Goal: Task Accomplishment & Management: Complete application form

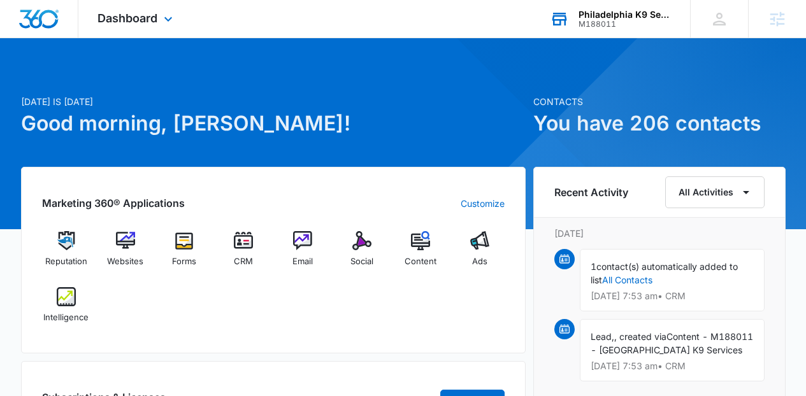
click at [564, 21] on icon at bounding box center [559, 20] width 15 height 10
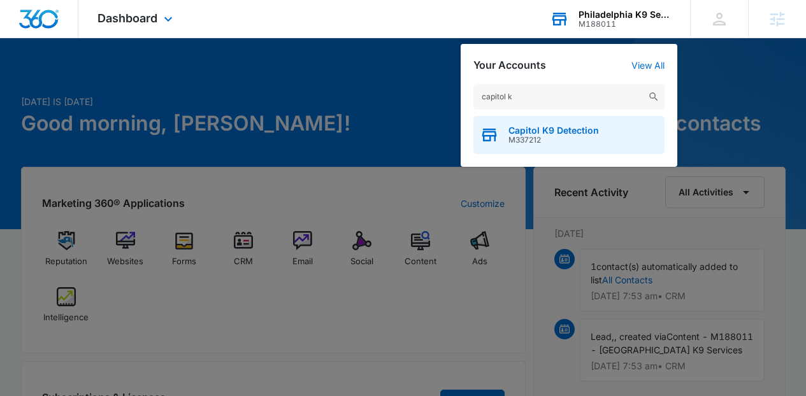
type input "capitol k"
click at [559, 129] on span "Capitol K9 Detection" at bounding box center [553, 130] width 90 height 10
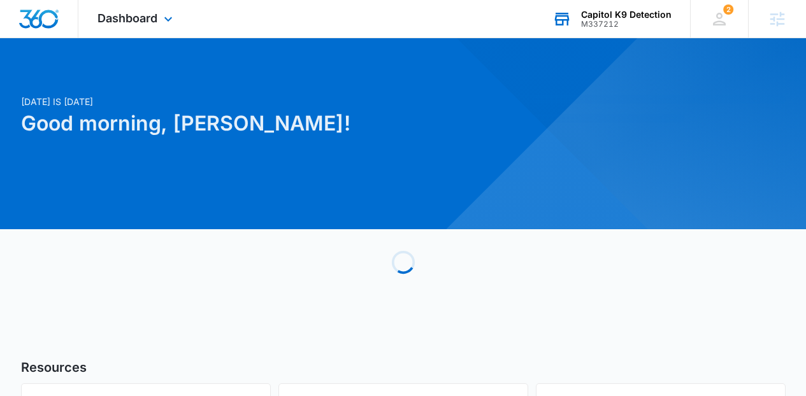
click at [182, 20] on div "Dashboard Apps Reputation Websites Forms CRM Email Social Content Ads Intellige…" at bounding box center [136, 19] width 117 height 38
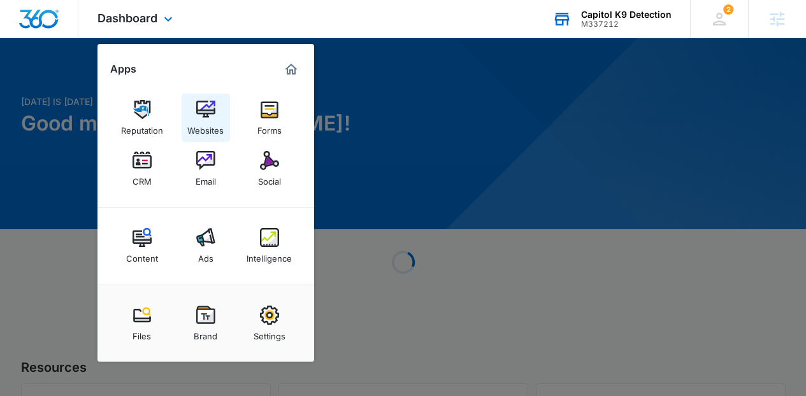
click at [210, 136] on link "Websites" at bounding box center [205, 118] width 48 height 48
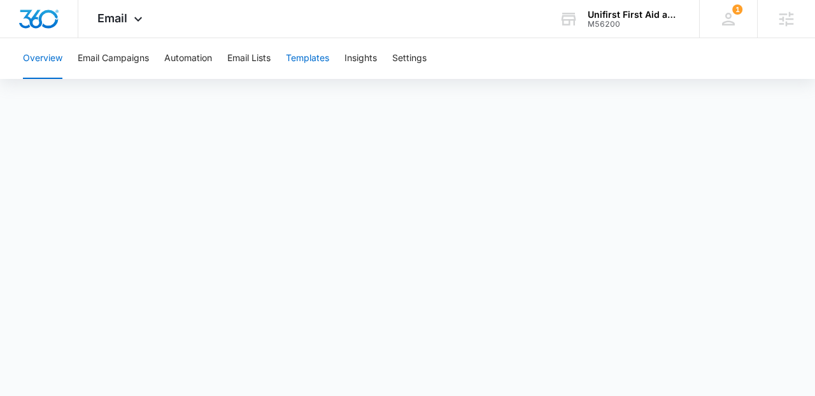
click at [297, 77] on button "Templates" at bounding box center [307, 58] width 43 height 41
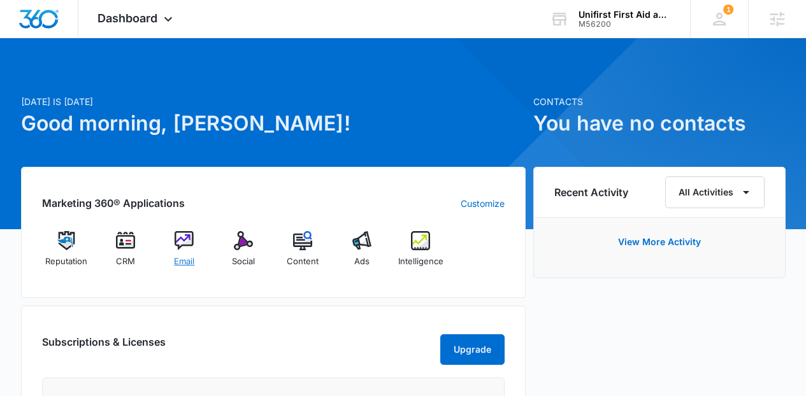
click at [180, 265] on span "Email" at bounding box center [184, 261] width 20 height 13
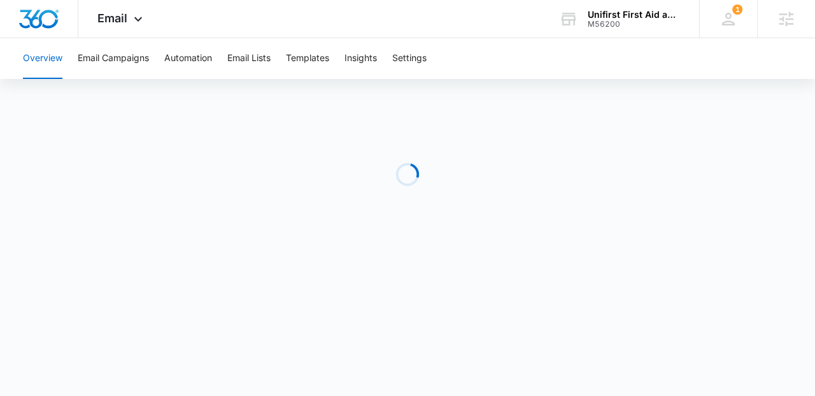
click at [432, 55] on div "Overview Email Campaigns Automation Email Lists Templates Insights Settings" at bounding box center [407, 58] width 785 height 41
click at [416, 53] on button "Settings" at bounding box center [409, 58] width 34 height 41
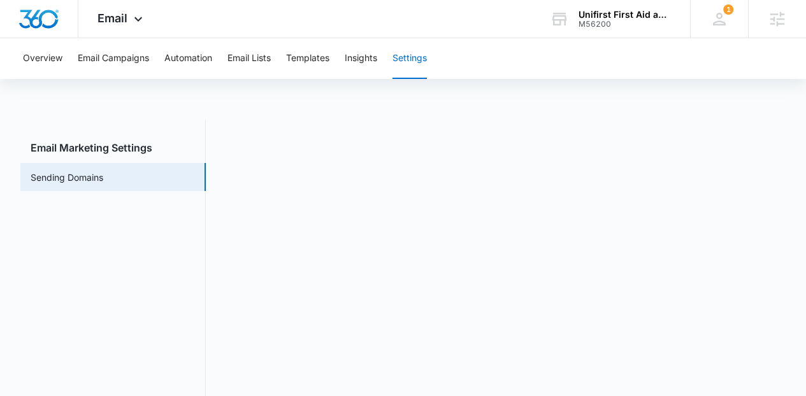
scroll to position [28, 0]
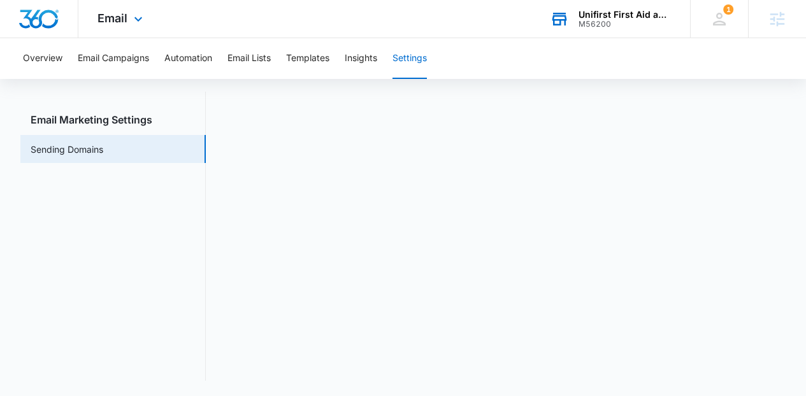
click at [613, 24] on div "M56200" at bounding box center [624, 24] width 93 height 9
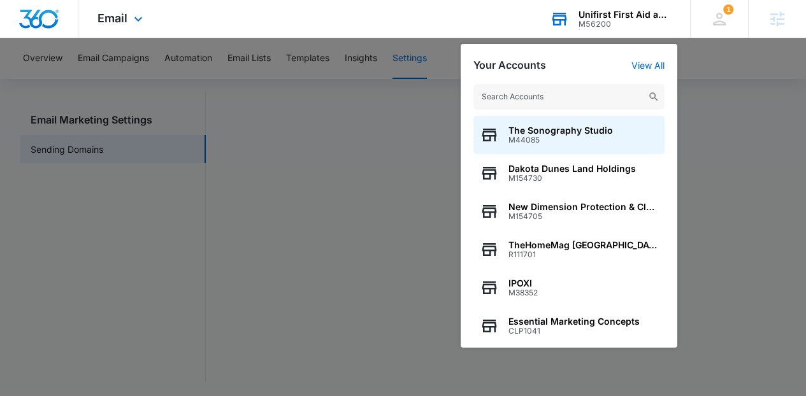
click at [556, 85] on input "text" at bounding box center [568, 96] width 191 height 25
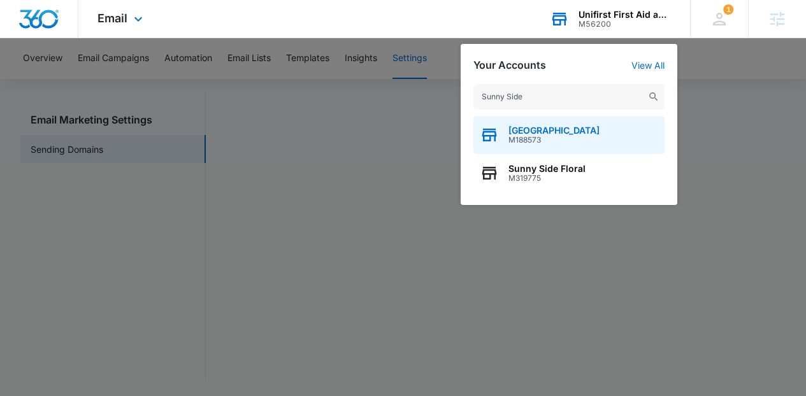
type input "Sunny Side"
click at [561, 139] on span "M188573" at bounding box center [553, 140] width 91 height 9
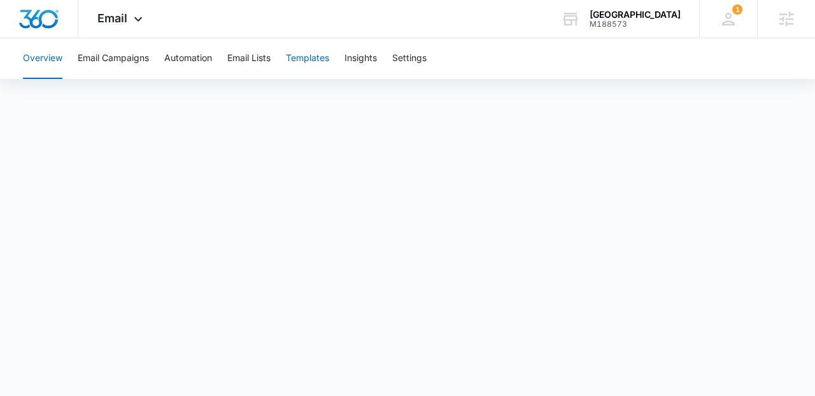
click at [304, 66] on button "Templates" at bounding box center [307, 58] width 43 height 41
click at [108, 35] on div "Email Apps Reputation Websites Forms CRM Email Social Content Ads Intelligence …" at bounding box center [121, 19] width 87 height 38
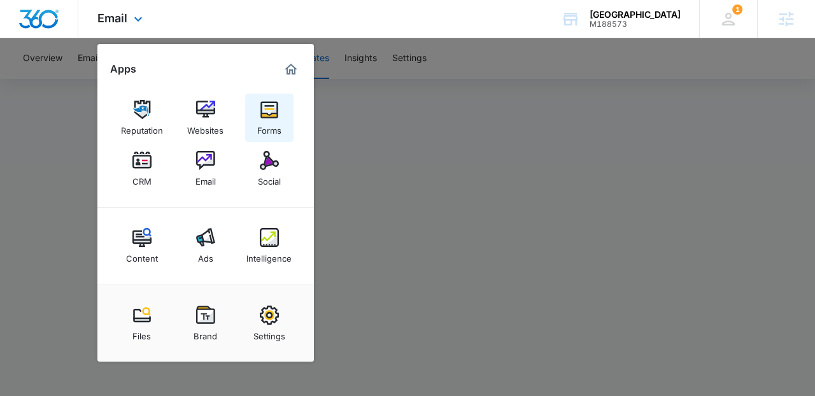
click at [260, 119] on img at bounding box center [269, 109] width 19 height 19
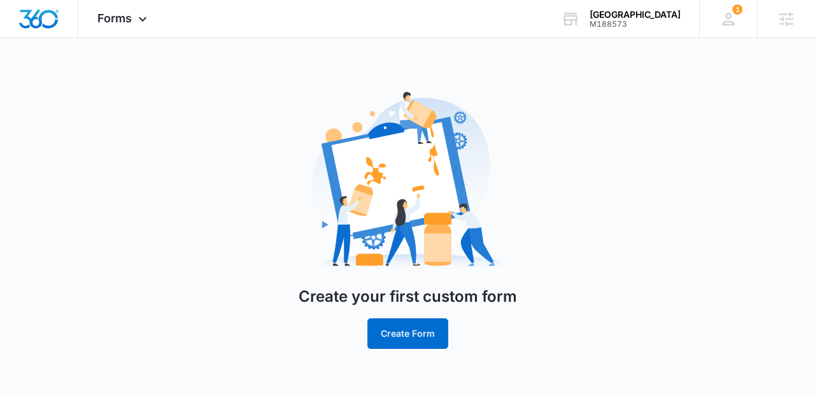
click at [390, 316] on div "Create your first custom form Create Form" at bounding box center [408, 214] width 218 height 270
click at [407, 329] on button "Create Form" at bounding box center [407, 333] width 81 height 31
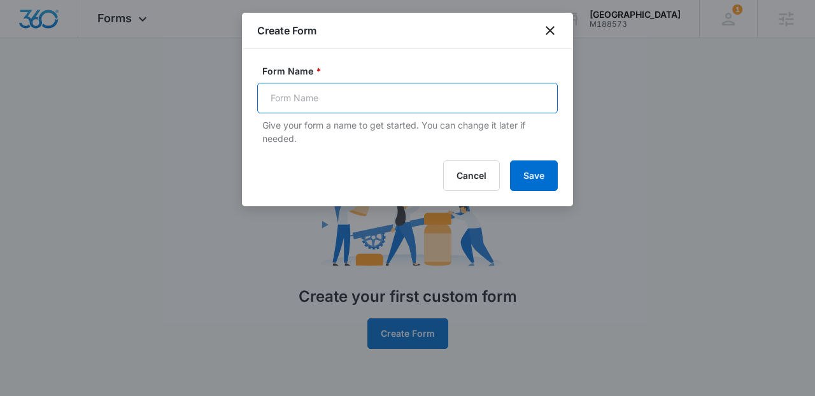
click at [374, 99] on input "Form Name *" at bounding box center [407, 98] width 301 height 31
type input "Availability Form"
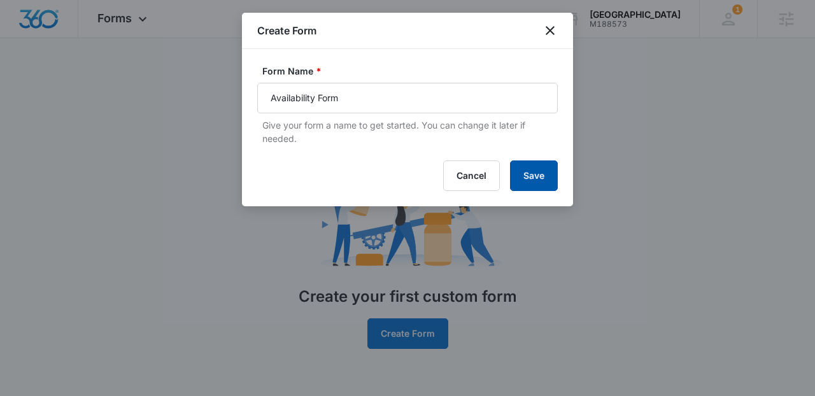
click at [557, 185] on button "Save" at bounding box center [534, 175] width 48 height 31
click at [543, 36] on icon "close" at bounding box center [550, 30] width 15 height 15
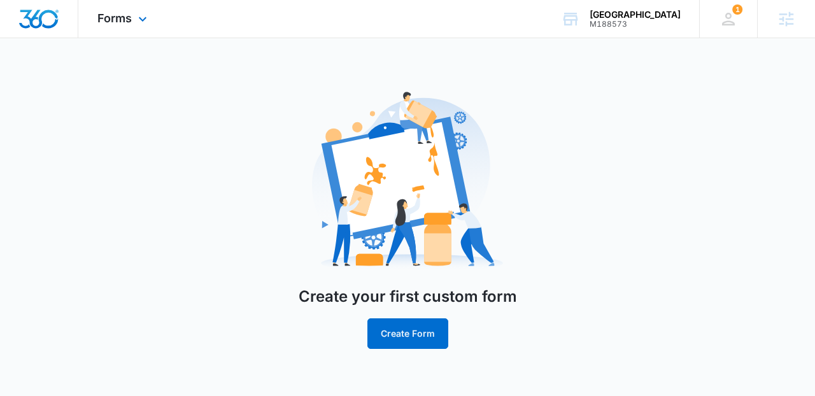
click at [166, 13] on div "Forms Apps Reputation Websites Forms CRM Email Social Content Ads Intelligence …" at bounding box center [123, 19] width 91 height 38
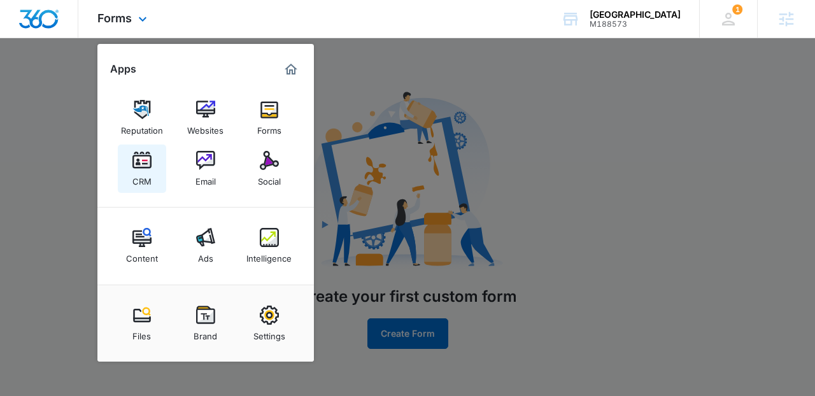
click at [154, 157] on link "CRM" at bounding box center [142, 169] width 48 height 48
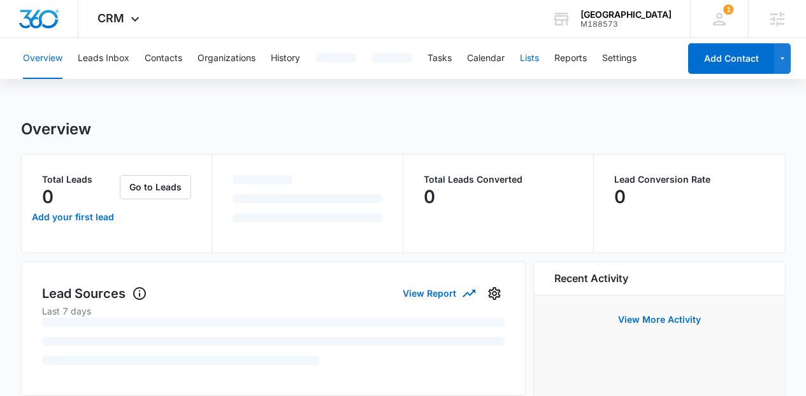
click at [537, 57] on button "Lists" at bounding box center [529, 58] width 19 height 41
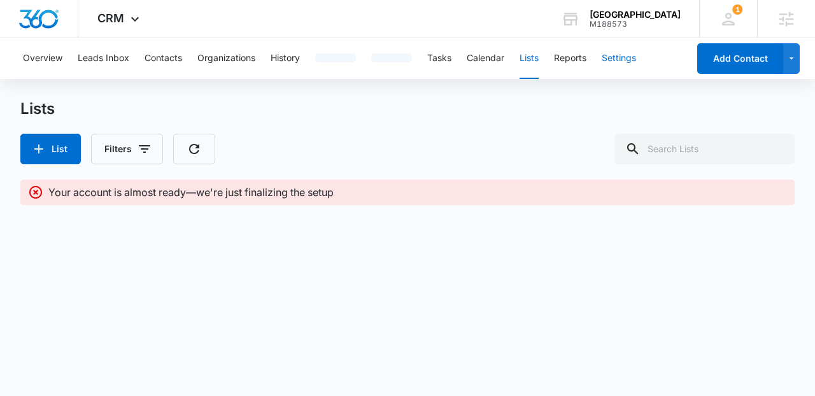
click at [622, 57] on button "Settings" at bounding box center [619, 58] width 34 height 41
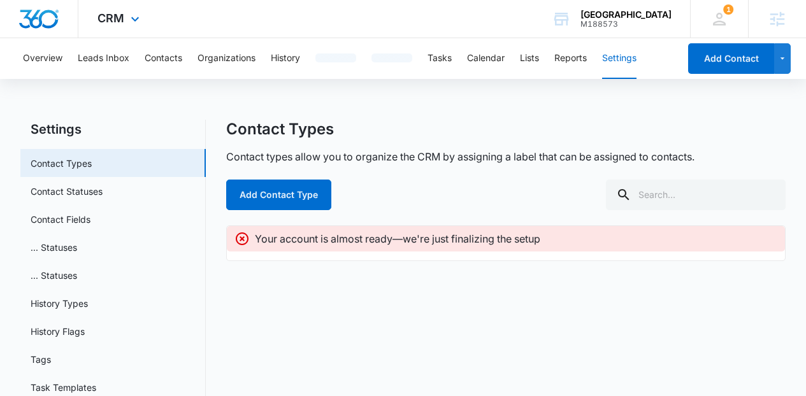
click at [55, 27] on img "Dashboard" at bounding box center [38, 19] width 41 height 19
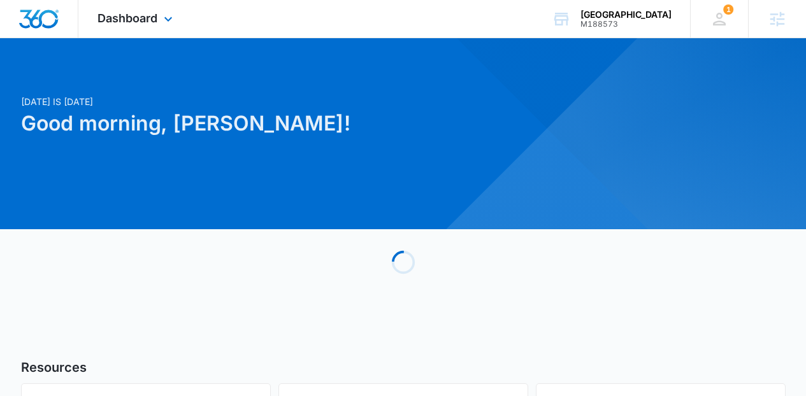
click at [165, 27] on div "Dashboard Apps Reputation Websites Forms CRM Email Social Content Ads Intellige…" at bounding box center [136, 19] width 117 height 38
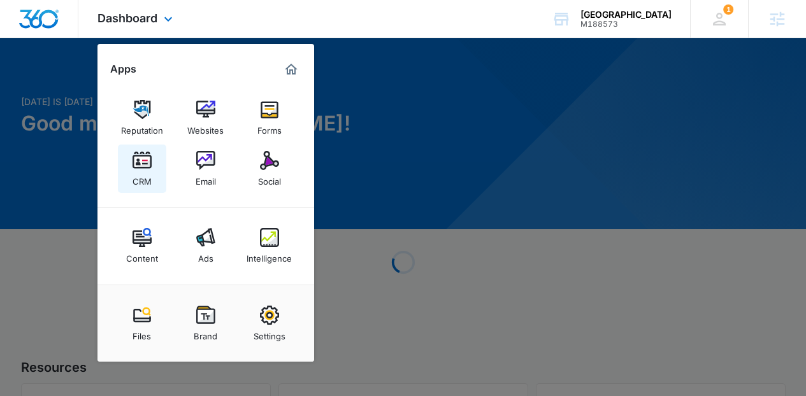
click at [143, 162] on img at bounding box center [141, 160] width 19 height 19
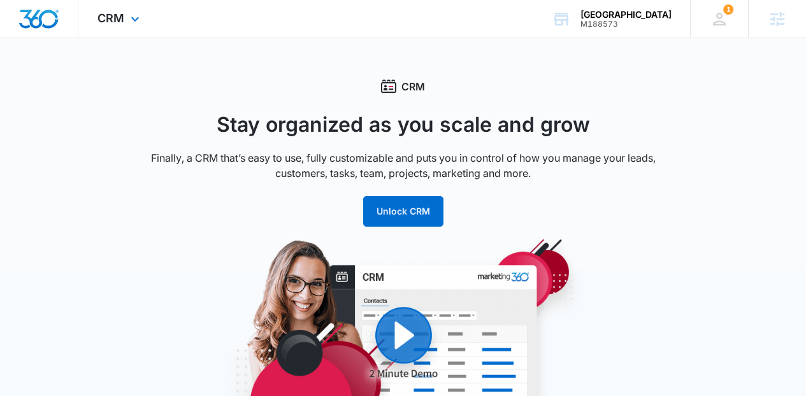
click at [112, 27] on div "CRM Apps Reputation Websites Forms CRM Email Social Content Ads Intelligence Fi…" at bounding box center [119, 19] width 83 height 38
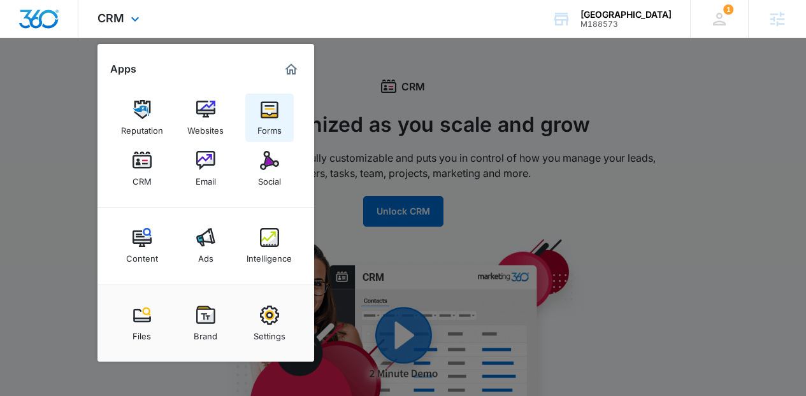
click at [267, 115] on img at bounding box center [269, 109] width 19 height 19
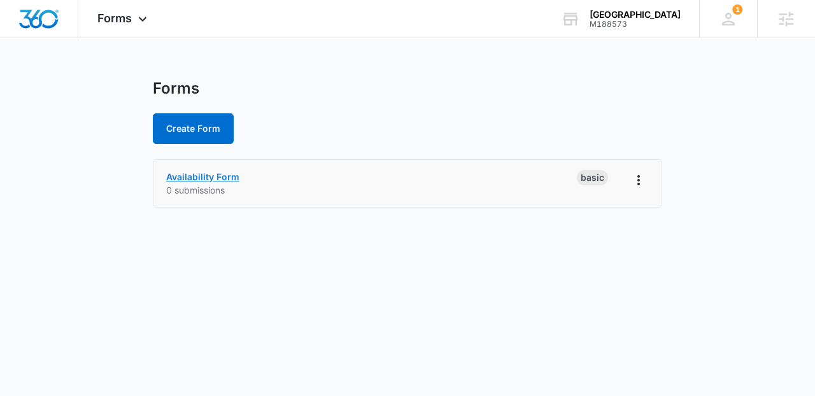
click at [231, 173] on link "Availability Form" at bounding box center [202, 176] width 73 height 11
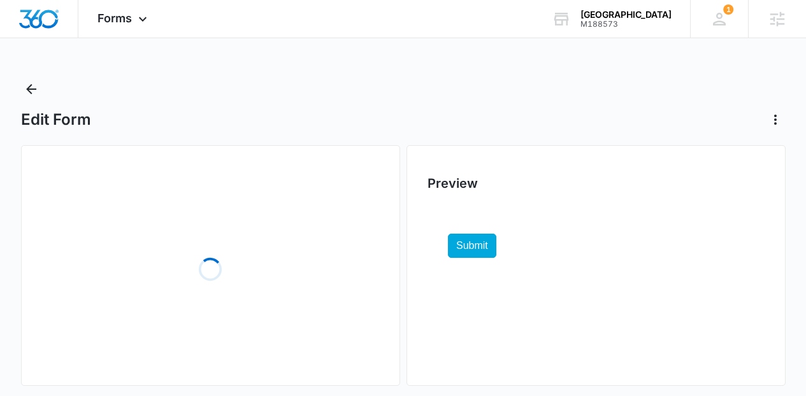
scroll to position [15, 0]
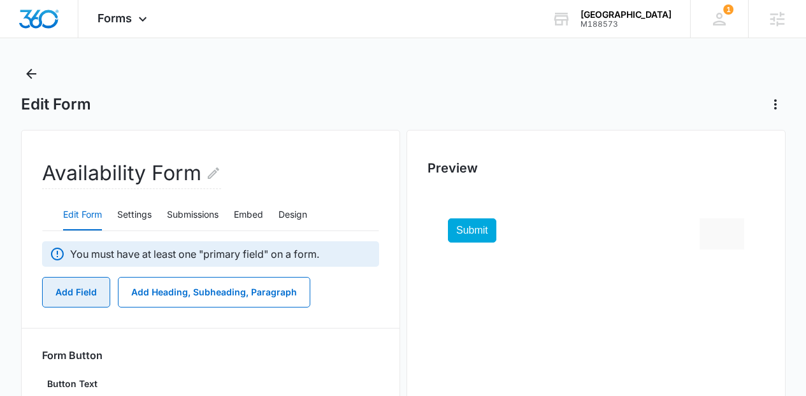
click at [89, 288] on button "Add Field" at bounding box center [76, 292] width 68 height 31
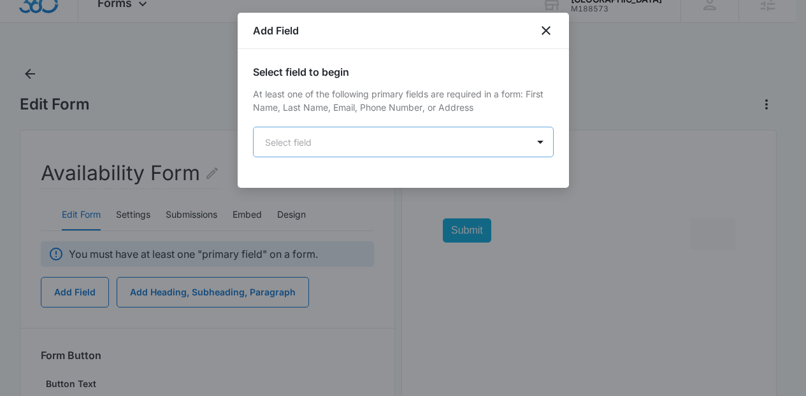
click at [366, 146] on body "Forms Apps Reputation Websites Forms CRM Email Social Content Ads Intelligence …" at bounding box center [403, 252] width 806 height 534
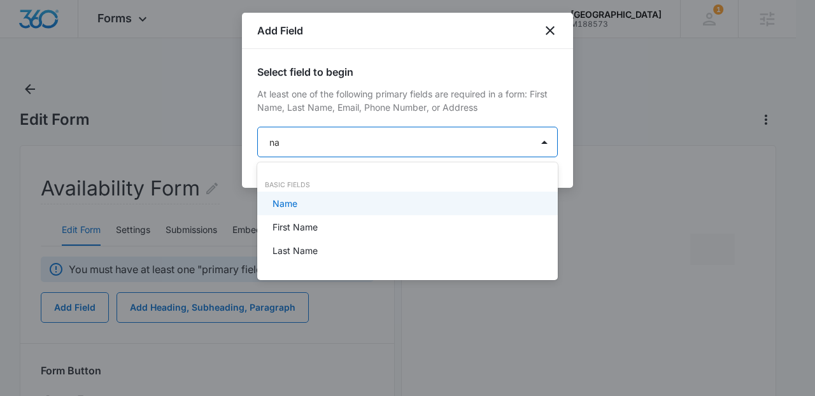
type input "nam"
click at [363, 209] on div "Name" at bounding box center [406, 203] width 267 height 13
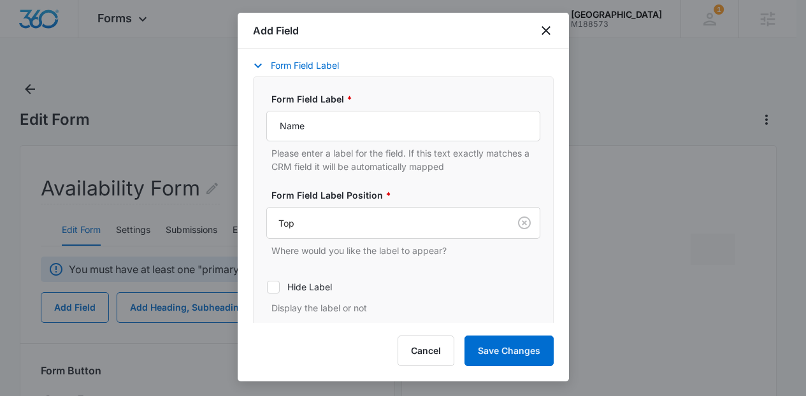
scroll to position [238, 0]
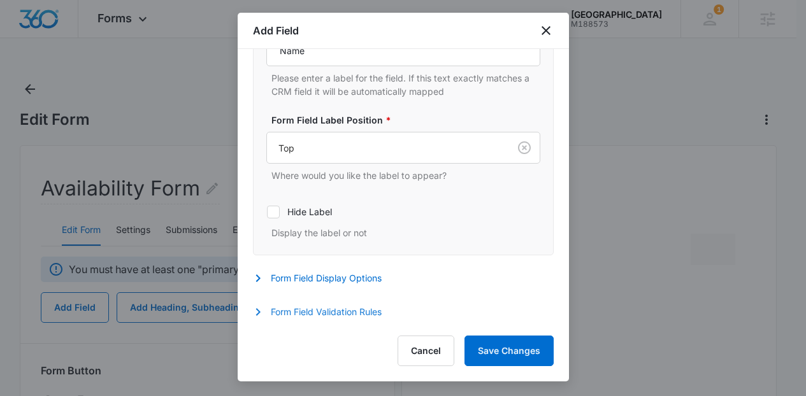
click at [370, 313] on button "Form Field Validation Rules" at bounding box center [323, 311] width 141 height 15
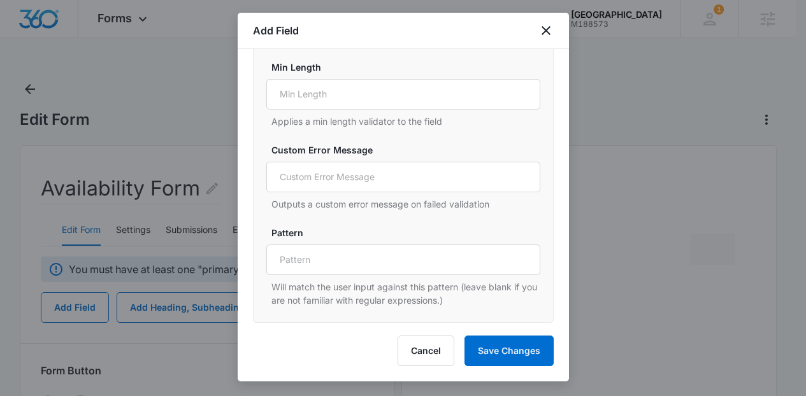
scroll to position [462, 0]
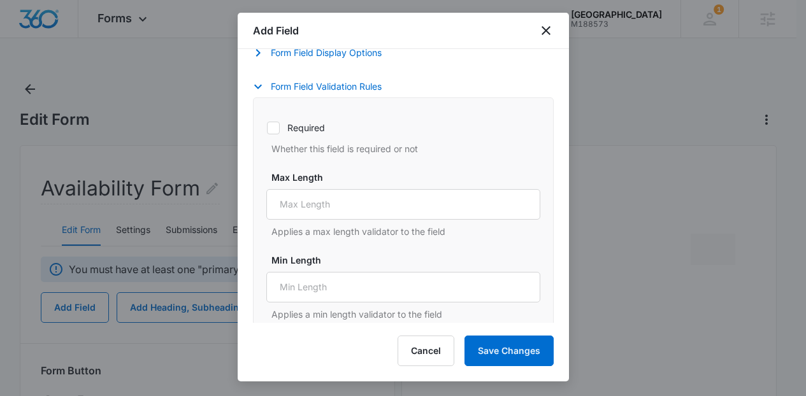
click at [313, 136] on div "Required Whether this field is required or not" at bounding box center [403, 134] width 274 height 42
click at [302, 129] on label "Required" at bounding box center [403, 127] width 274 height 13
click at [267, 128] on input "Required" at bounding box center [266, 127] width 1 height 1
checkbox input "true"
click at [521, 355] on button "Save Changes" at bounding box center [508, 351] width 89 height 31
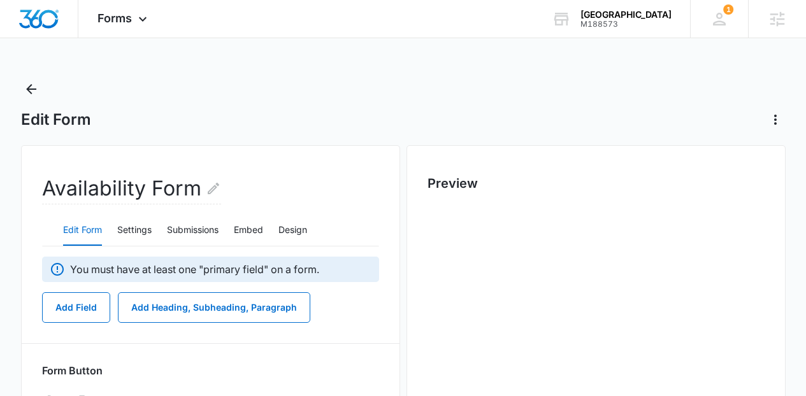
scroll to position [0, 0]
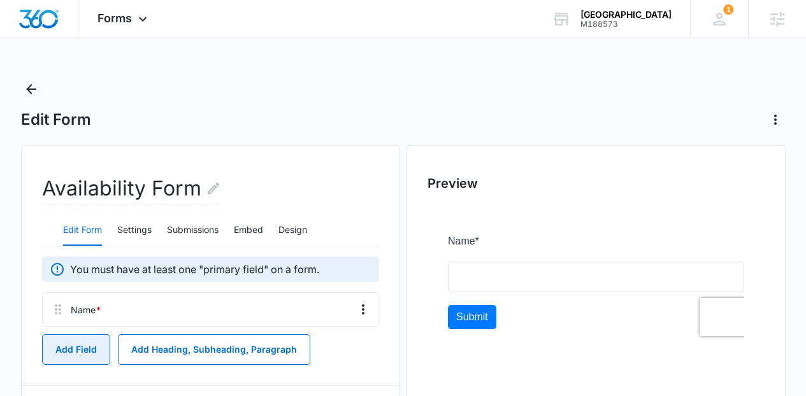
click at [83, 346] on button "Add Field" at bounding box center [76, 349] width 68 height 31
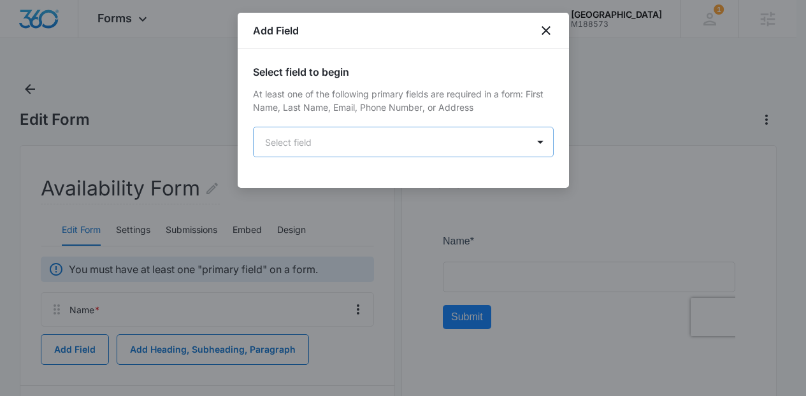
click at [369, 131] on body "Forms Apps Reputation Websites Forms CRM Email Social Content Ads Intelligence …" at bounding box center [403, 288] width 806 height 576
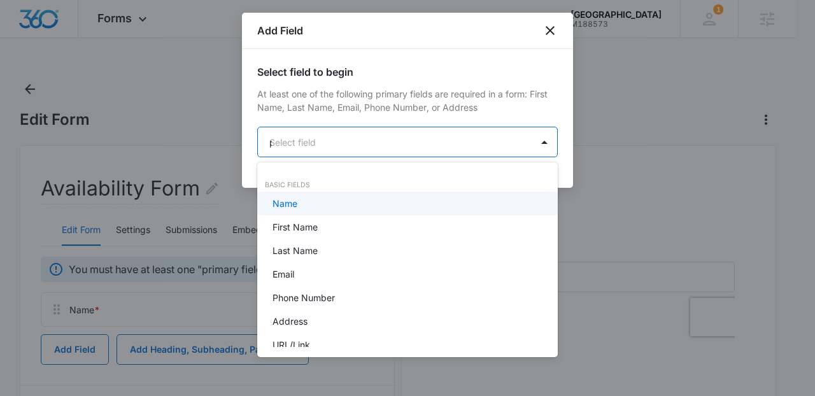
type input "ph"
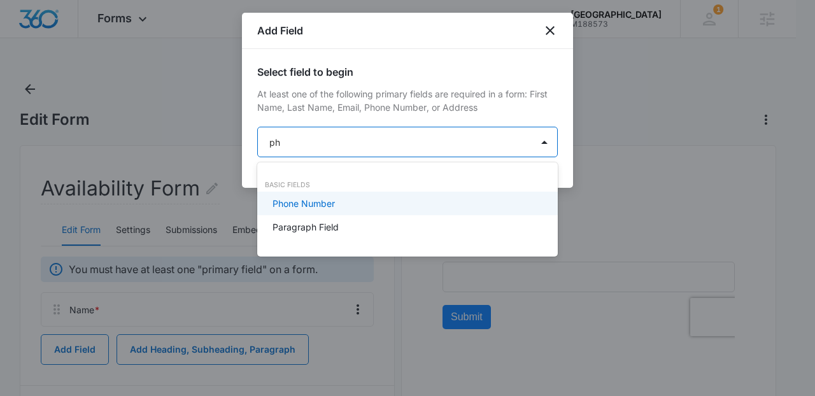
click at [336, 203] on div "Phone Number" at bounding box center [406, 203] width 267 height 13
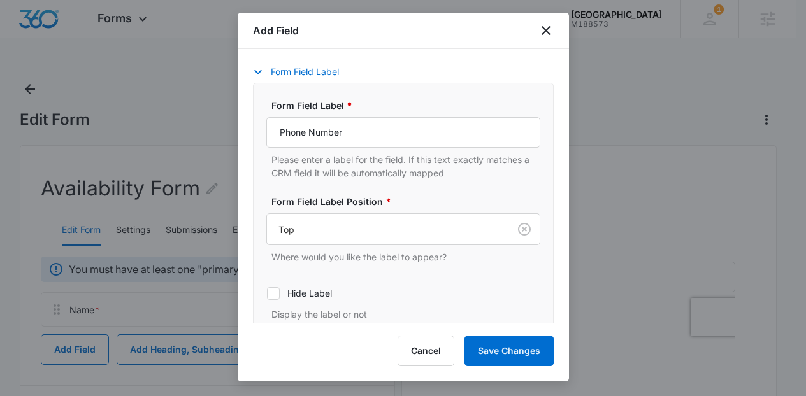
scroll to position [238, 0]
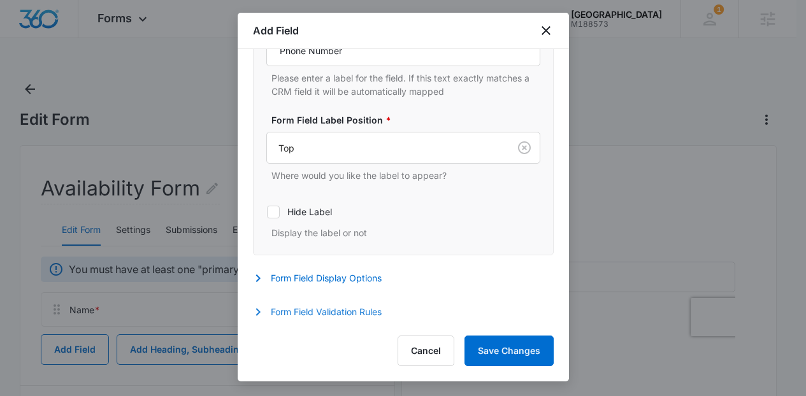
click at [350, 313] on button "Form Field Validation Rules" at bounding box center [323, 311] width 141 height 15
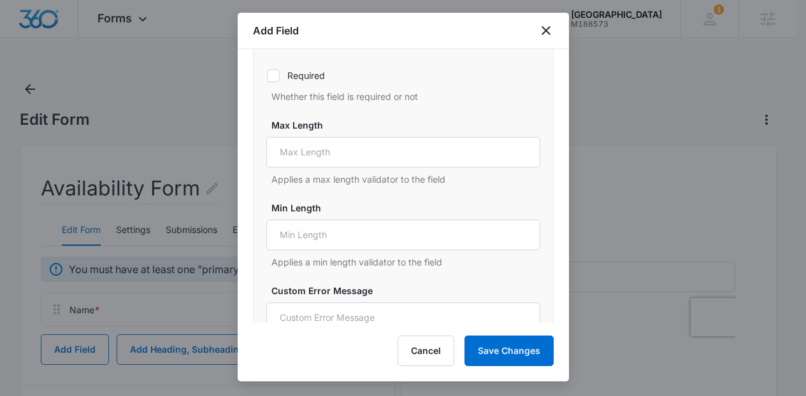
scroll to position [502, 0]
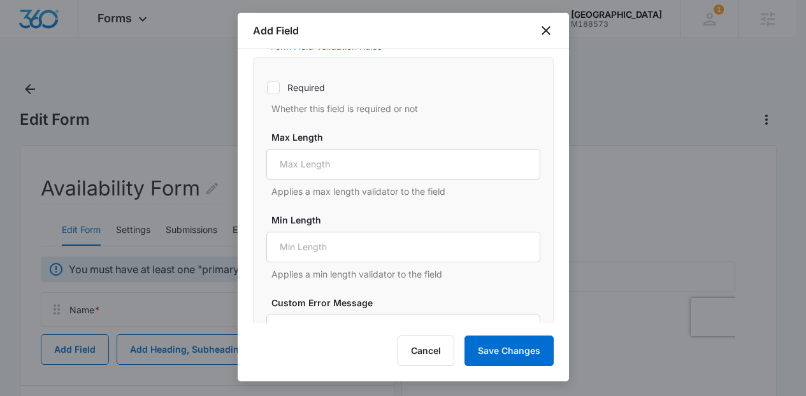
click at [313, 77] on div "Required Whether this field is required or not" at bounding box center [403, 94] width 274 height 42
click at [318, 85] on label "Required" at bounding box center [403, 87] width 274 height 13
click at [267, 87] on input "Required" at bounding box center [266, 87] width 1 height 1
checkbox input "true"
click at [505, 359] on button "Save Changes" at bounding box center [508, 351] width 89 height 31
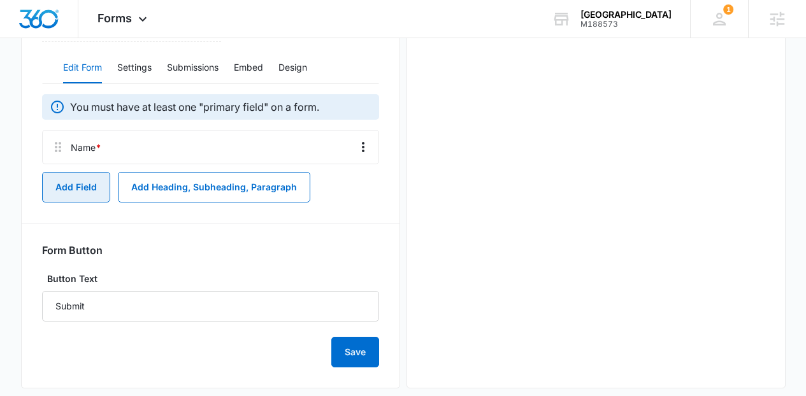
scroll to position [180, 0]
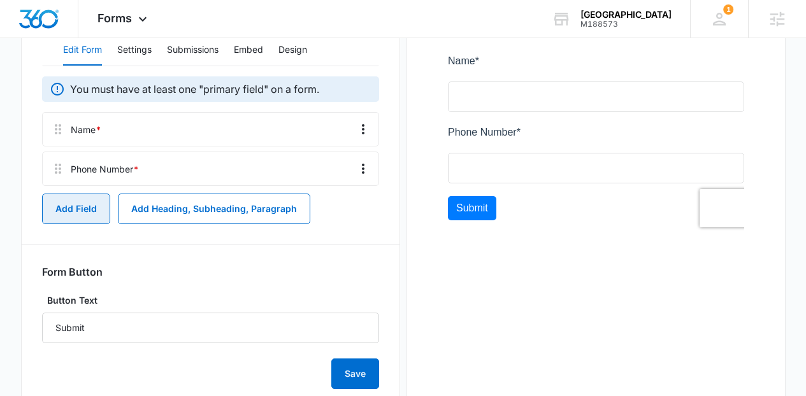
click at [82, 199] on button "Add Field" at bounding box center [76, 209] width 68 height 31
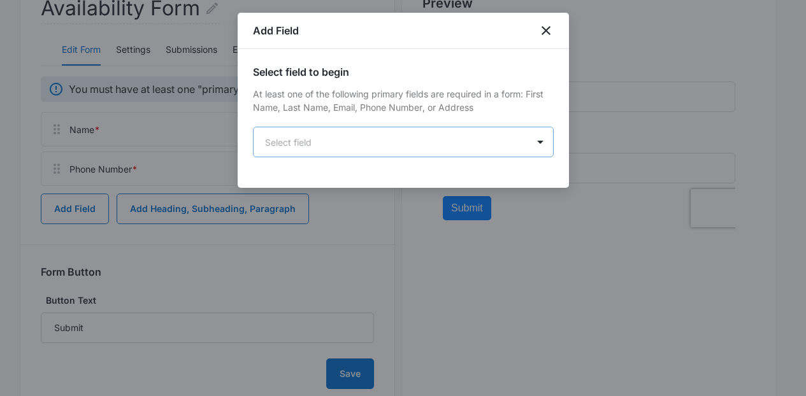
click at [323, 134] on body "Forms Apps Reputation Websites Forms CRM Email Social Content Ads Intelligence …" at bounding box center [403, 128] width 806 height 616
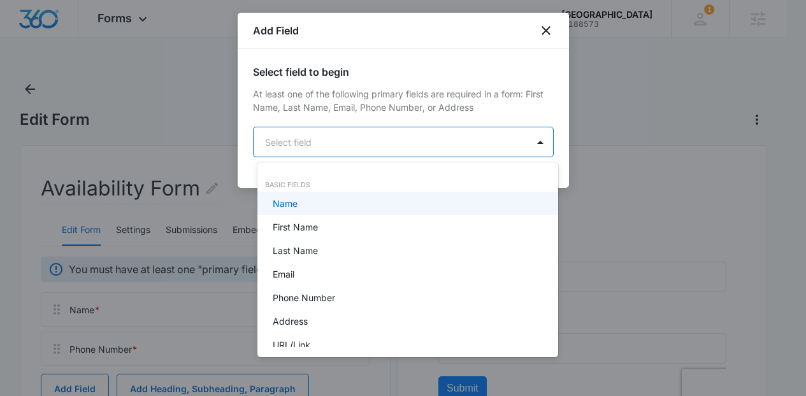
scroll to position [0, 0]
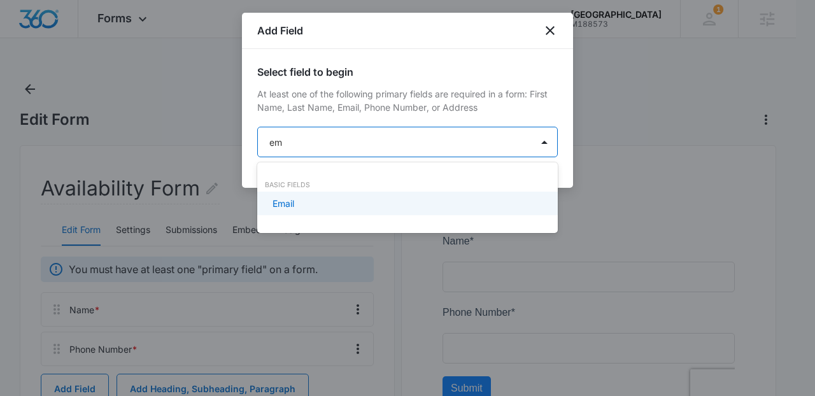
type input "ema"
click at [328, 207] on div "Email" at bounding box center [406, 203] width 267 height 13
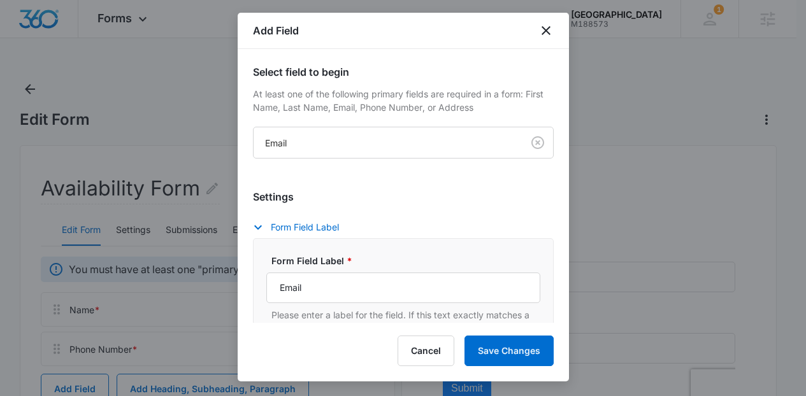
click at [569, 309] on div at bounding box center [403, 198] width 806 height 396
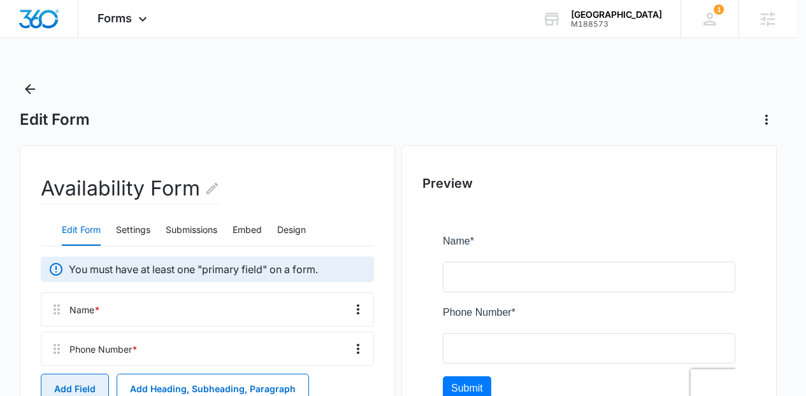
scroll to position [8, 0]
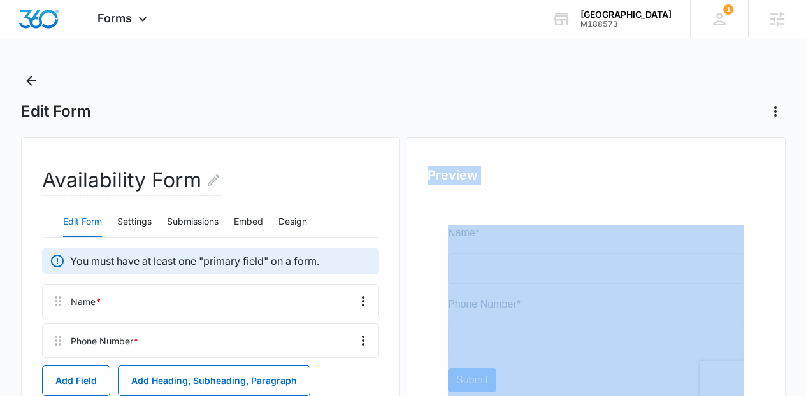
drag, startPoint x: 805, startPoint y: 140, endPoint x: 805, endPoint y: 226, distance: 86.0
click at [805, 226] on main "Edit Form Availability Form Edit Form Settings Submissions Embed Design You mus…" at bounding box center [403, 339] width 806 height 537
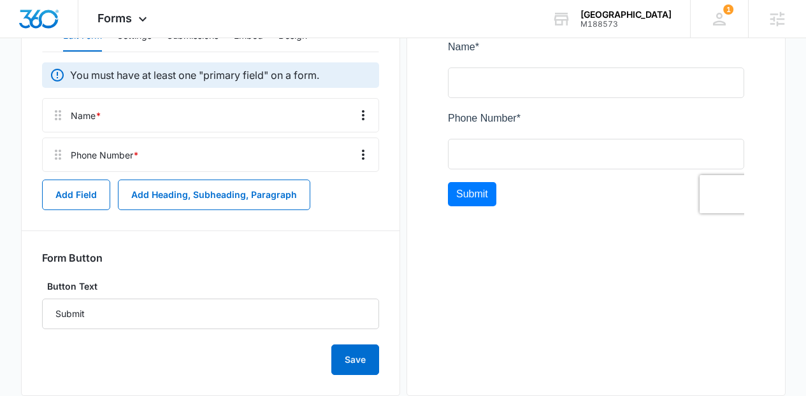
scroll to position [220, 0]
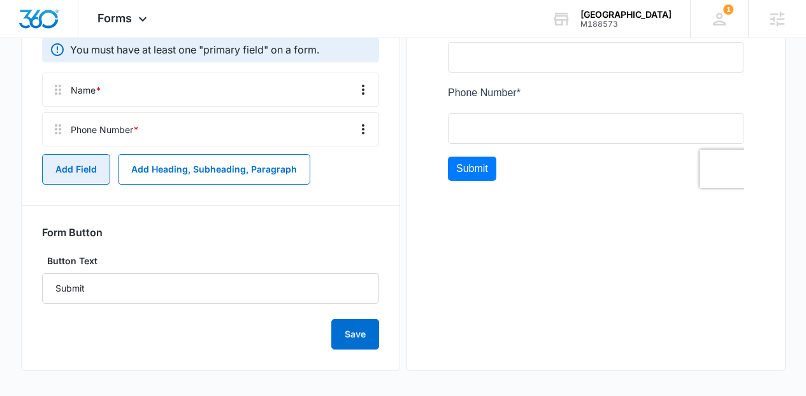
click at [63, 181] on button "Add Field" at bounding box center [76, 169] width 68 height 31
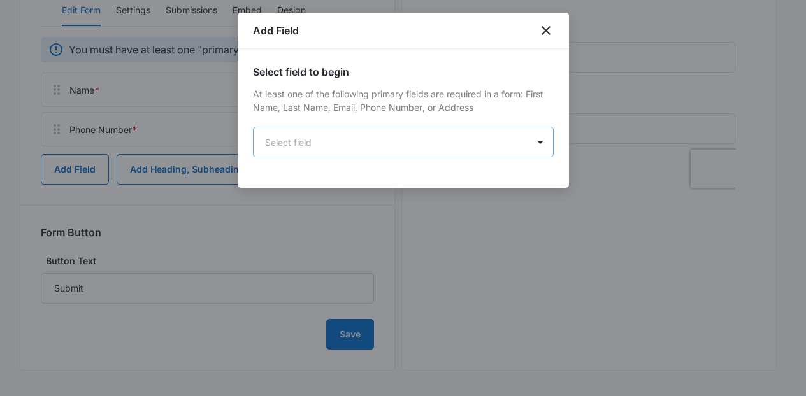
click at [352, 141] on body "Forms Apps Reputation Websites Forms CRM Email Social Content Ads Intelligence …" at bounding box center [403, 88] width 806 height 616
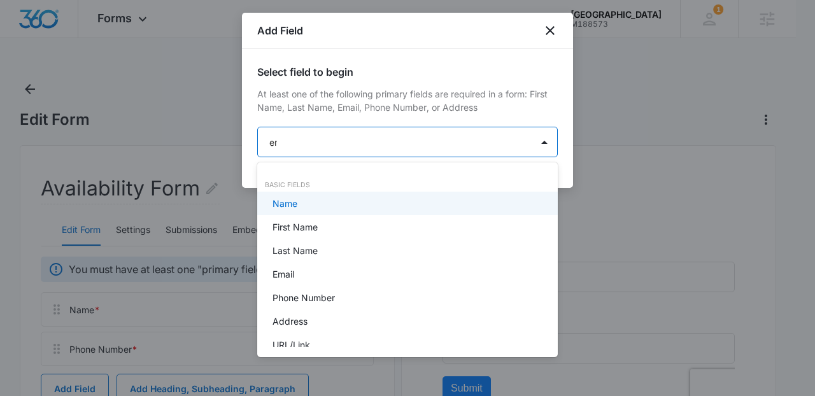
type input "ema"
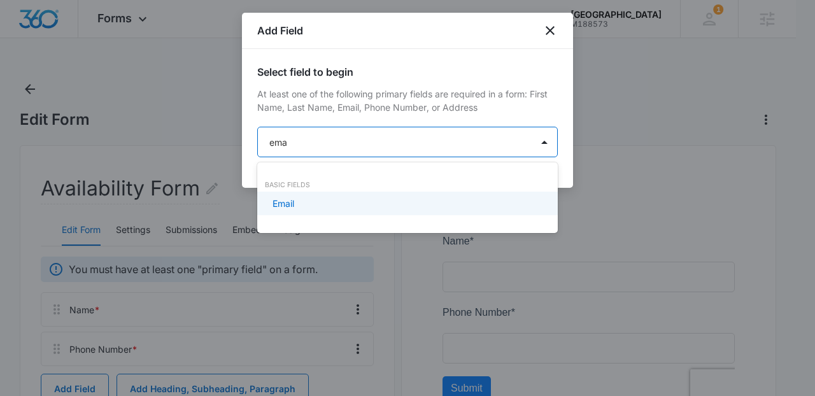
click at [334, 214] on div "Email" at bounding box center [407, 204] width 301 height 24
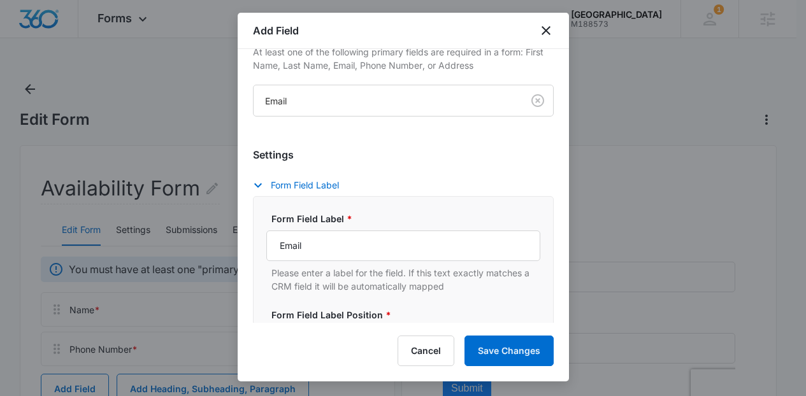
scroll to position [238, 0]
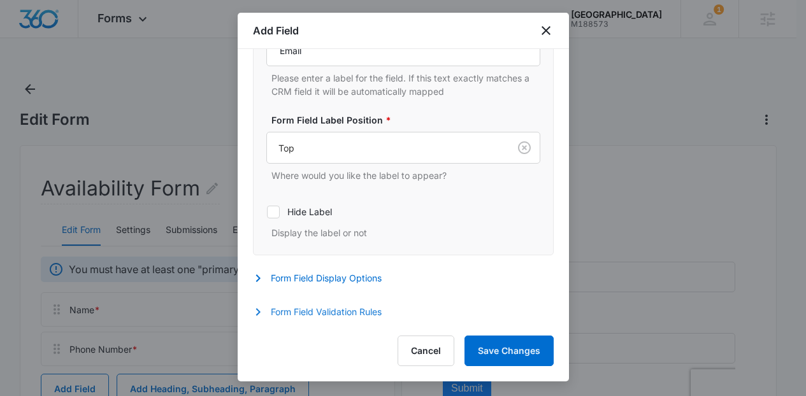
click at [371, 311] on button "Form Field Validation Rules" at bounding box center [323, 311] width 141 height 15
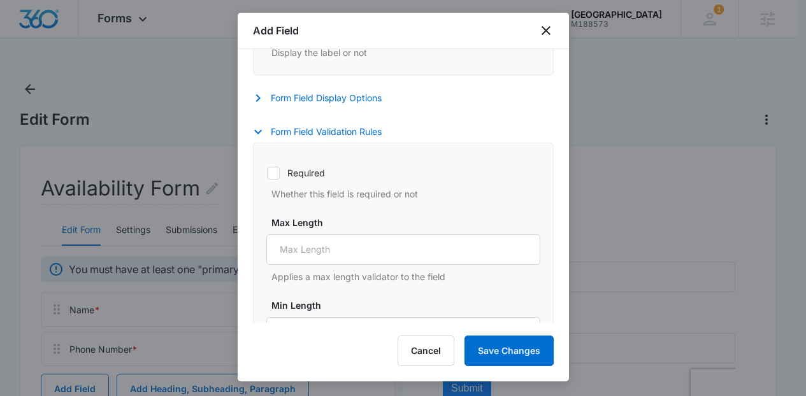
click at [317, 173] on label "Required" at bounding box center [403, 172] width 274 height 13
click at [267, 173] on input "Required" at bounding box center [266, 173] width 1 height 1
checkbox input "true"
click at [532, 352] on button "Save Changes" at bounding box center [508, 351] width 89 height 31
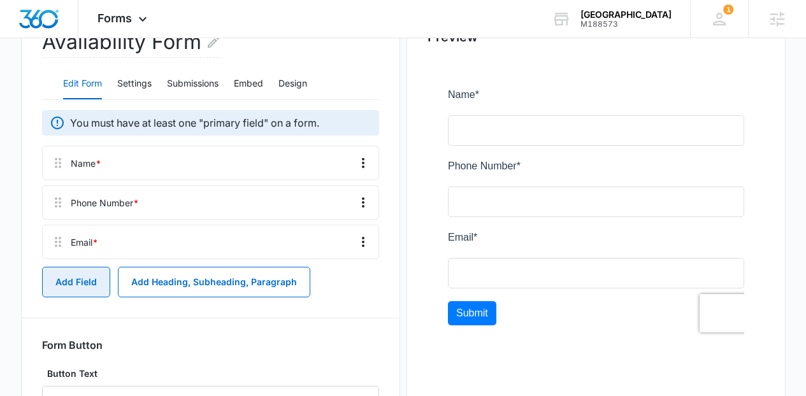
scroll to position [155, 0]
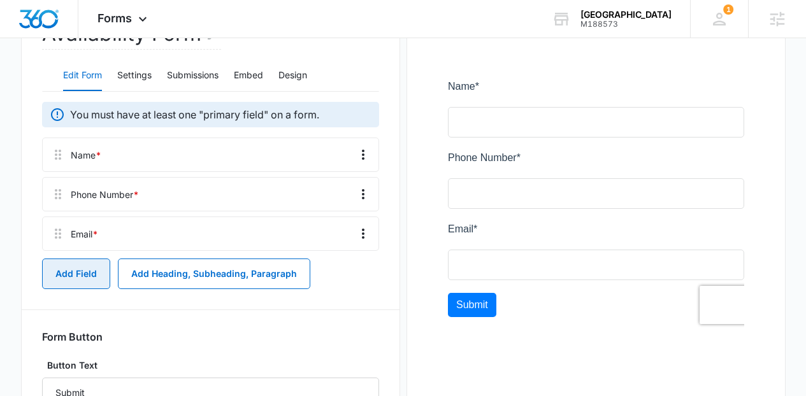
click at [89, 281] on button "Add Field" at bounding box center [76, 274] width 68 height 31
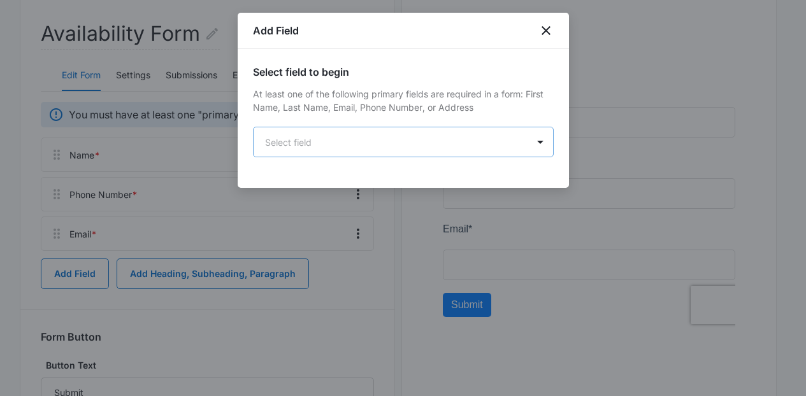
click at [398, 143] on body "Forms Apps Reputation Websites Forms CRM Email Social Content Ads Intelligence …" at bounding box center [403, 172] width 806 height 655
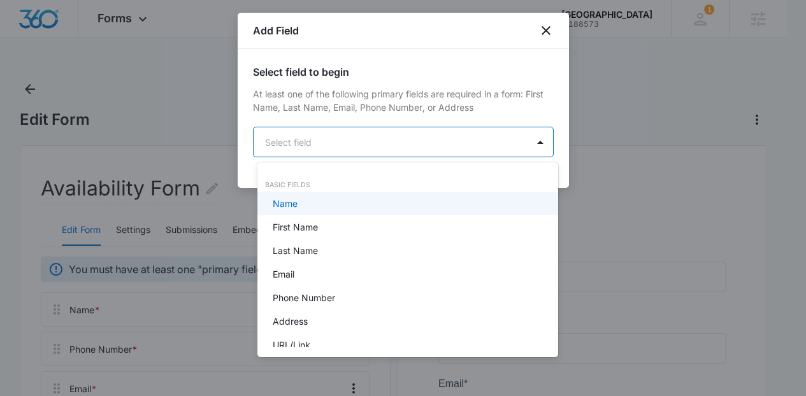
scroll to position [0, 0]
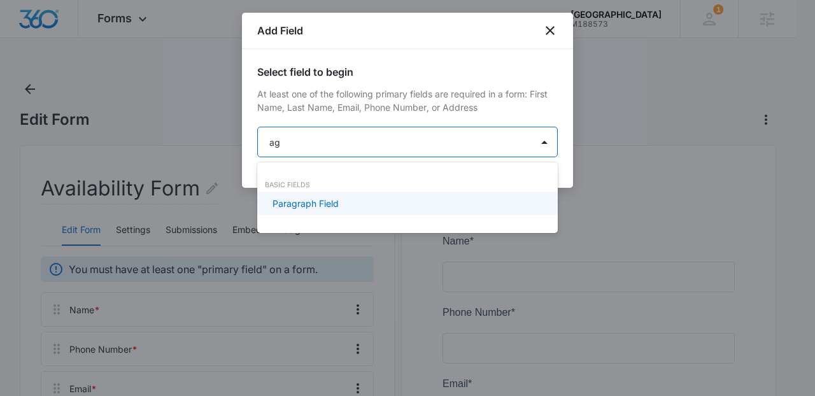
type input "a"
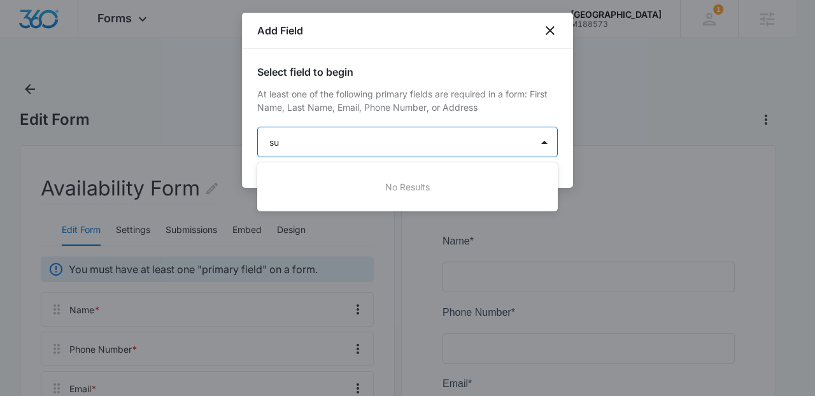
type input "s"
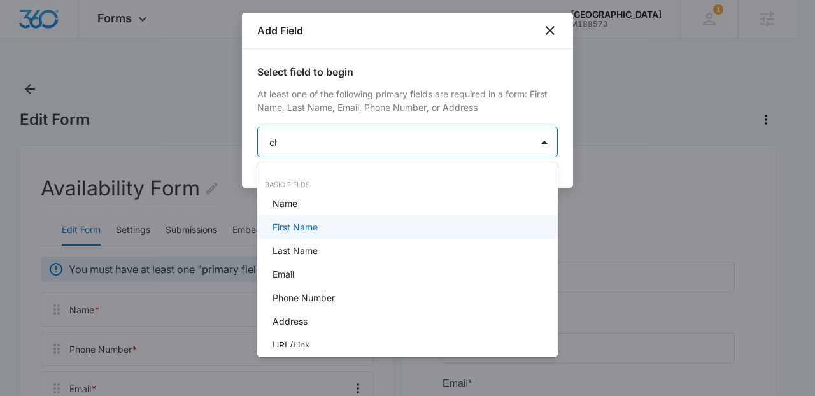
type input "che"
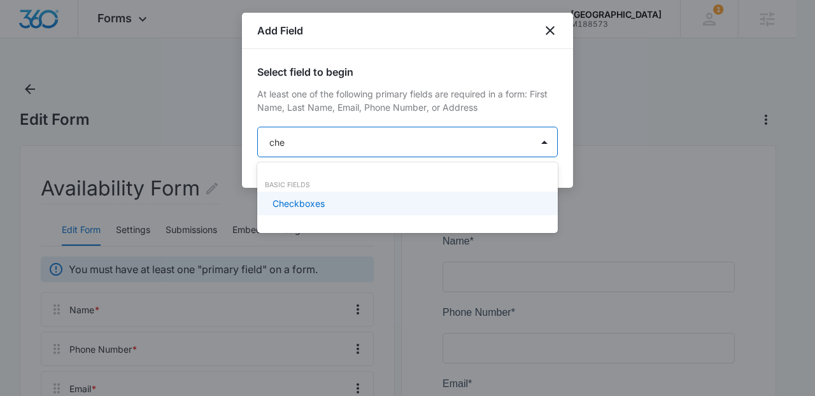
click at [397, 207] on div "Checkboxes" at bounding box center [406, 203] width 267 height 13
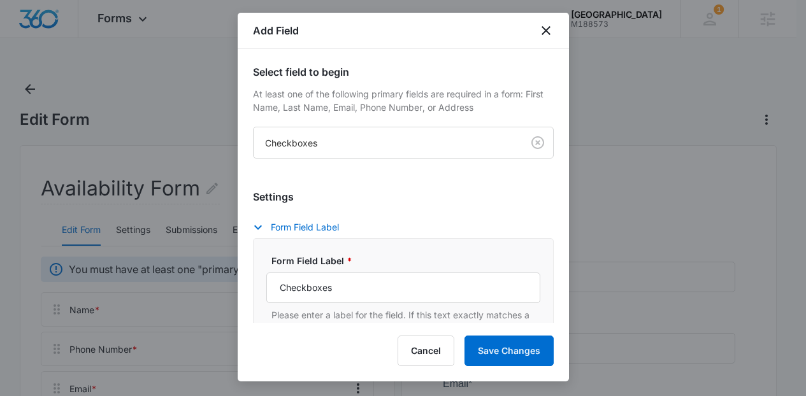
scroll to position [134, 0]
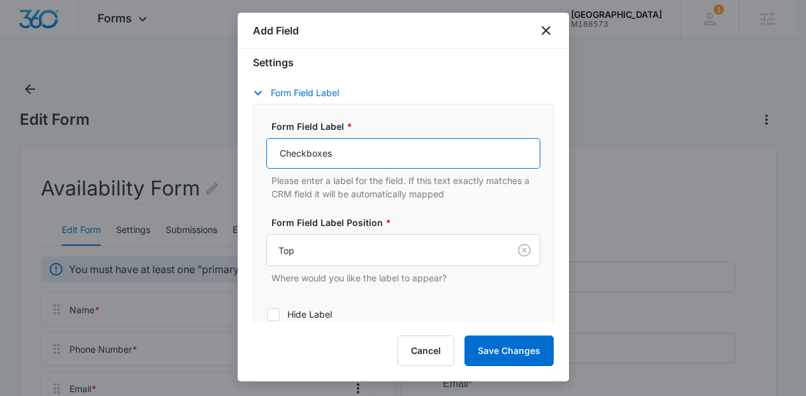
click at [485, 157] on input "Checkboxes" at bounding box center [403, 153] width 274 height 31
paste input "By checking this box I agree to receive occasional marketing messages from Sunn…"
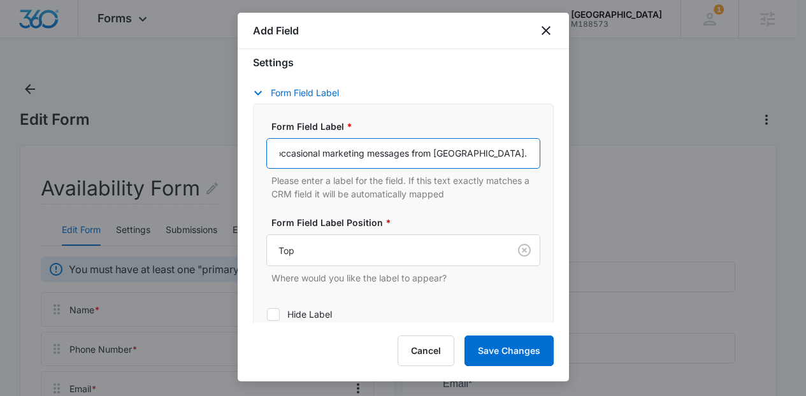
type input "Checkboxes By checking this box I agree to receive occasional marketing message…"
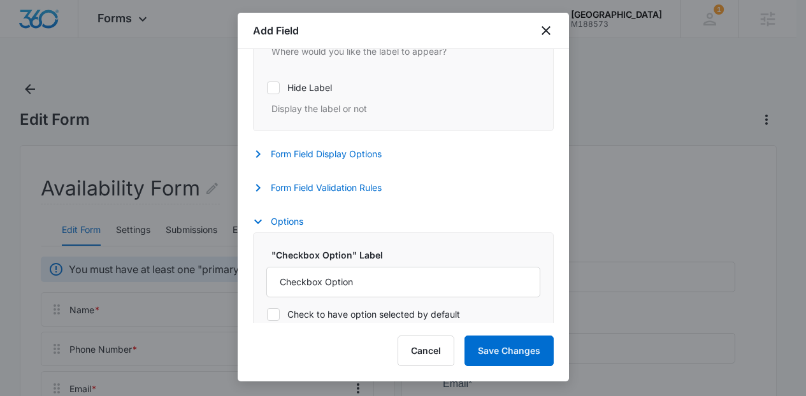
scroll to position [430, 0]
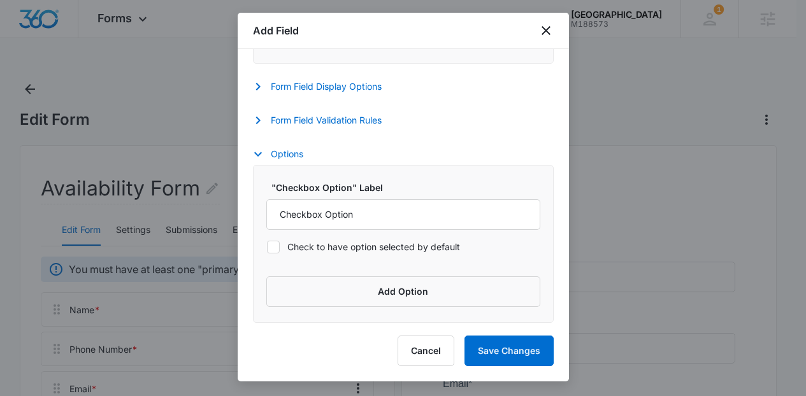
click at [404, 245] on label "Check to have option selected by default" at bounding box center [403, 246] width 274 height 13
click at [267, 246] on input "Check to have option selected by default" at bounding box center [266, 246] width 1 height 1
checkbox input "true"
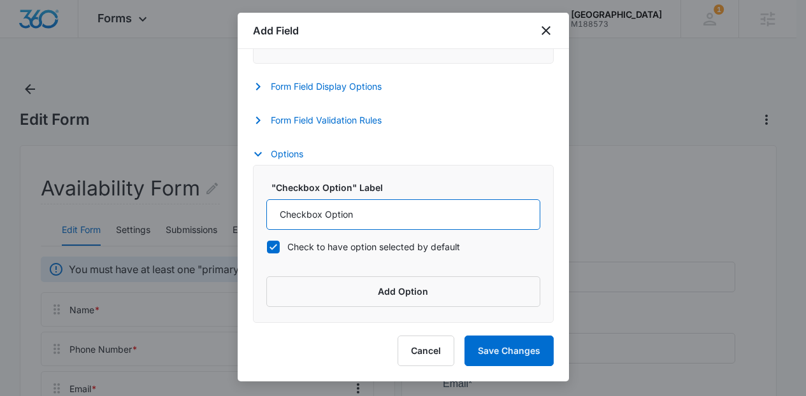
click at [375, 216] on input "Checkbox Option" at bounding box center [403, 214] width 274 height 31
click at [375, 216] on input "Checkbox Y" at bounding box center [403, 214] width 274 height 31
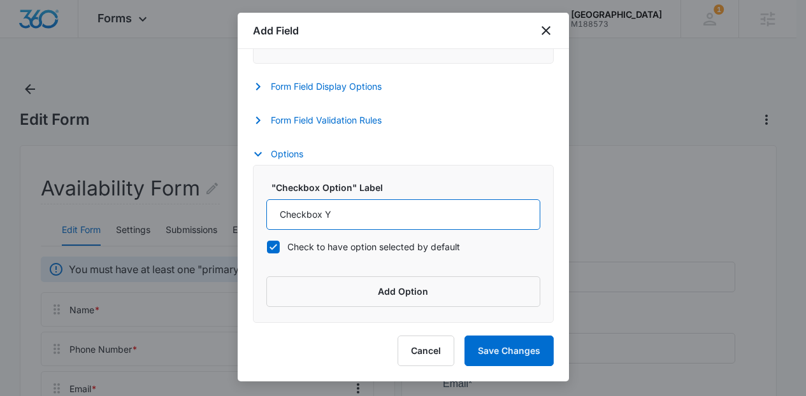
click at [375, 216] on input "Checkbox Y" at bounding box center [403, 214] width 274 height 31
type input "Yes"
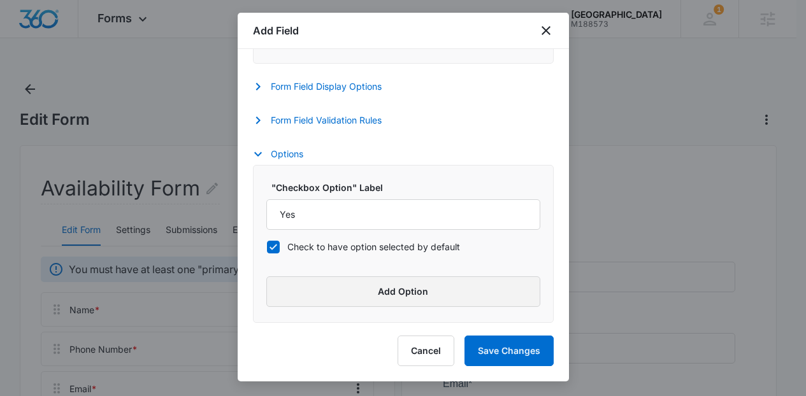
click at [311, 281] on button "Add Option" at bounding box center [403, 291] width 274 height 31
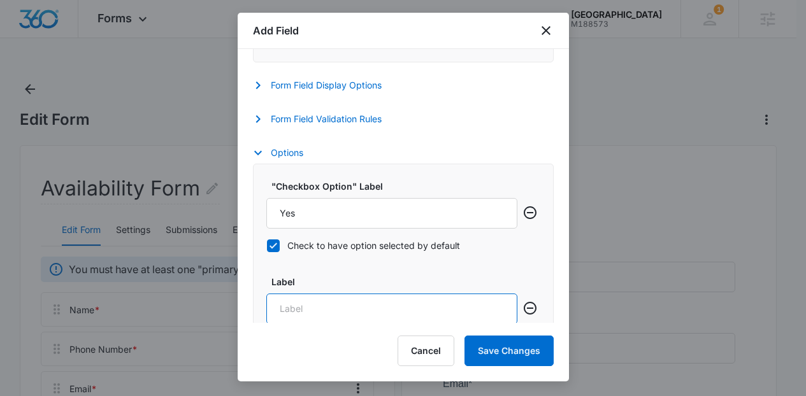
click at [319, 299] on input "Label" at bounding box center [391, 309] width 251 height 31
type input "No"
click at [373, 124] on button "Form Field Validation Rules" at bounding box center [323, 118] width 141 height 15
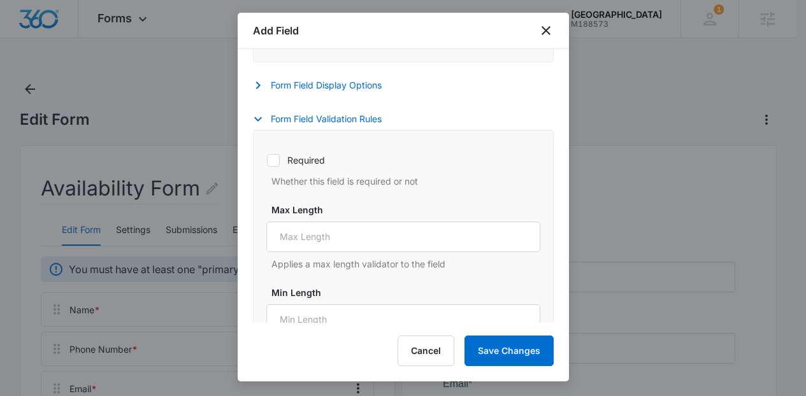
click at [309, 164] on label "Required" at bounding box center [403, 159] width 274 height 13
click at [267, 160] on input "Required" at bounding box center [266, 160] width 1 height 1
checkbox input "true"
click at [501, 348] on button "Save Changes" at bounding box center [508, 351] width 89 height 31
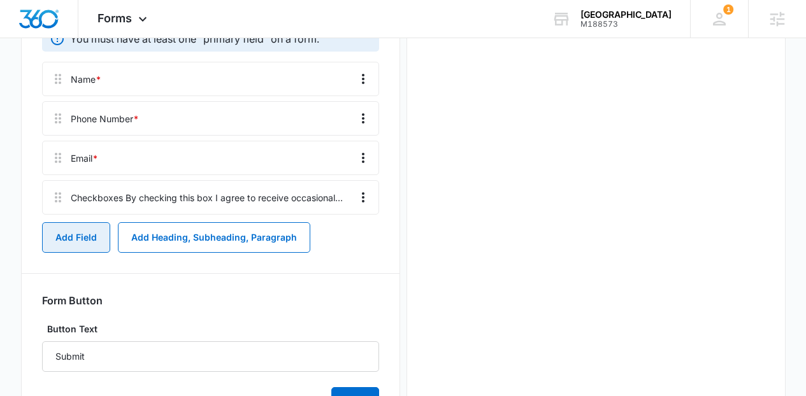
scroll to position [0, 0]
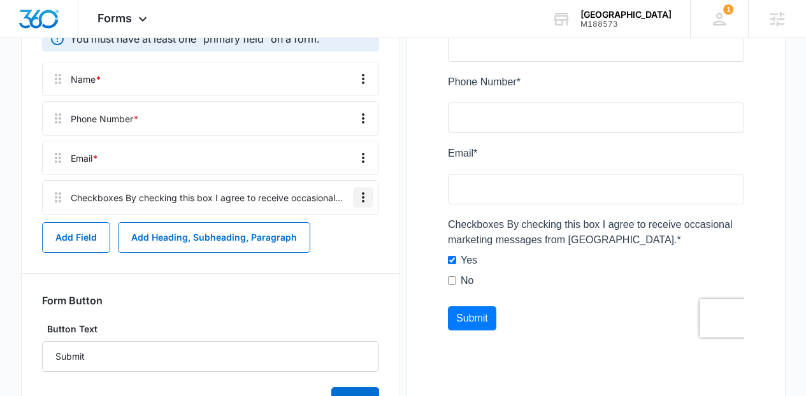
click at [364, 196] on icon "Overflow Menu" at bounding box center [362, 197] width 15 height 15
click at [346, 234] on button "Edit" at bounding box center [336, 233] width 73 height 19
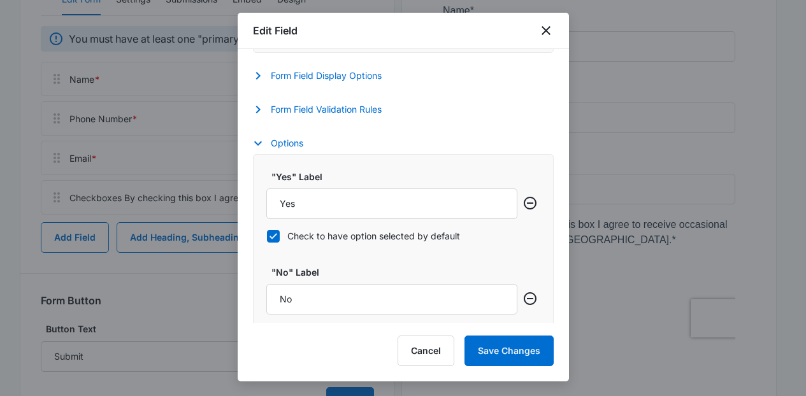
scroll to position [302, 0]
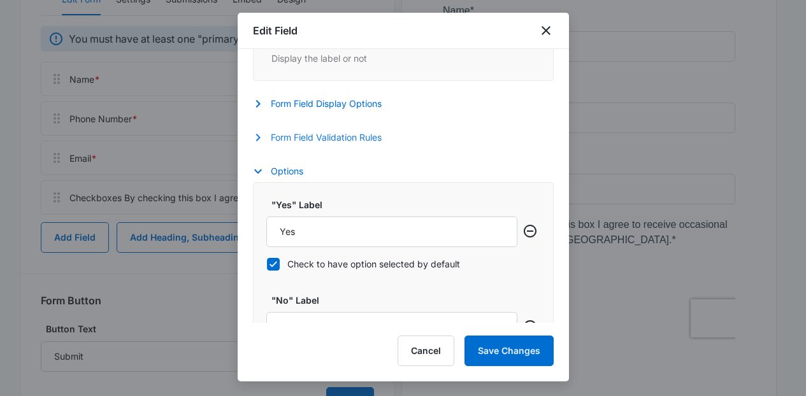
click at [363, 139] on button "Form Field Validation Rules" at bounding box center [323, 137] width 141 height 15
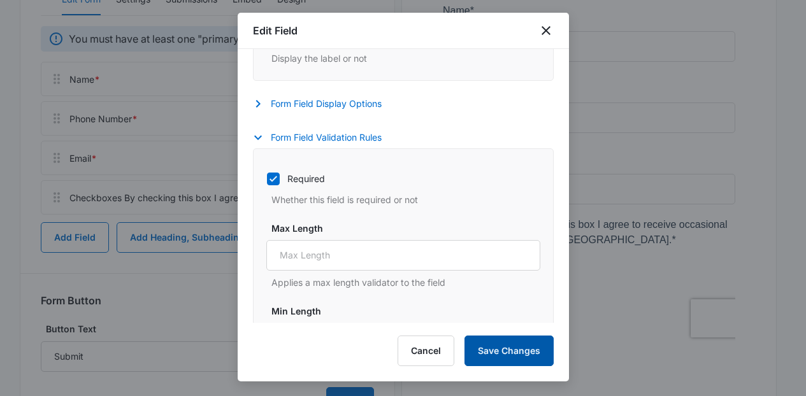
click at [520, 350] on button "Save Changes" at bounding box center [508, 351] width 89 height 31
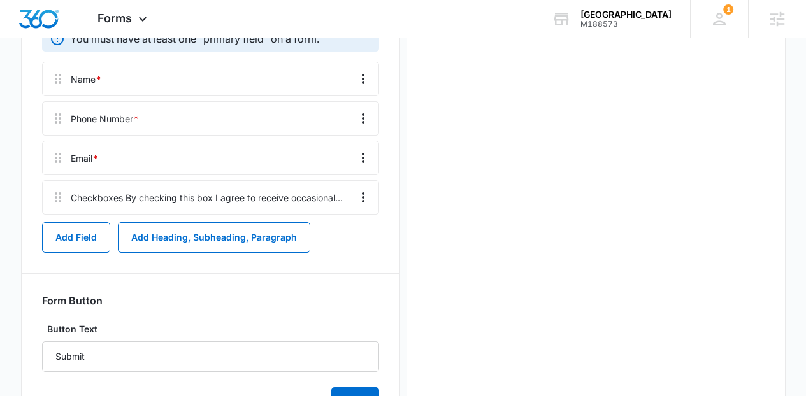
scroll to position [0, 0]
click at [78, 238] on button "Add Field" at bounding box center [76, 237] width 68 height 31
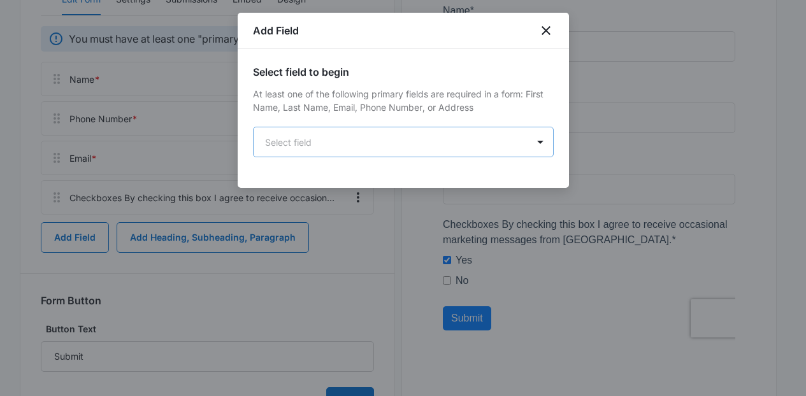
click at [348, 153] on body "Forms Apps Reputation Websites Forms CRM Email Social Content Ads Intelligence …" at bounding box center [403, 116] width 806 height 695
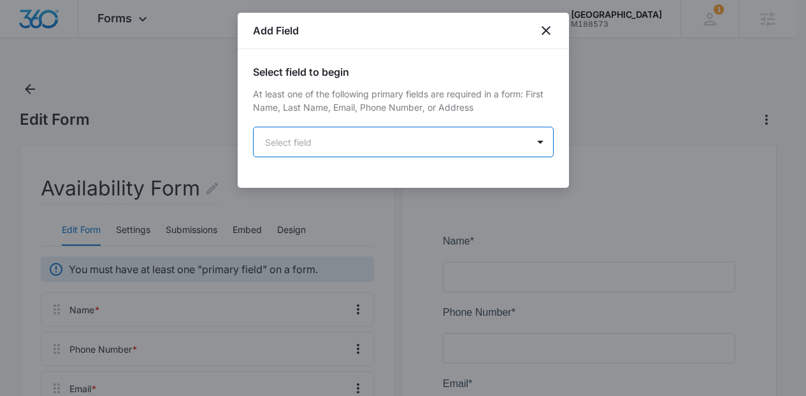
click at [322, 138] on body "Forms Apps Reputation Websites Forms CRM Email Social Content Ads Intelligence …" at bounding box center [403, 347] width 806 height 695
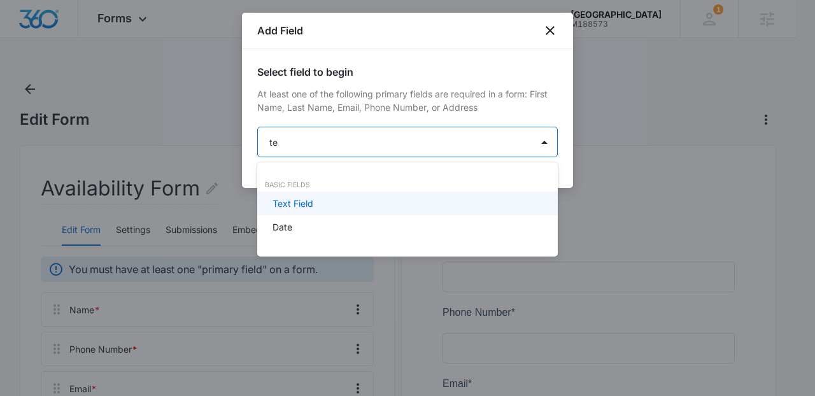
type input "tex"
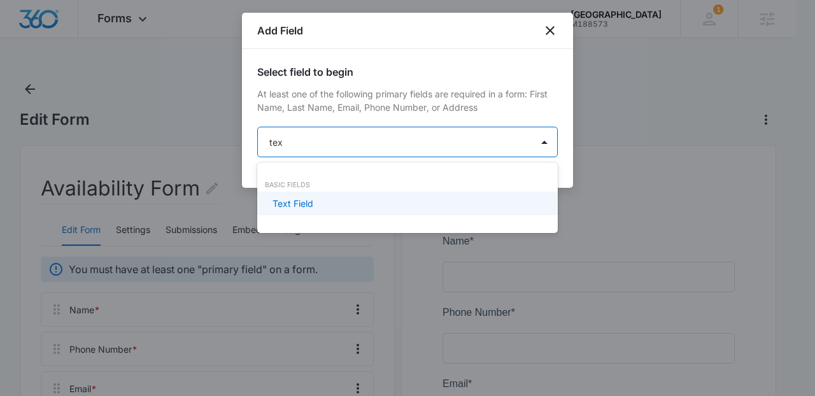
click at [305, 206] on p "Text Field" at bounding box center [293, 203] width 41 height 13
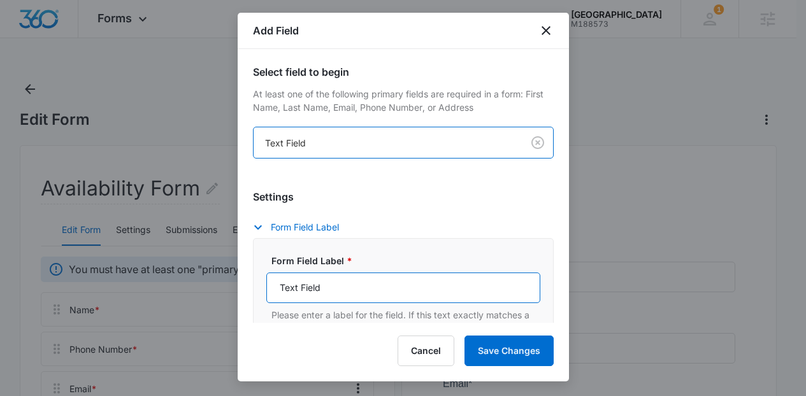
click at [381, 288] on input "Text Field" at bounding box center [403, 288] width 274 height 31
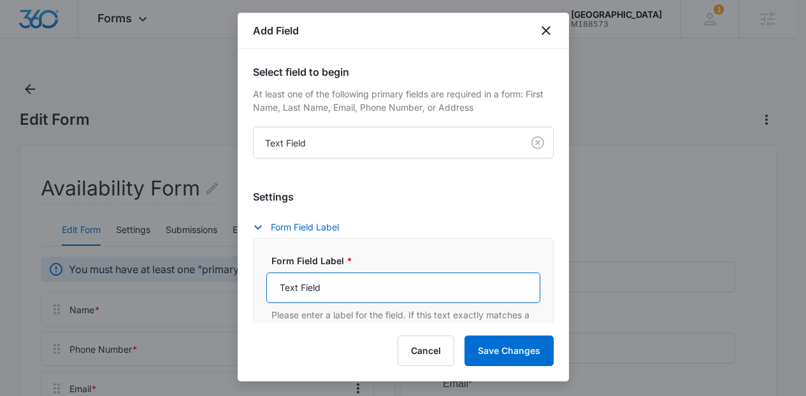
click at [381, 288] on input "Text Field" at bounding box center [403, 288] width 274 height 31
paste input "Age Of Child(ren)"
type input "Age Of Child(ren)"
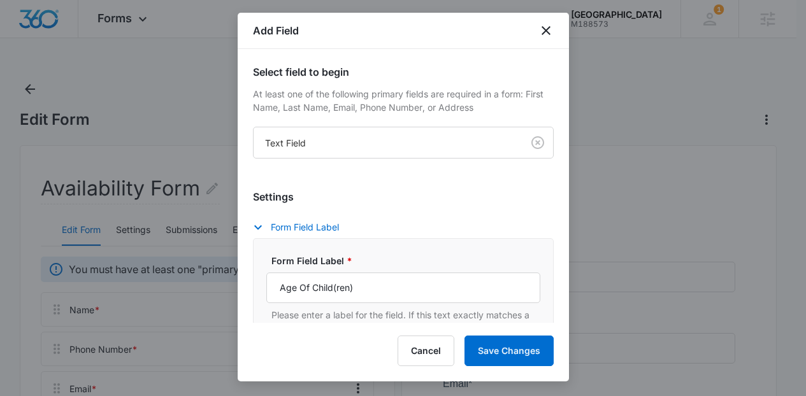
scroll to position [238, 0]
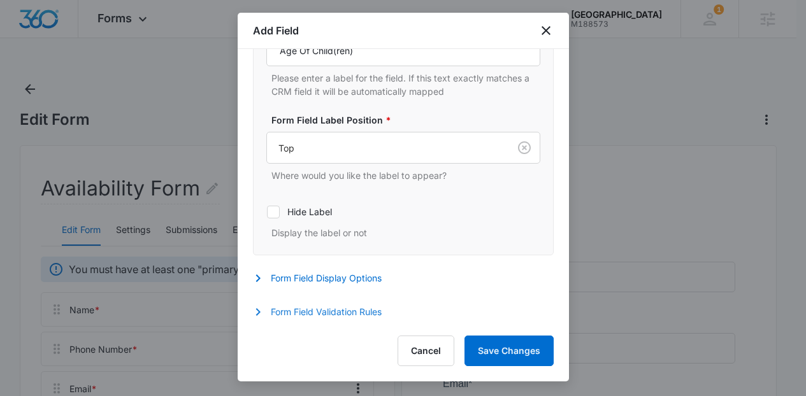
click at [352, 318] on button "Form Field Validation Rules" at bounding box center [323, 311] width 141 height 15
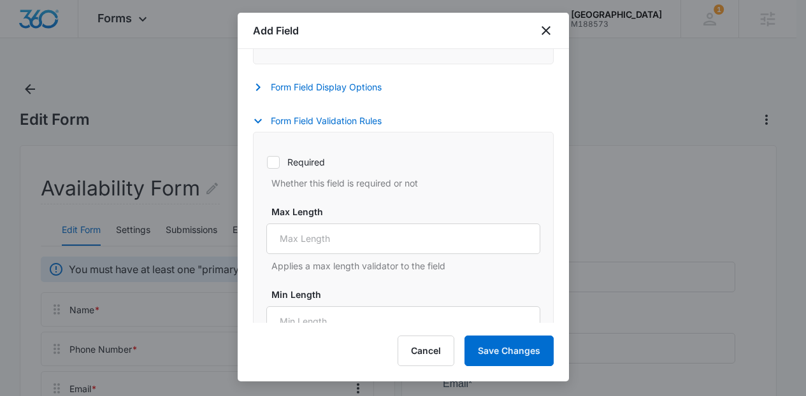
scroll to position [420, 0]
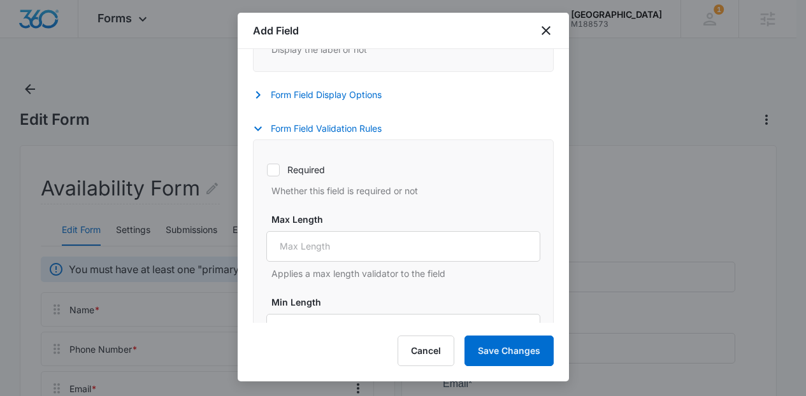
click at [305, 169] on label "Required" at bounding box center [403, 169] width 274 height 13
click at [267, 169] on input "Required" at bounding box center [266, 169] width 1 height 1
checkbox input "true"
click at [515, 355] on button "Save Changes" at bounding box center [508, 351] width 89 height 31
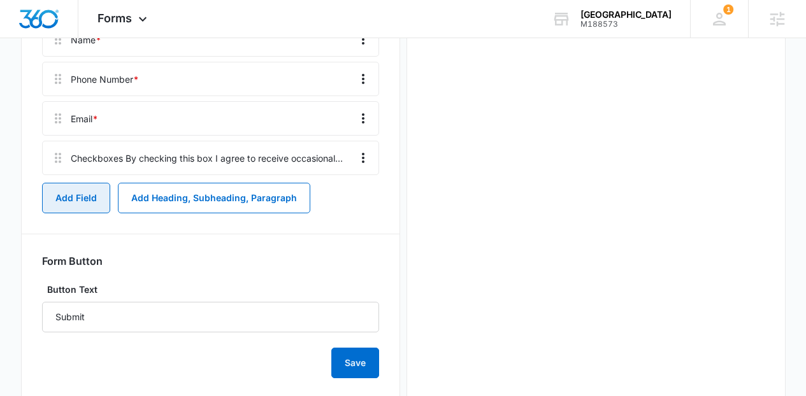
scroll to position [0, 0]
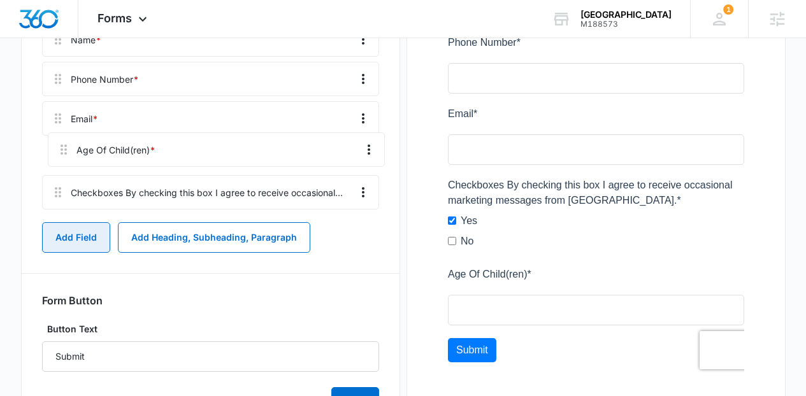
drag, startPoint x: 59, startPoint y: 199, endPoint x: 65, endPoint y: 143, distance: 57.0
click at [65, 143] on div "Name * Phone Number * Email * Checkboxes By checking this box I agree to receiv…" at bounding box center [210, 118] width 337 height 192
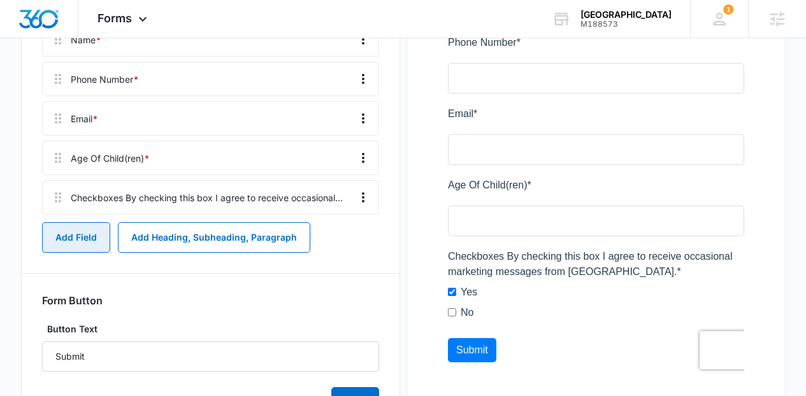
click at [92, 233] on button "Add Field" at bounding box center [76, 237] width 68 height 31
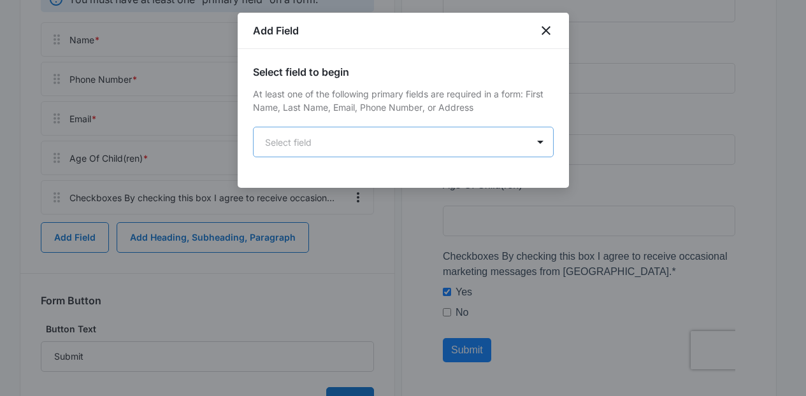
click at [401, 145] on body "Forms Apps Reputation Websites Forms CRM Email Social Content Ads Intelligence …" at bounding box center [403, 97] width 806 height 734
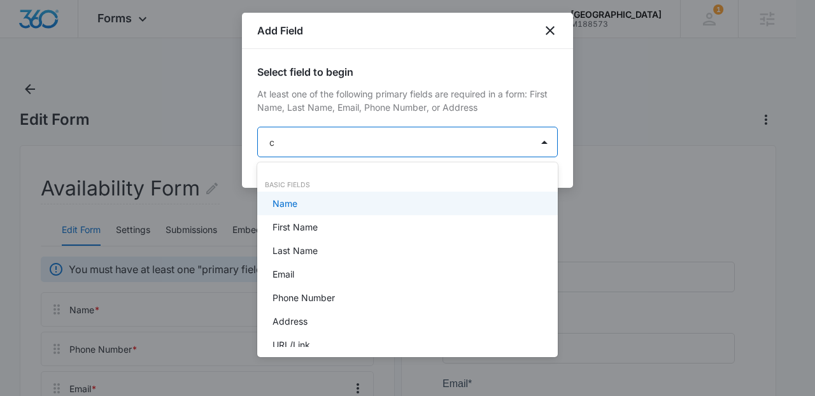
type input "ch"
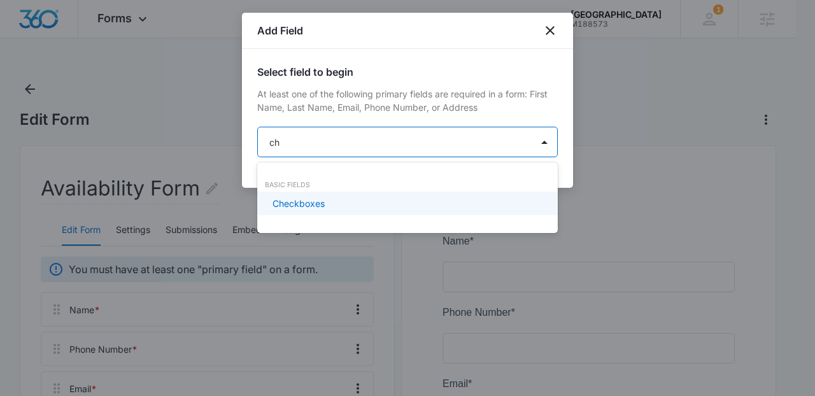
click at [376, 204] on div "Checkboxes" at bounding box center [406, 203] width 267 height 13
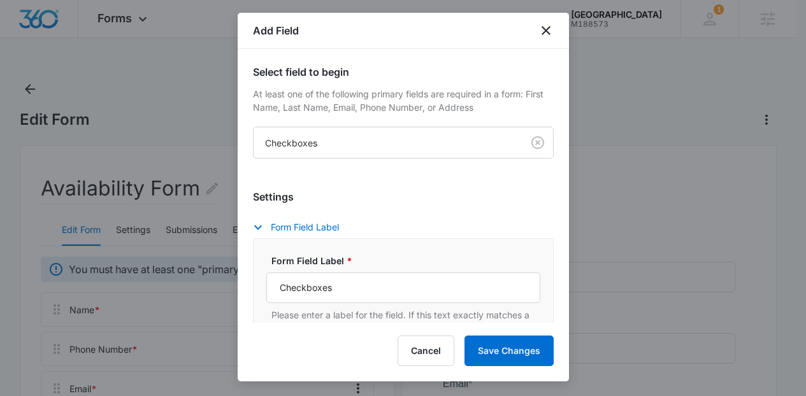
scroll to position [166, 0]
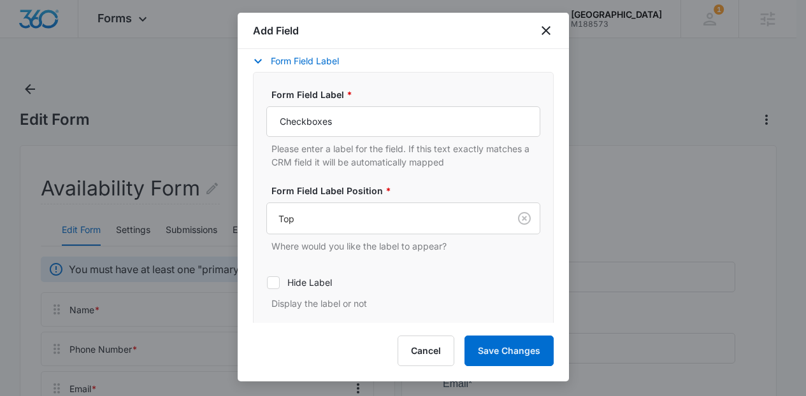
click at [439, 139] on div "Form Field Label * Checkboxes Please enter a label for the field. If this text …" at bounding box center [403, 128] width 274 height 81
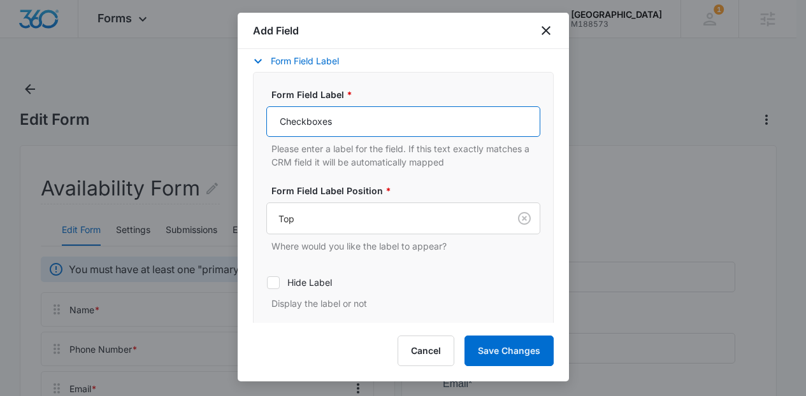
click at [432, 133] on input "Checkboxes" at bounding box center [403, 121] width 274 height 31
paste input "if you have ELC"
type input "Check if you have ELC"
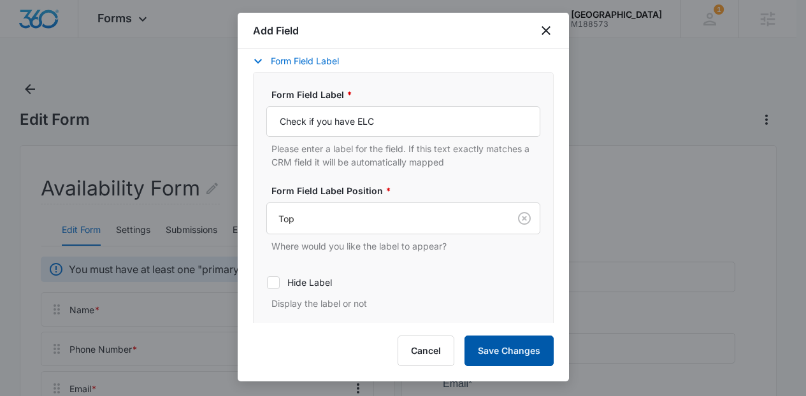
click at [500, 342] on button "Save Changes" at bounding box center [508, 351] width 89 height 31
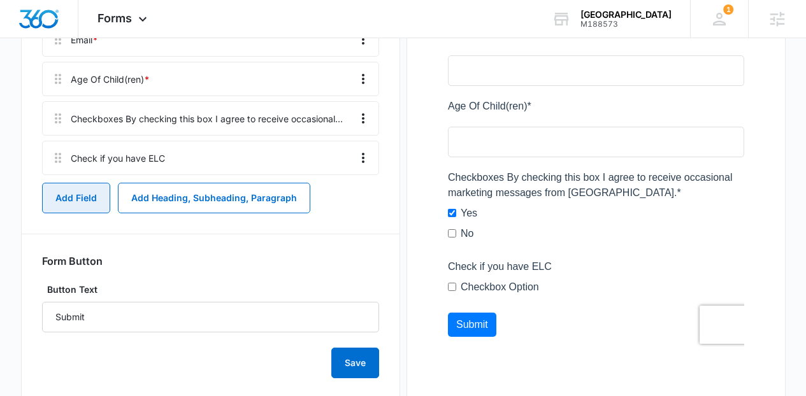
scroll to position [0, 0]
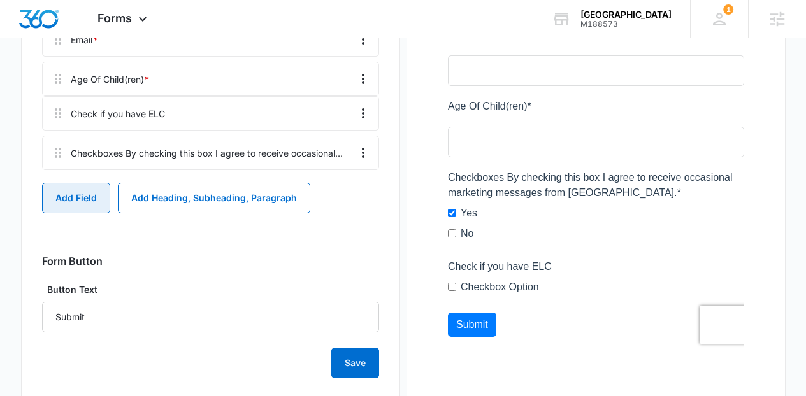
drag, startPoint x: 59, startPoint y: 159, endPoint x: 58, endPoint y: 107, distance: 52.2
click at [58, 106] on div "Name * Phone Number * Email * Age Of Child(ren) * Checkboxes By checking this b…" at bounding box center [210, 59] width 337 height 232
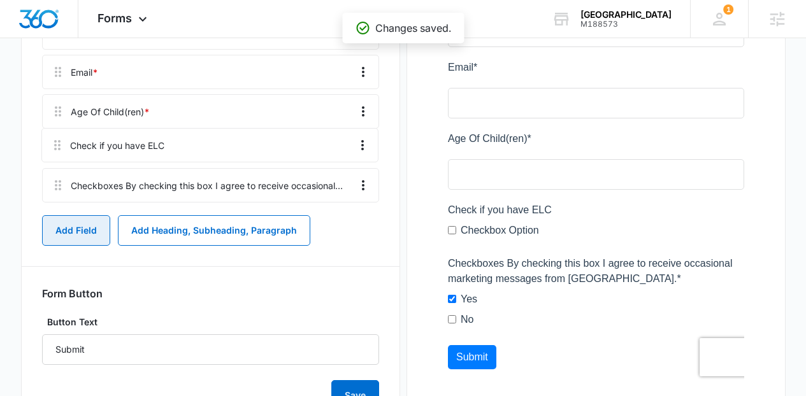
drag, startPoint x: 54, startPoint y: 121, endPoint x: 52, endPoint y: 138, distance: 16.7
click at [53, 139] on div "Name * Phone Number * Email * Age Of Child(ren) * Check if you have ELC Checkbo…" at bounding box center [210, 92] width 337 height 232
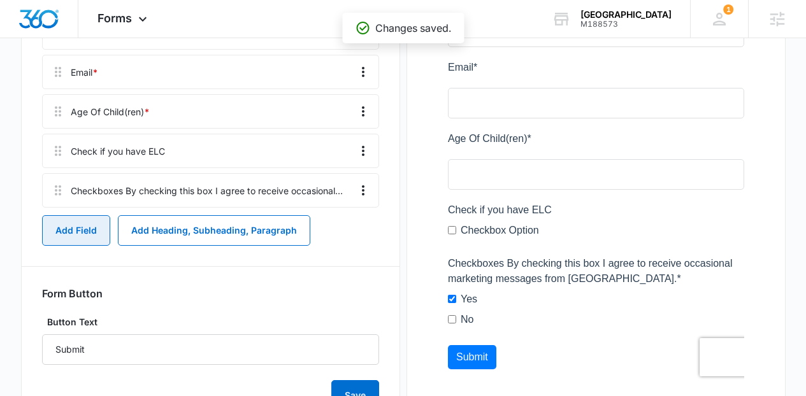
click at [62, 245] on button "Add Field" at bounding box center [76, 230] width 68 height 31
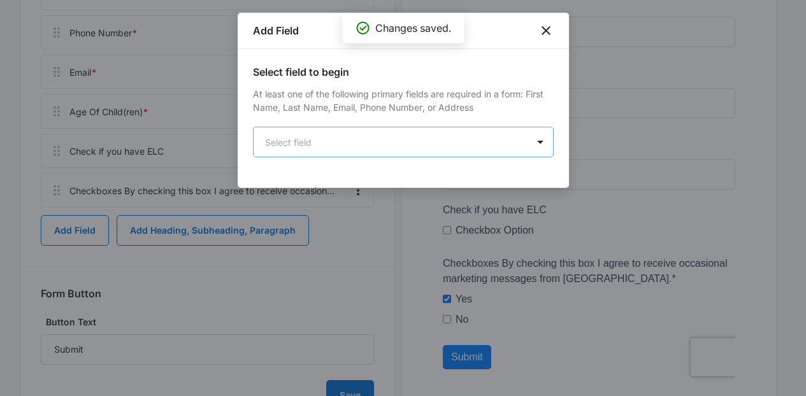
click at [318, 141] on body "Forms Apps Reputation Websites Forms CRM Email Social Content Ads Intelligence …" at bounding box center [403, 71] width 806 height 774
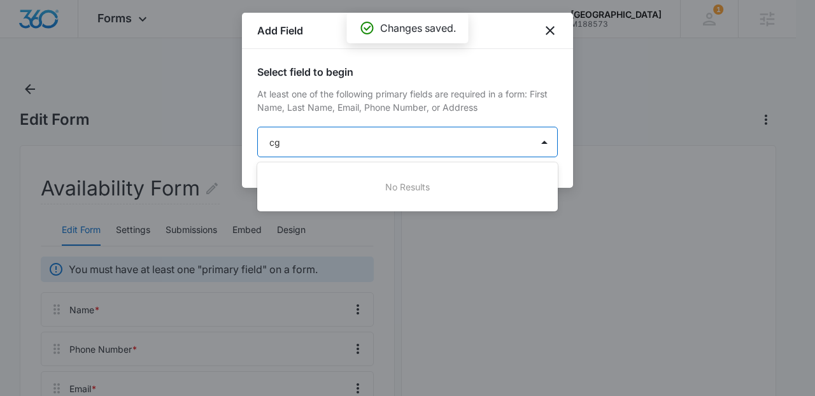
click at [318, 141] on div at bounding box center [407, 198] width 815 height 396
type input "cg"
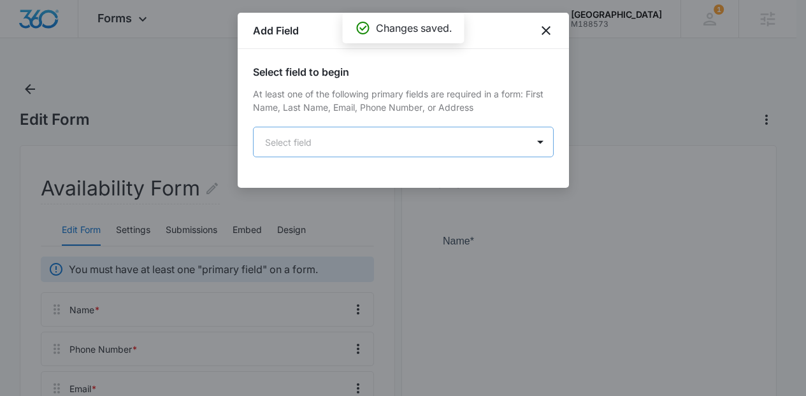
click at [318, 141] on body "Forms Apps Reputation Websites Forms CRM Email Social Content Ads Intelligence …" at bounding box center [403, 387] width 806 height 774
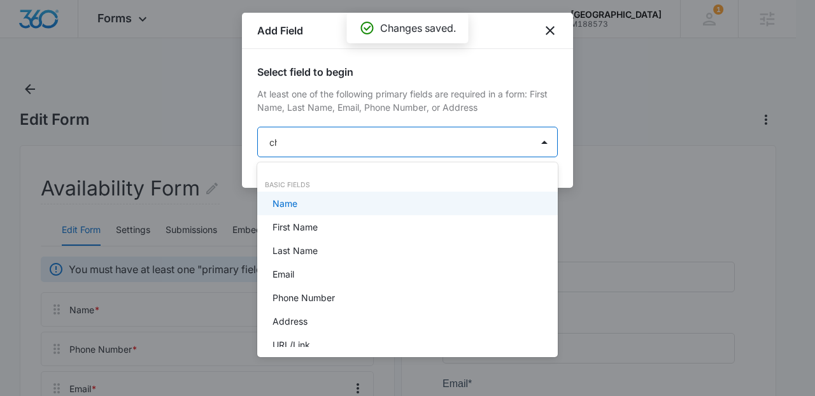
type input "che"
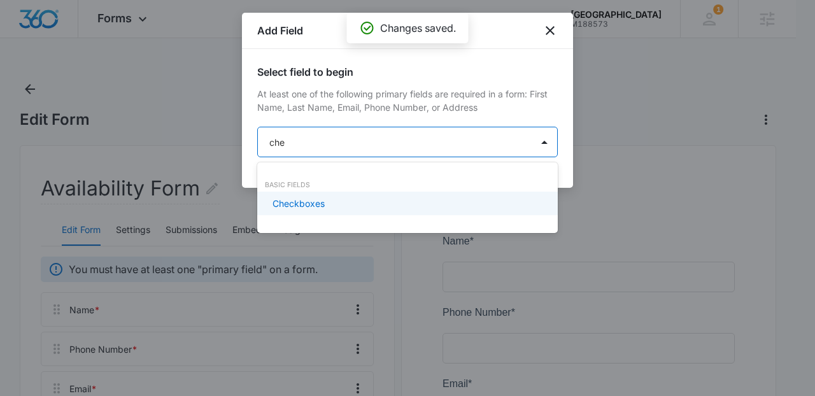
click at [344, 201] on div "Checkboxes" at bounding box center [406, 203] width 267 height 13
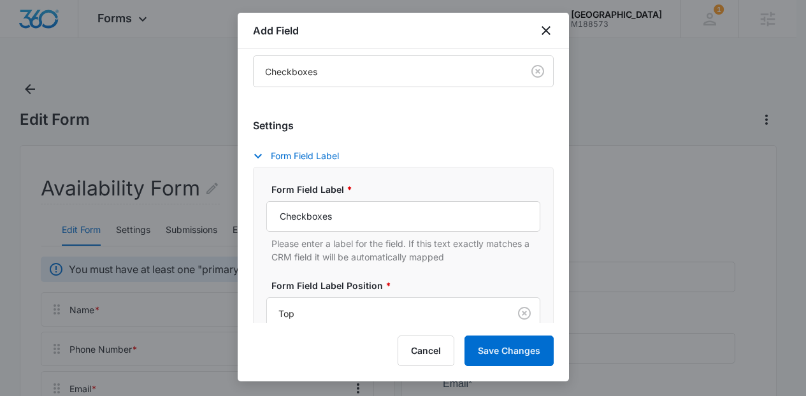
scroll to position [70, 0]
click at [473, 202] on div "Form Field Label * Checkboxes Please enter a label for the field. If this text …" at bounding box center [403, 224] width 274 height 81
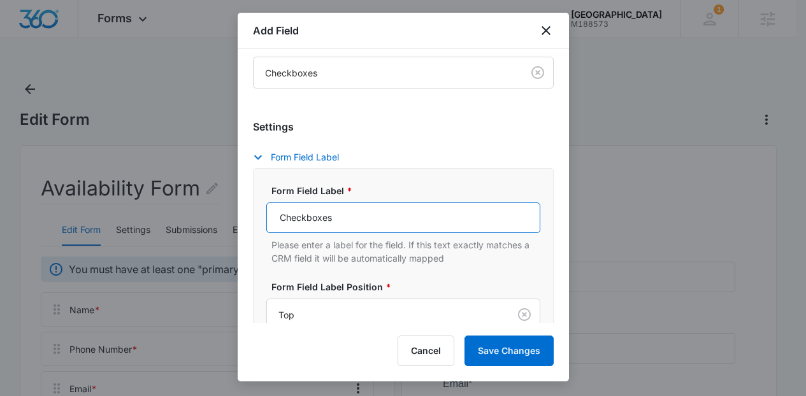
click at [474, 208] on input "Checkboxes" at bounding box center [403, 217] width 274 height 31
paste input "I Consent to Receive SMS Notifications and Alerts from Sunny Side Academy. Mess…"
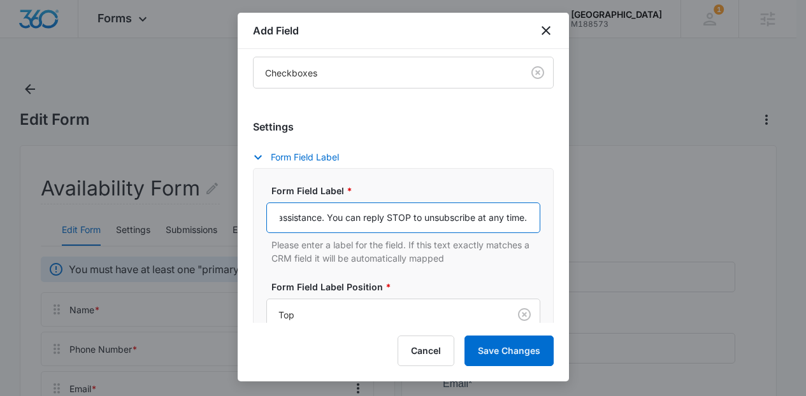
type input "I Consent to Receive SMS Notifications and Alerts from Sunny Side Academy. Mess…"
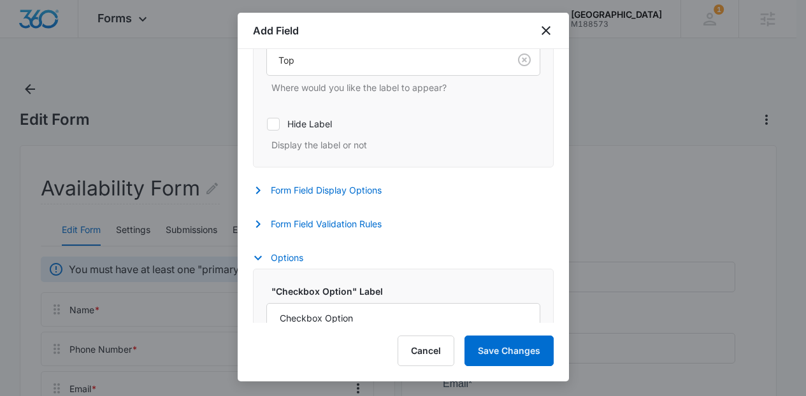
scroll to position [430, 0]
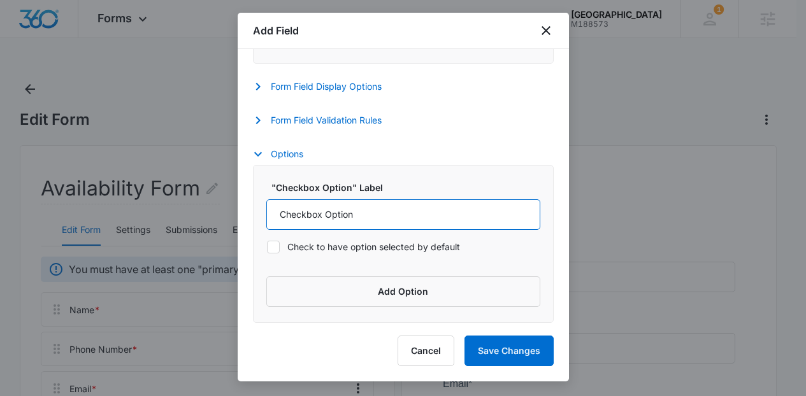
click at [429, 222] on input "Checkbox Option" at bounding box center [403, 214] width 274 height 31
click at [429, 222] on input "Checkbox Ag" at bounding box center [403, 214] width 274 height 31
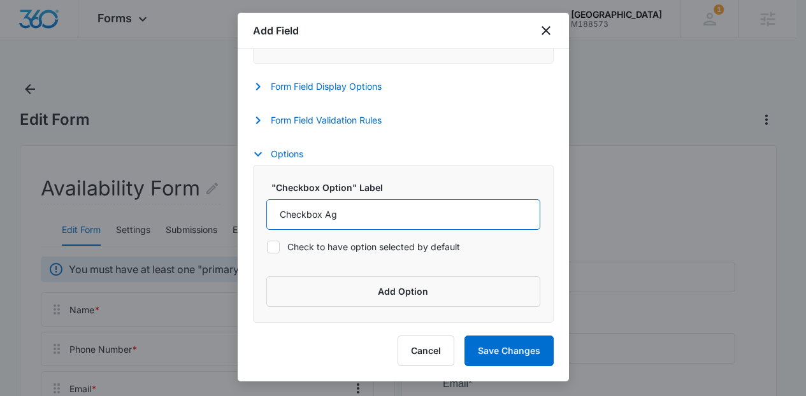
click at [429, 222] on input "Checkbox Ag" at bounding box center [403, 214] width 274 height 31
type input "Agree"
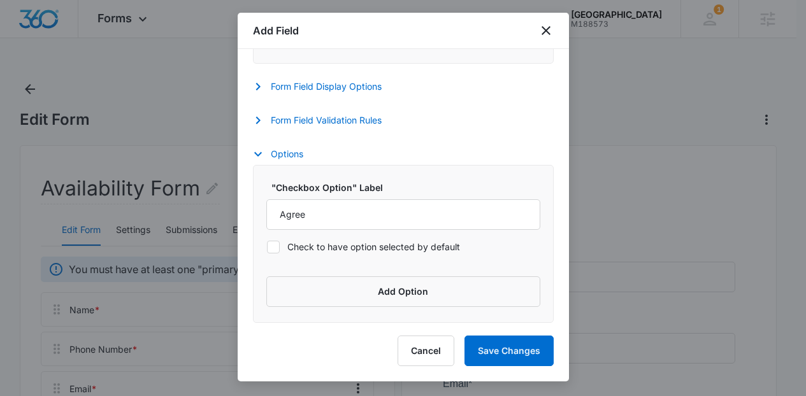
click at [312, 247] on label "Check to have option selected by default" at bounding box center [403, 246] width 274 height 13
click at [267, 247] on input "Check to have option selected by default" at bounding box center [266, 246] width 1 height 1
checkbox input "true"
click at [500, 350] on button "Save Changes" at bounding box center [508, 351] width 89 height 31
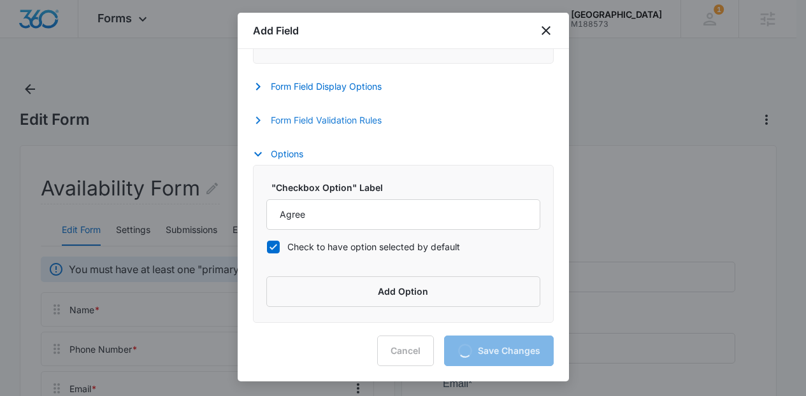
click at [369, 125] on button "Form Field Validation Rules" at bounding box center [323, 120] width 141 height 15
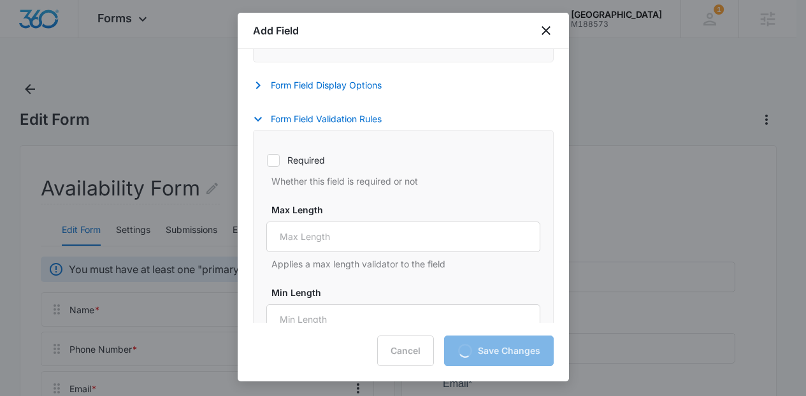
click at [316, 159] on label "Required" at bounding box center [403, 159] width 274 height 13
click at [267, 160] on input "Required" at bounding box center [266, 160] width 1 height 1
checkbox input "true"
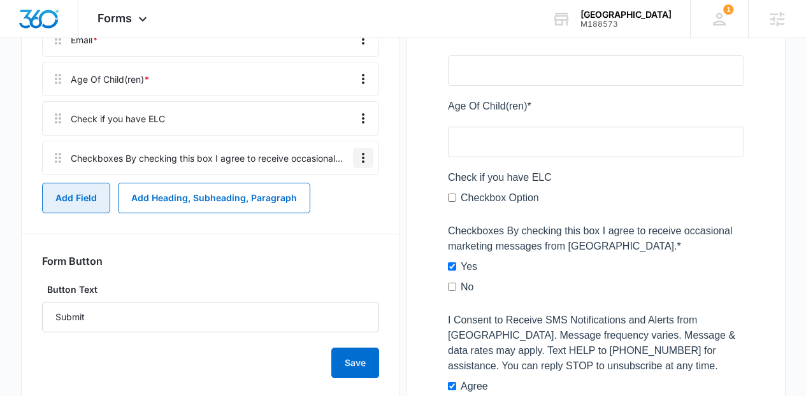
scroll to position [388, 0]
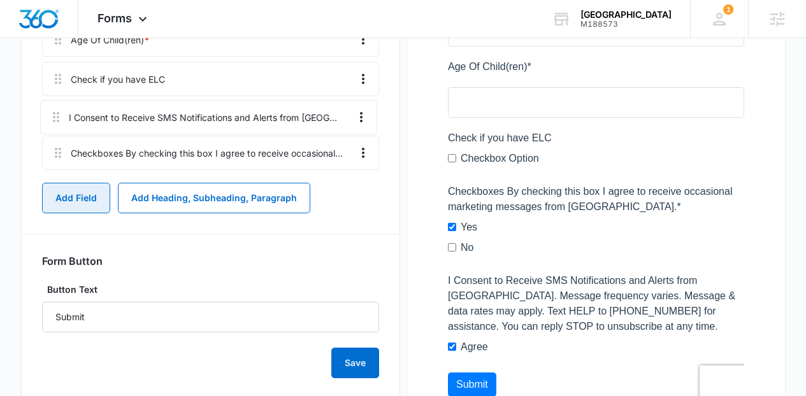
drag, startPoint x: 57, startPoint y: 155, endPoint x: 55, endPoint y: 106, distance: 48.5
click at [55, 106] on div "Name * Phone Number * Email * Age Of Child(ren) * Check if you have ELC Checkbo…" at bounding box center [210, 39] width 337 height 271
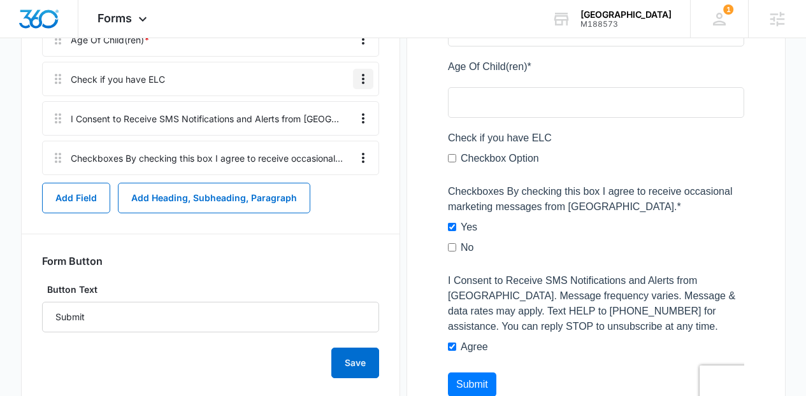
click at [357, 80] on icon "Overflow Menu" at bounding box center [362, 78] width 15 height 15
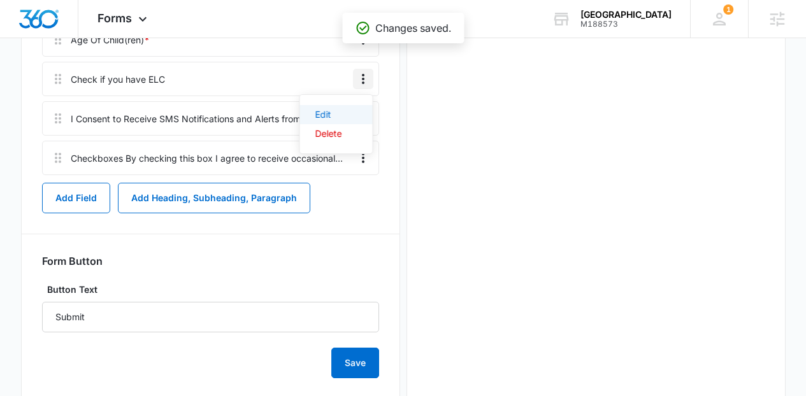
scroll to position [0, 0]
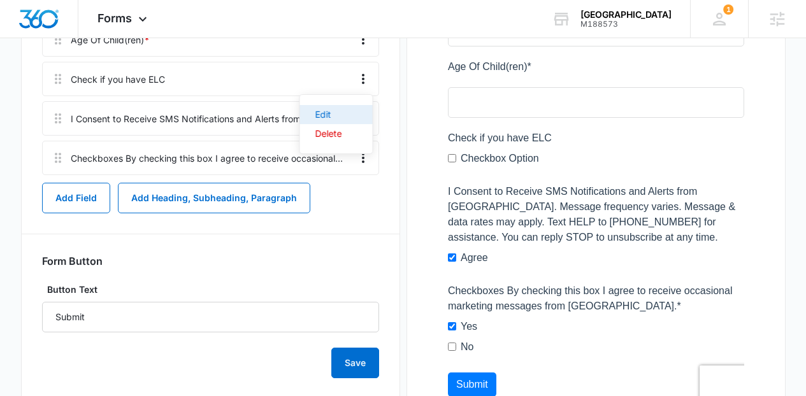
click at [341, 115] on button "Edit" at bounding box center [336, 114] width 73 height 19
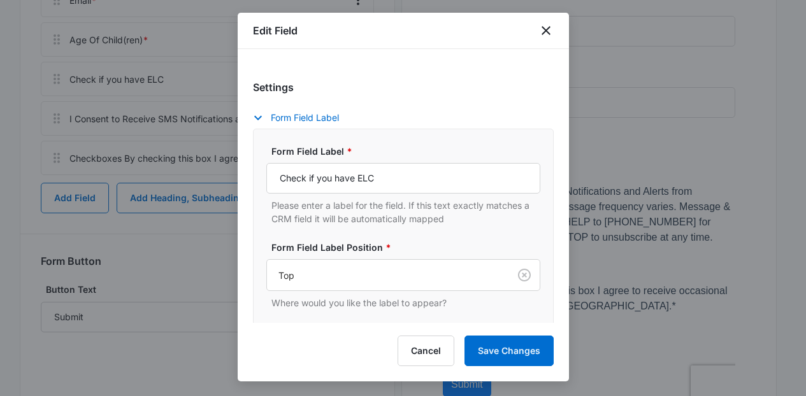
scroll to position [320, 0]
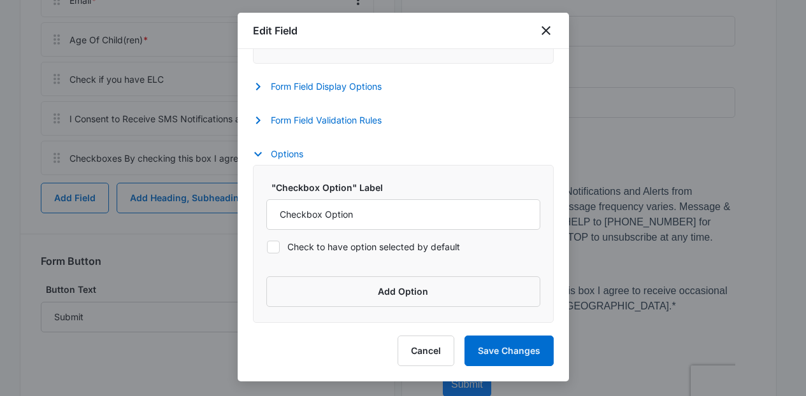
click at [458, 199] on div ""Checkbox Option" Label Checkbox Option" at bounding box center [403, 205] width 274 height 49
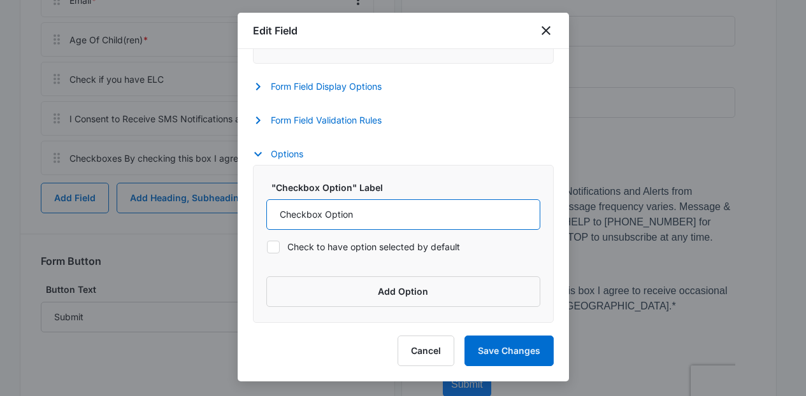
click at [470, 216] on input "Checkbox Option" at bounding box center [403, 214] width 274 height 31
click at [384, 225] on input "Y" at bounding box center [403, 214] width 274 height 31
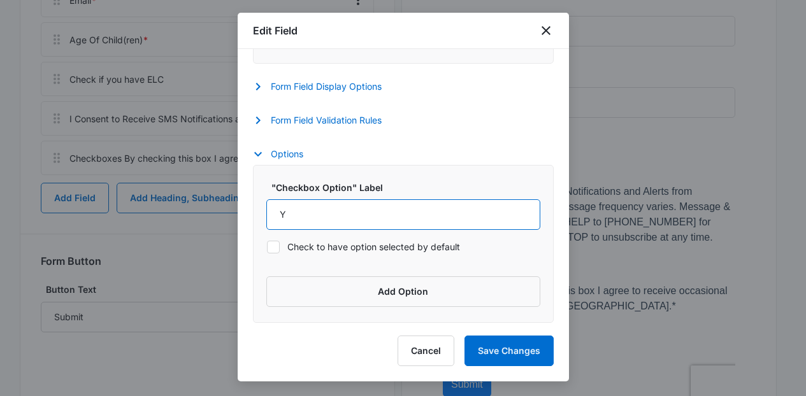
click at [384, 225] on input "Y" at bounding box center [403, 214] width 274 height 31
type input "Yes"
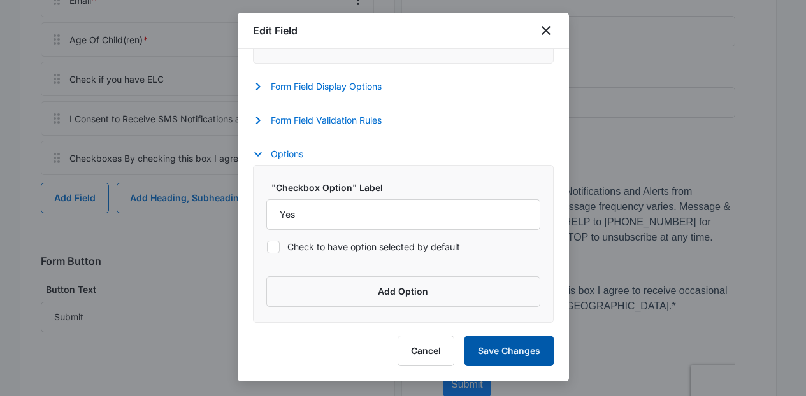
click at [501, 342] on button "Save Changes" at bounding box center [508, 351] width 89 height 31
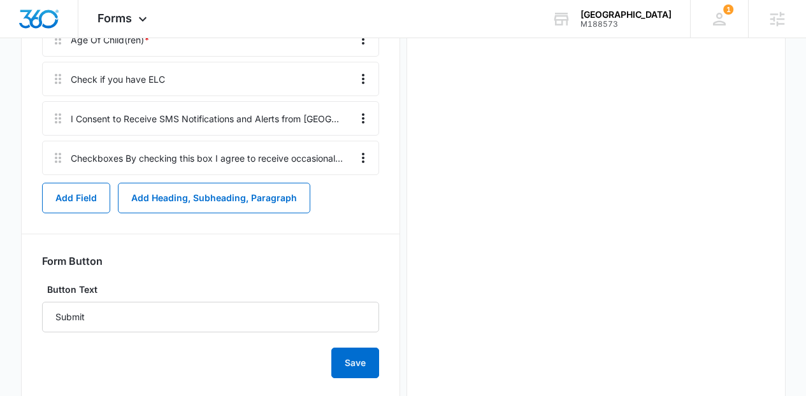
scroll to position [0, 0]
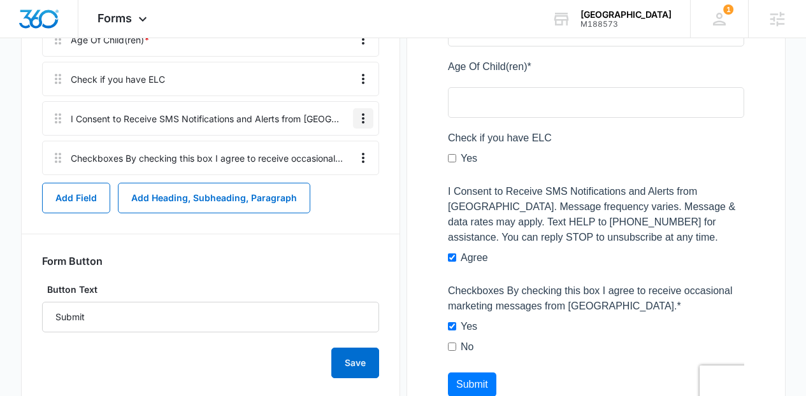
click at [359, 122] on icon "Overflow Menu" at bounding box center [362, 118] width 15 height 15
click at [360, 148] on button "Edit" at bounding box center [336, 154] width 73 height 19
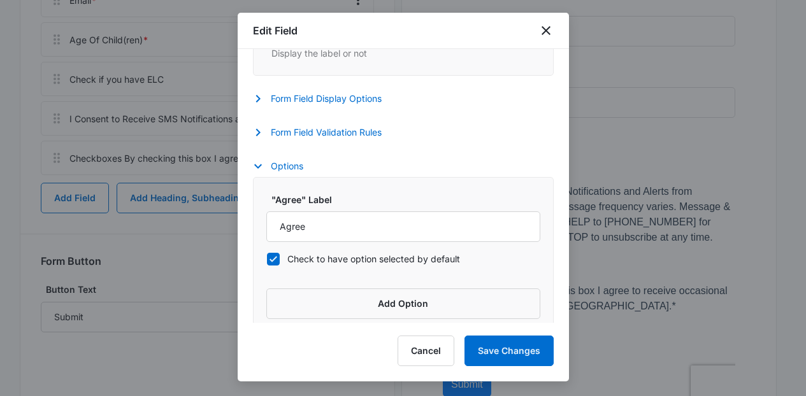
scroll to position [303, 0]
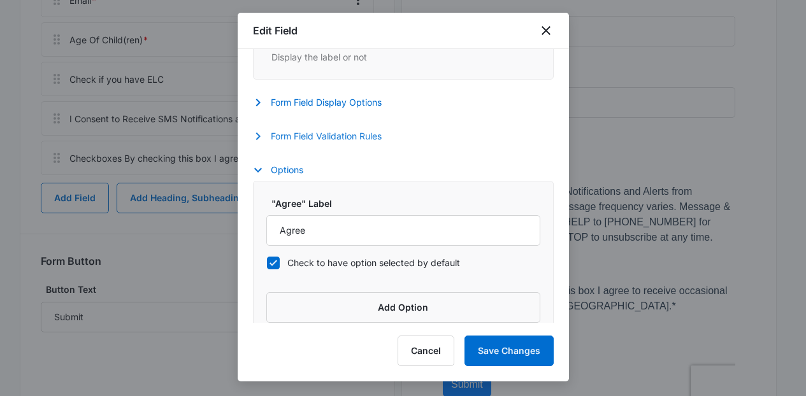
click at [367, 137] on button "Form Field Validation Rules" at bounding box center [323, 136] width 141 height 15
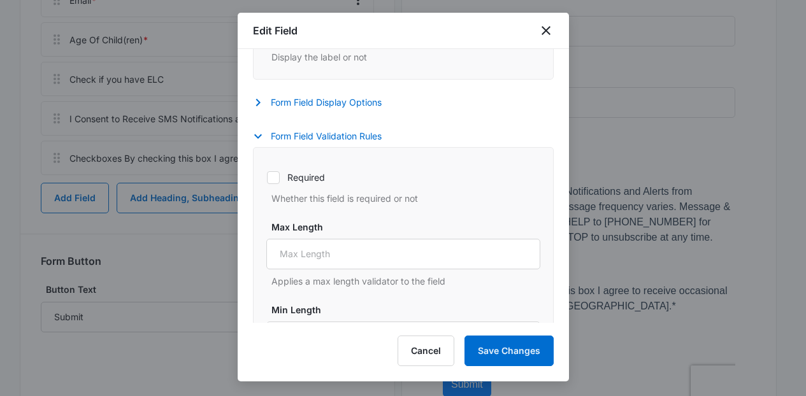
click at [322, 176] on label "Required" at bounding box center [403, 177] width 274 height 13
click at [267, 177] on input "Required" at bounding box center [266, 177] width 1 height 1
checkbox input "true"
click at [506, 342] on button "Save Changes" at bounding box center [508, 351] width 89 height 31
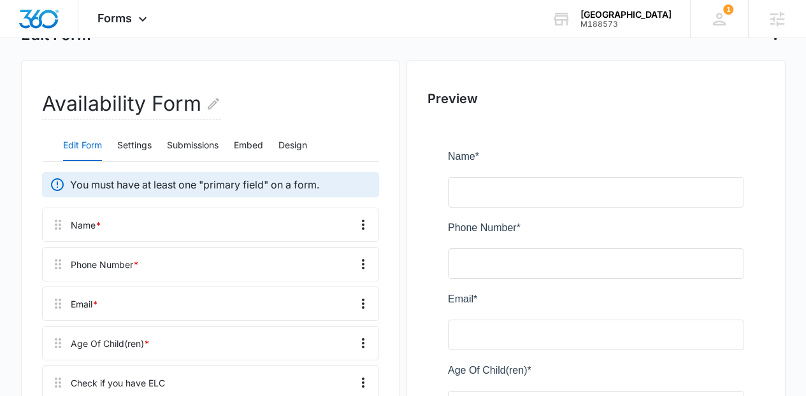
scroll to position [84, 0]
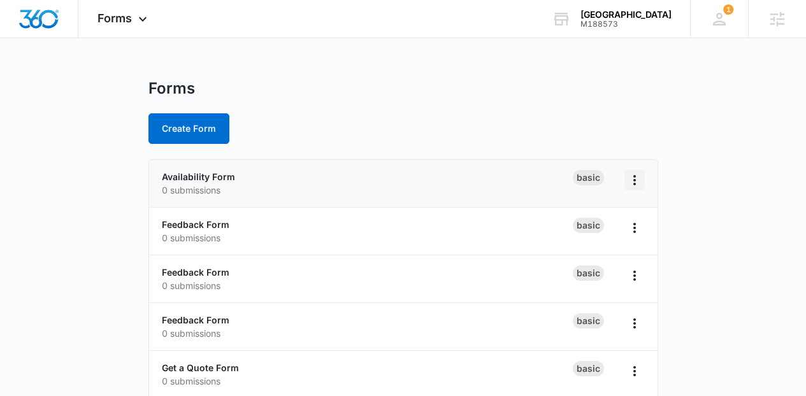
click at [637, 182] on icon "Overflow Menu" at bounding box center [634, 180] width 15 height 15
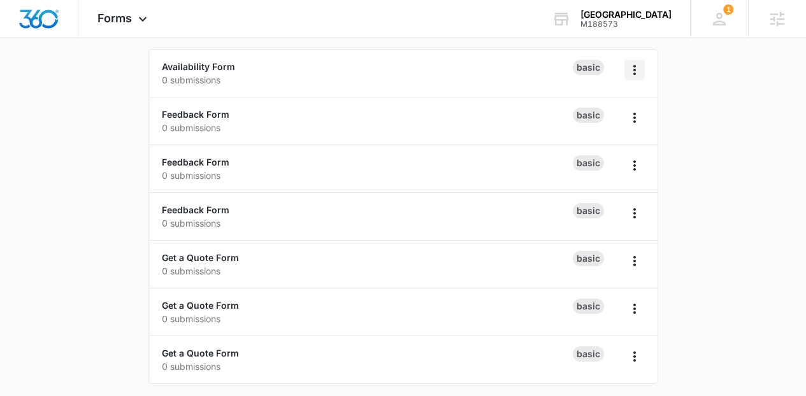
scroll to position [108, 0]
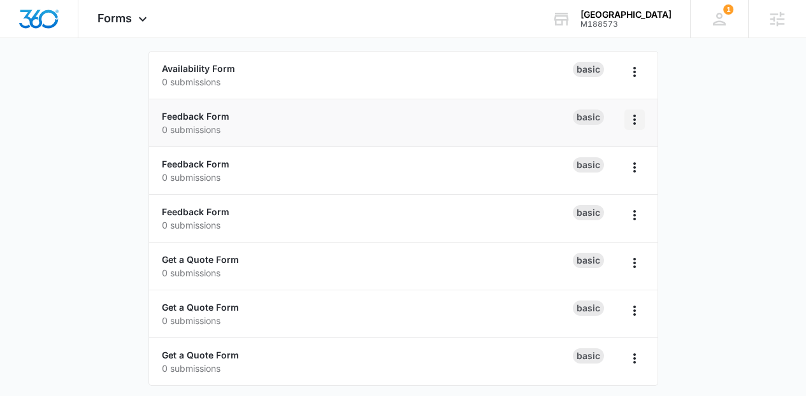
click at [639, 124] on icon "Overflow Menu" at bounding box center [634, 119] width 15 height 15
click at [609, 194] on div "Delete" at bounding box center [593, 193] width 39 height 9
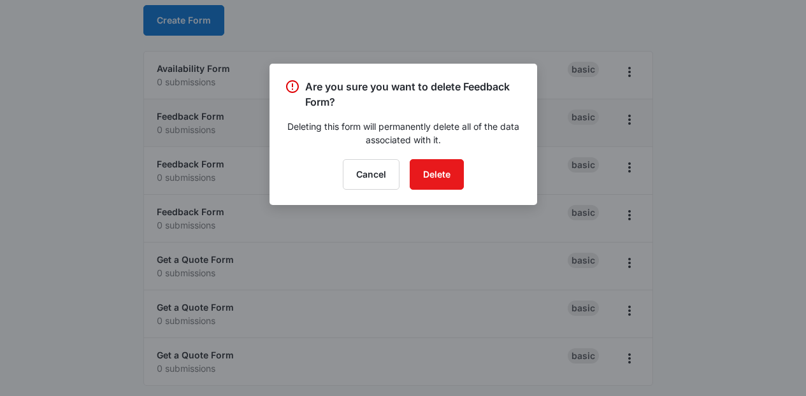
click at [439, 159] on div "Are you sure you want to delete Feedback Form? Deleting this form will permanen…" at bounding box center [402, 134] width 267 height 141
click at [443, 172] on button "Delete" at bounding box center [436, 174] width 54 height 31
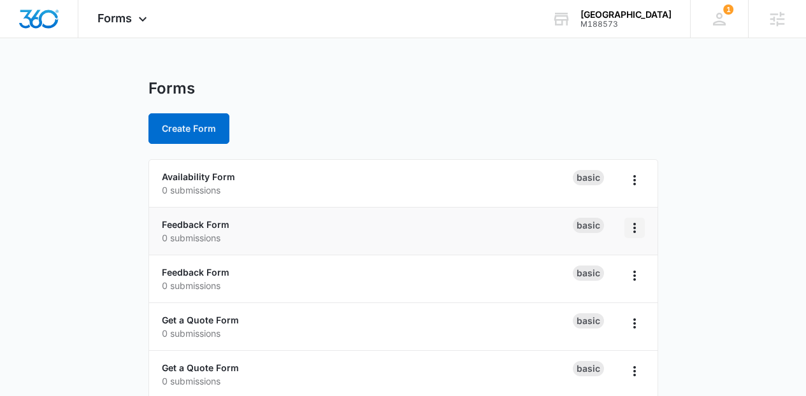
click at [641, 226] on button "Overflow Menu" at bounding box center [634, 228] width 20 height 20
click at [590, 301] on div "Delete" at bounding box center [593, 301] width 39 height 9
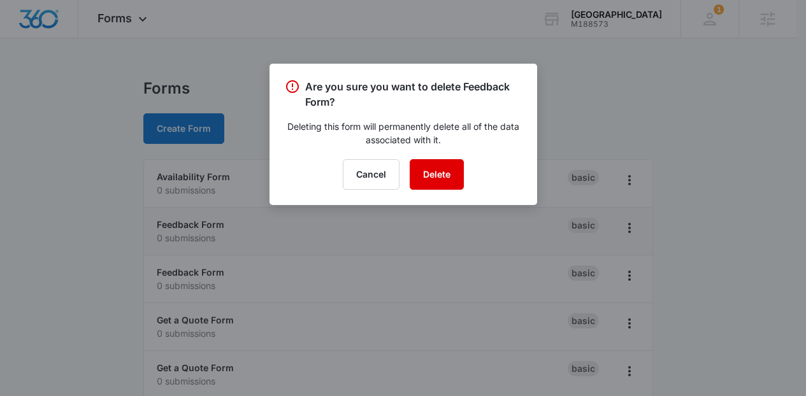
click at [445, 164] on button "Delete" at bounding box center [436, 174] width 54 height 31
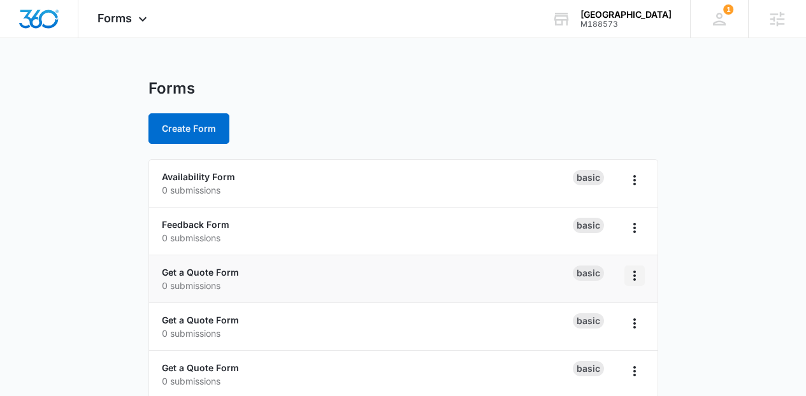
click at [632, 278] on icon "Overflow Menu" at bounding box center [634, 275] width 15 height 15
click at [591, 345] on div "Delete" at bounding box center [593, 349] width 39 height 9
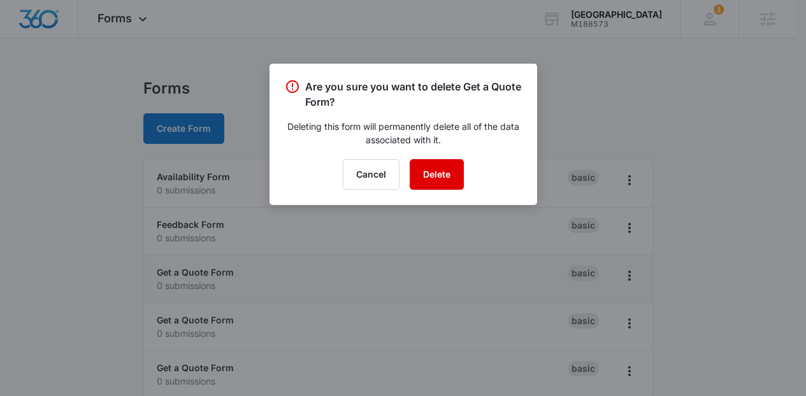
click at [436, 174] on button "Delete" at bounding box center [436, 174] width 54 height 31
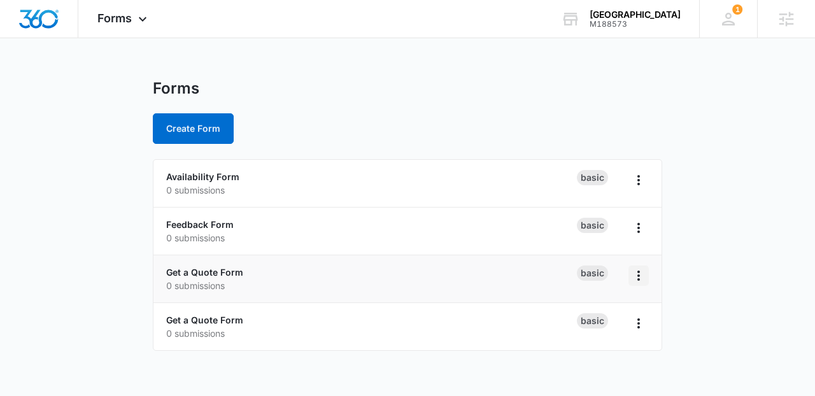
click at [643, 275] on icon "Overflow Menu" at bounding box center [638, 275] width 15 height 15
click at [608, 349] on div "Delete" at bounding box center [597, 349] width 39 height 9
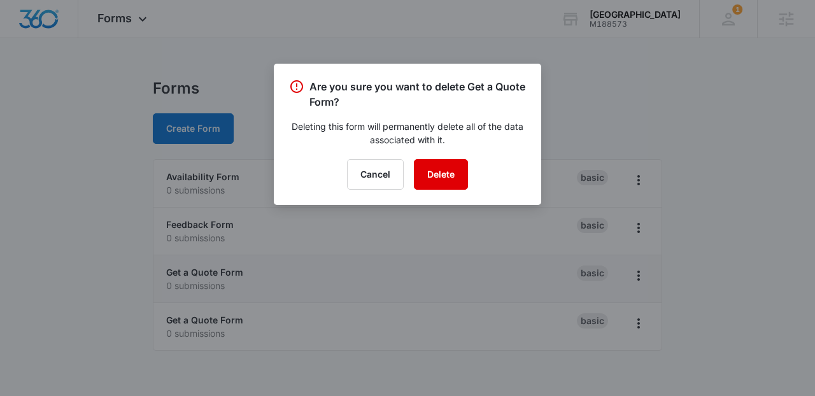
click at [446, 168] on button "Delete" at bounding box center [441, 174] width 54 height 31
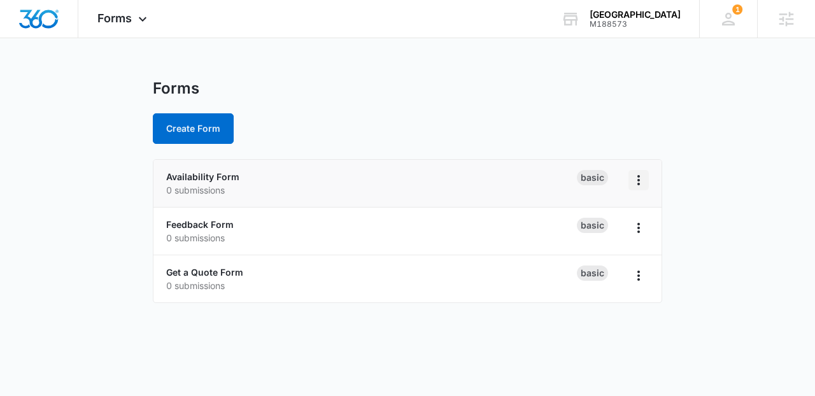
click at [632, 183] on icon "Overflow Menu" at bounding box center [638, 180] width 15 height 15
click at [595, 229] on button "Duplicate" at bounding box center [605, 234] width 85 height 19
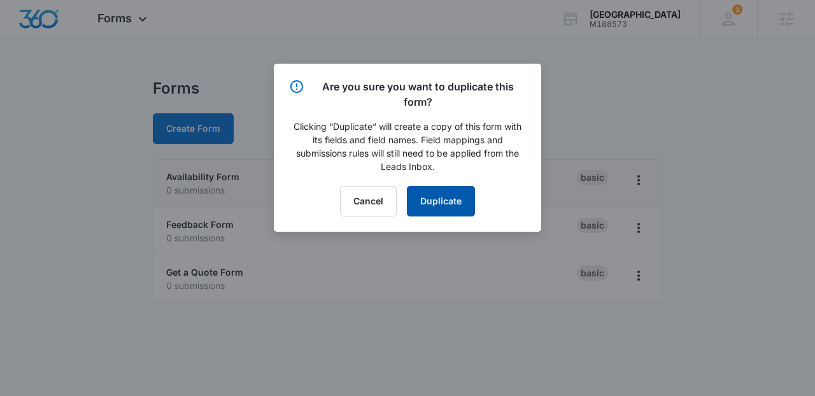
click at [424, 202] on button "Duplicate" at bounding box center [441, 201] width 68 height 31
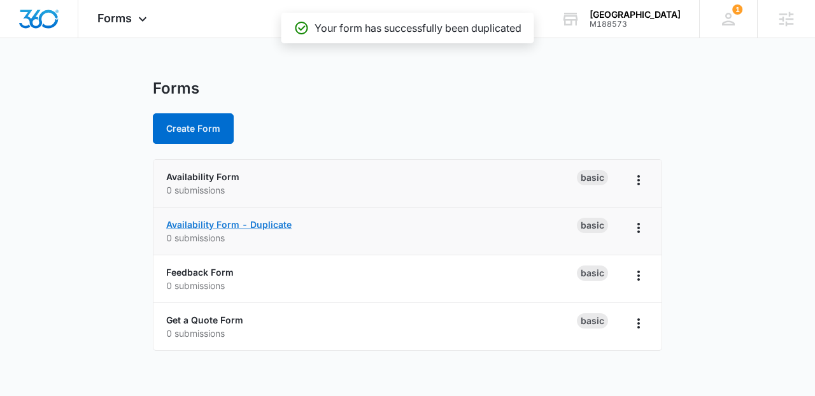
click at [238, 224] on link "Availability Form - Duplicate" at bounding box center [228, 224] width 125 height 11
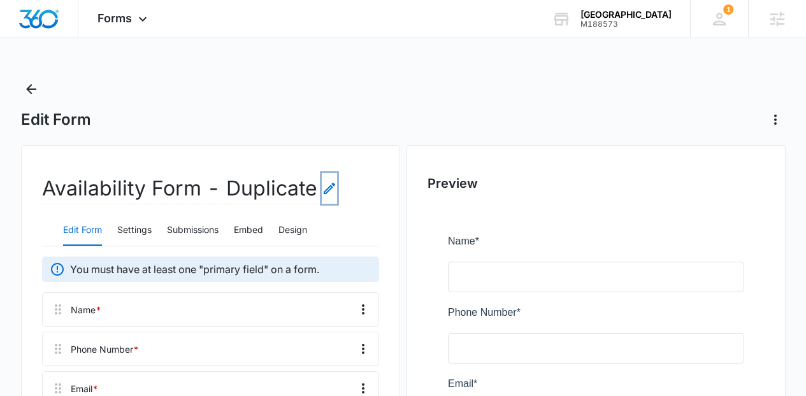
click at [322, 190] on icon "Edit Form Name" at bounding box center [329, 188] width 15 height 15
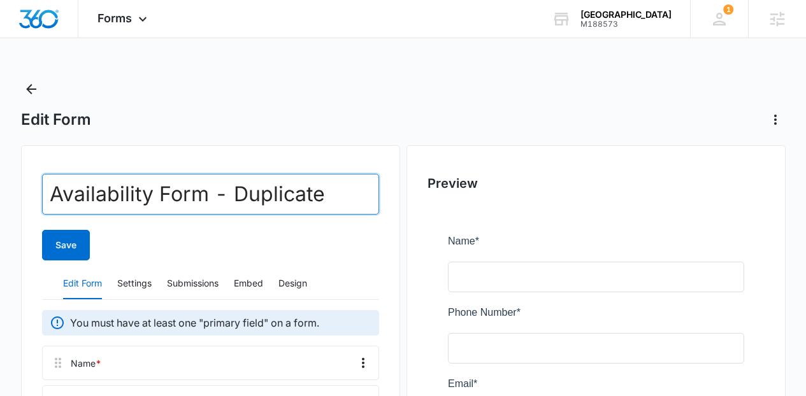
click at [319, 190] on input "Availability Form - Duplicate" at bounding box center [210, 194] width 337 height 41
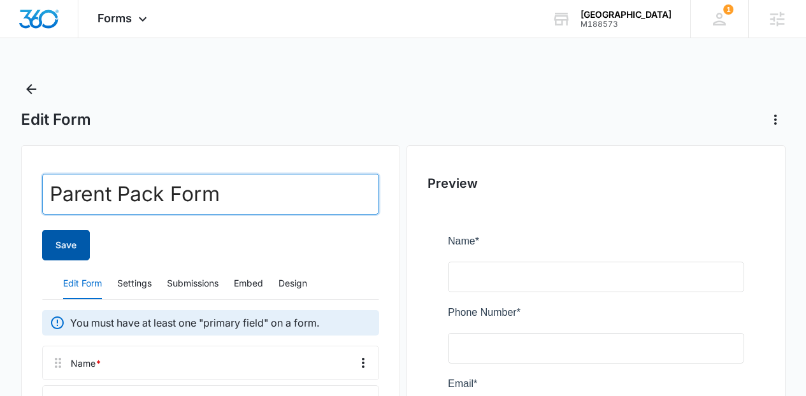
type input "Parent Pack Form"
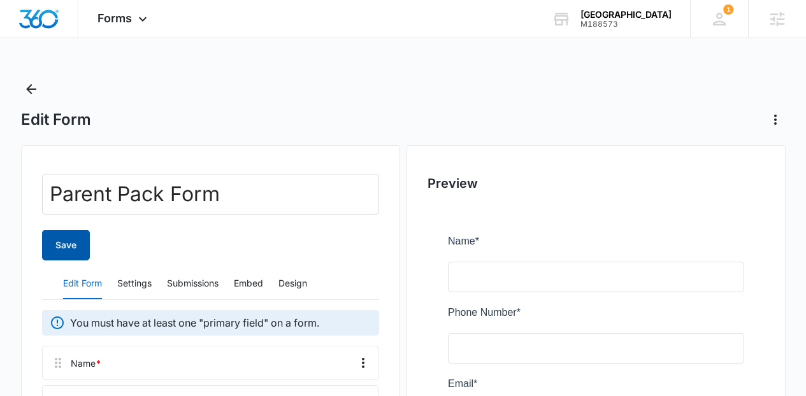
click at [57, 243] on button "Save" at bounding box center [66, 245] width 48 height 31
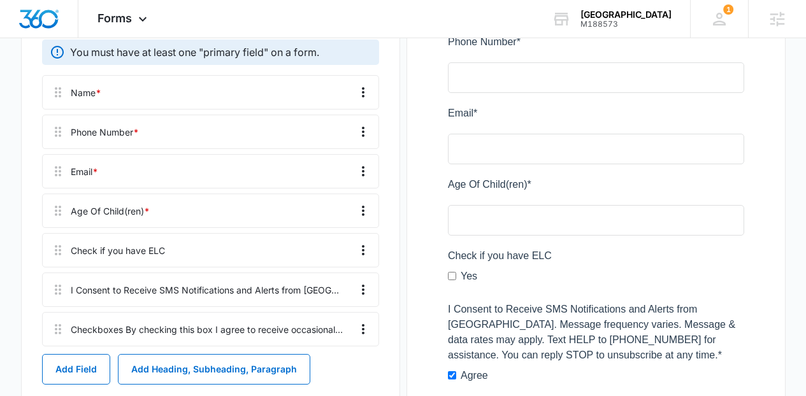
scroll to position [269, 0]
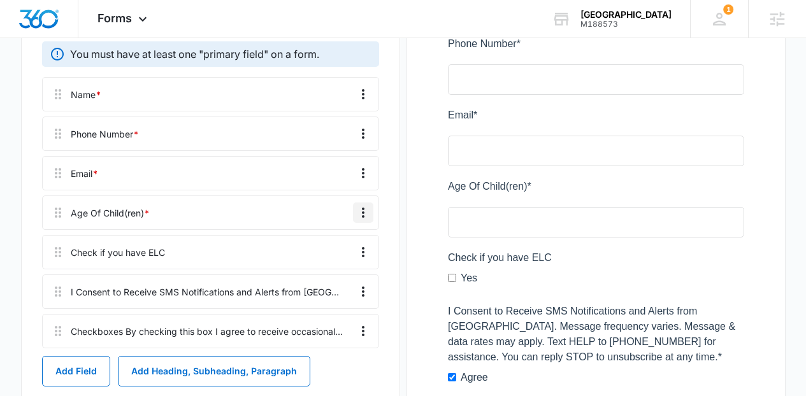
click at [365, 214] on icon "Overflow Menu" at bounding box center [362, 212] width 15 height 15
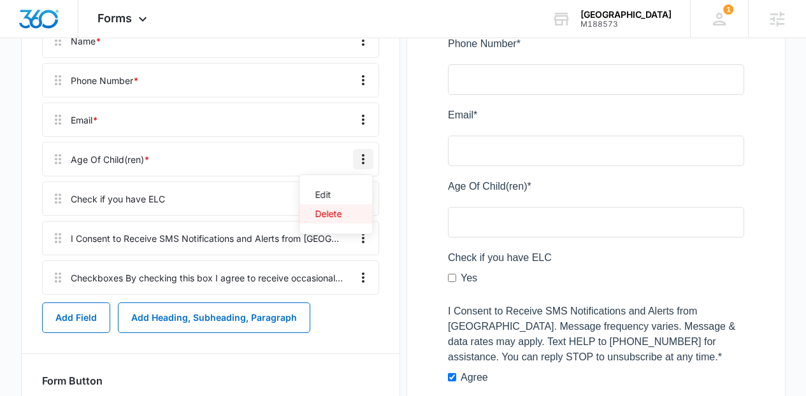
scroll to position [215, 0]
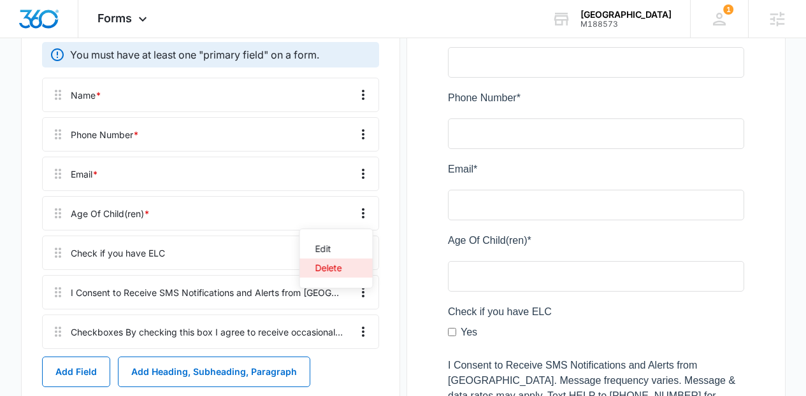
click at [343, 268] on button "Delete" at bounding box center [336, 268] width 73 height 19
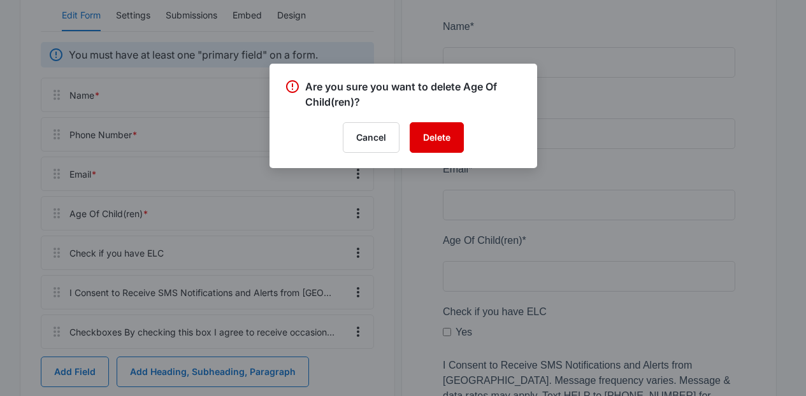
click at [426, 149] on button "Delete" at bounding box center [436, 137] width 54 height 31
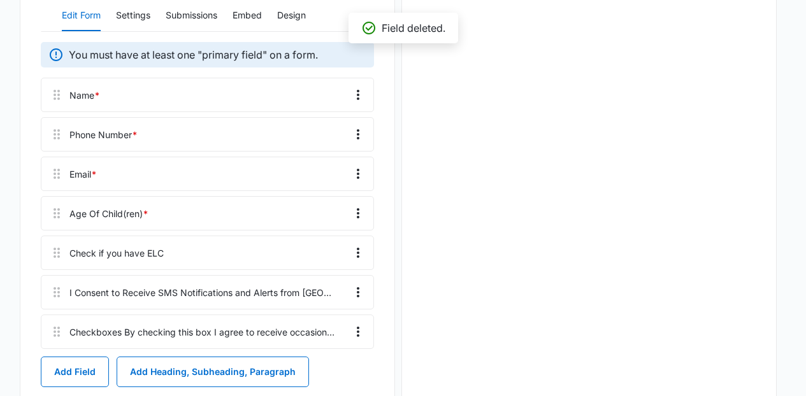
scroll to position [0, 0]
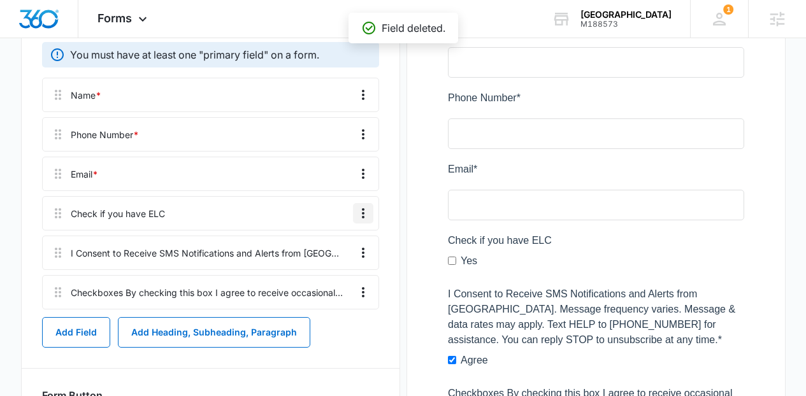
click at [365, 210] on icon "Overflow Menu" at bounding box center [362, 213] width 15 height 15
click at [337, 267] on div "Delete" at bounding box center [328, 268] width 27 height 9
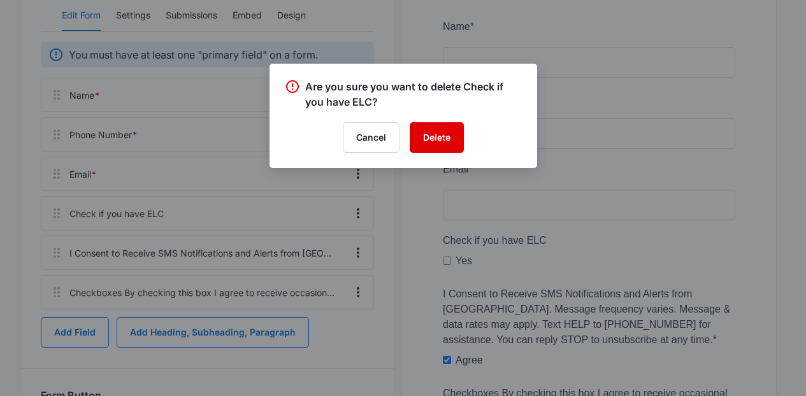
click at [432, 134] on button "Delete" at bounding box center [436, 137] width 54 height 31
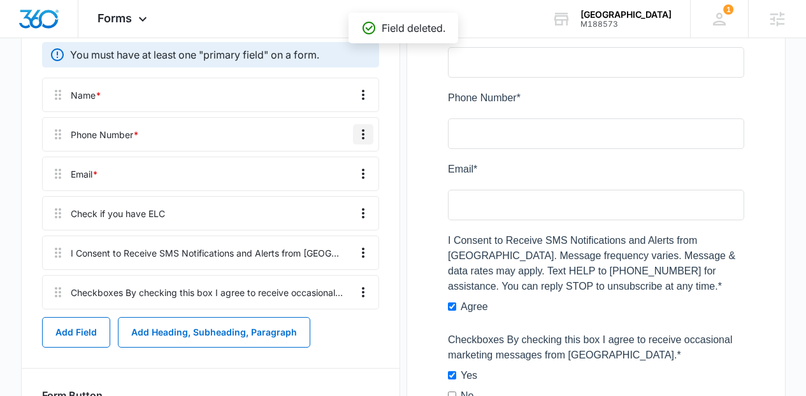
click at [362, 131] on icon "Overflow Menu" at bounding box center [362, 134] width 15 height 15
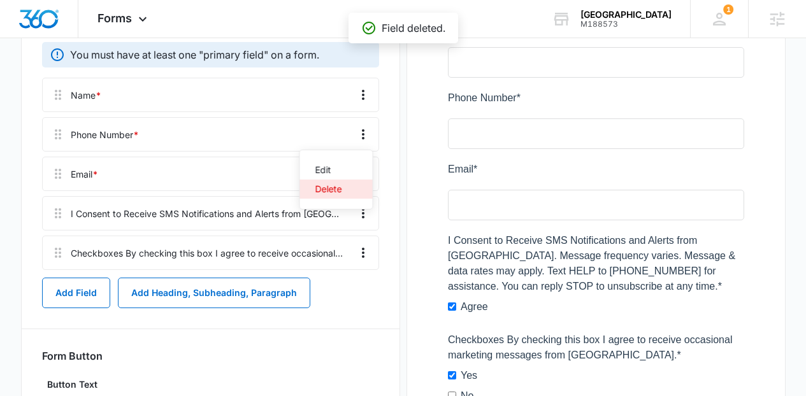
click at [345, 183] on button "Delete" at bounding box center [336, 189] width 73 height 19
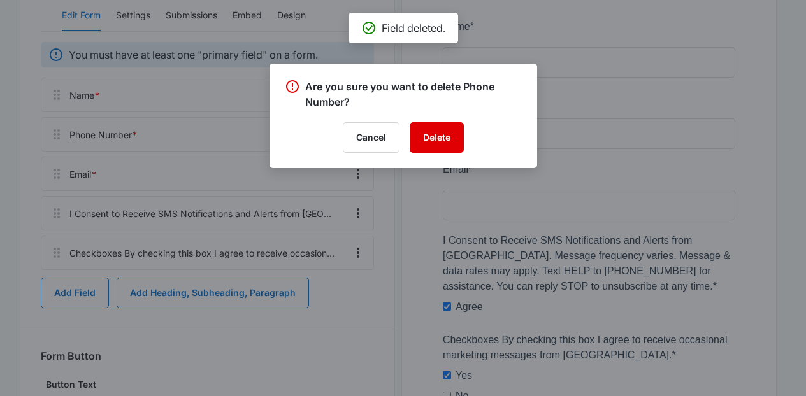
click at [417, 139] on button "Delete" at bounding box center [436, 137] width 54 height 31
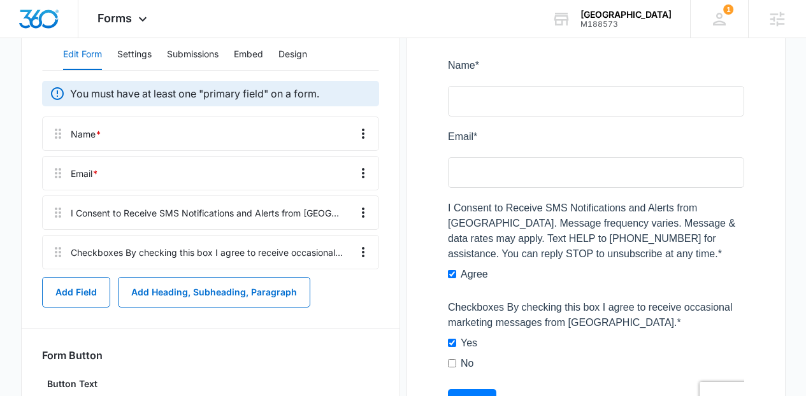
scroll to position [185, 0]
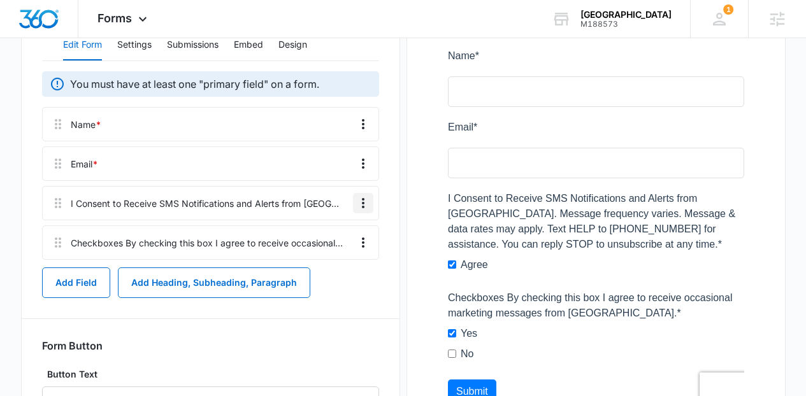
click at [359, 206] on icon "Overflow Menu" at bounding box center [362, 202] width 15 height 15
click at [340, 243] on div "Edit" at bounding box center [328, 238] width 27 height 9
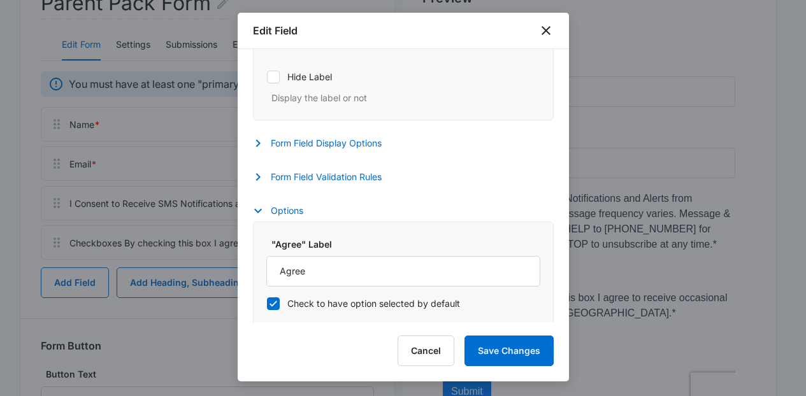
scroll to position [532, 0]
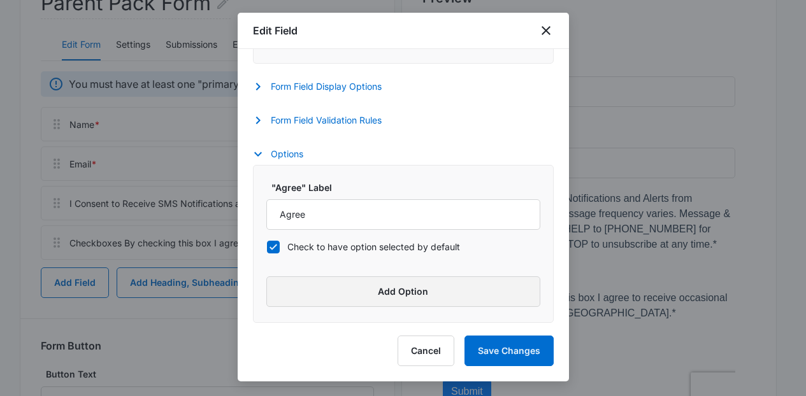
click at [440, 284] on button "Add Option" at bounding box center [403, 291] width 274 height 31
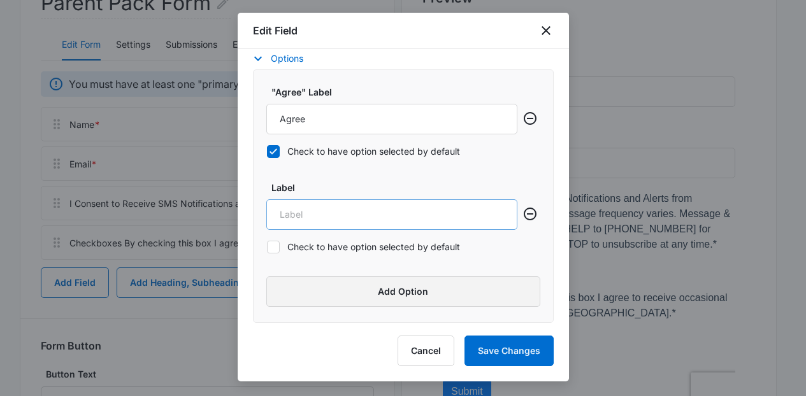
scroll to position [427, 0]
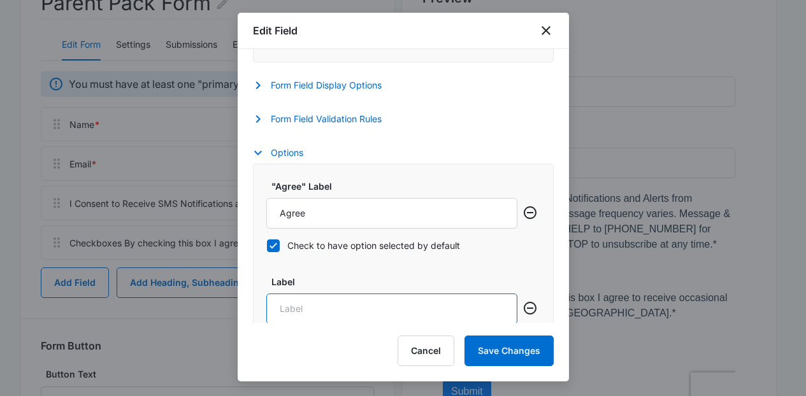
click at [387, 315] on input "Label" at bounding box center [391, 309] width 251 height 31
type input "Disagree"
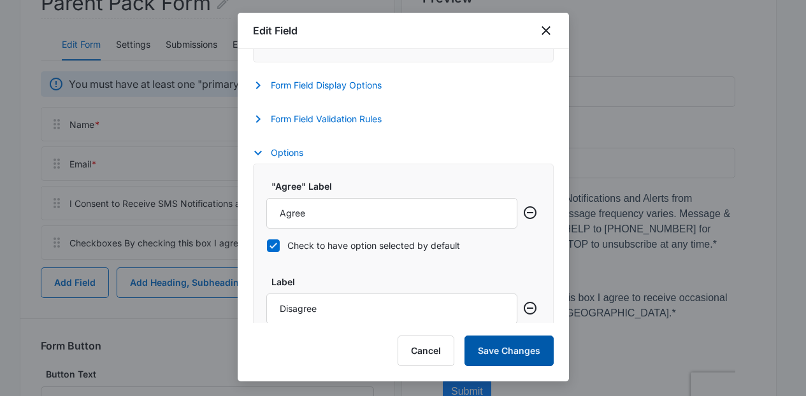
click at [506, 350] on button "Save Changes" at bounding box center [508, 351] width 89 height 31
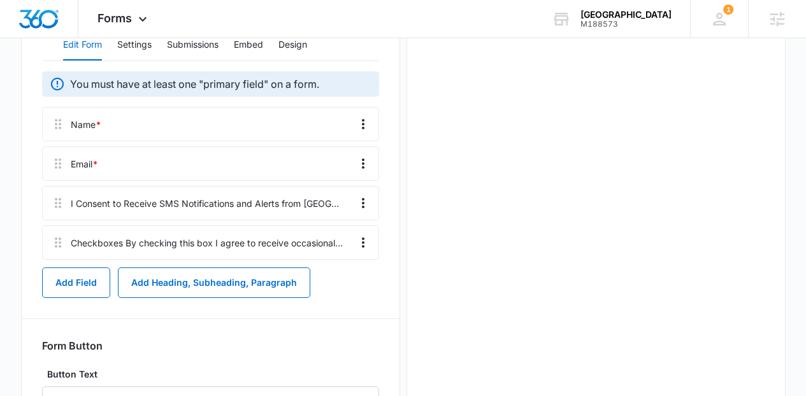
scroll to position [0, 0]
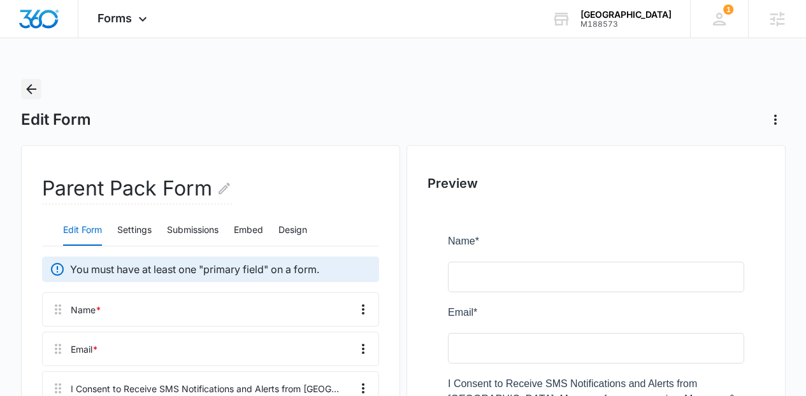
click at [36, 91] on icon "Back" at bounding box center [31, 89] width 15 height 15
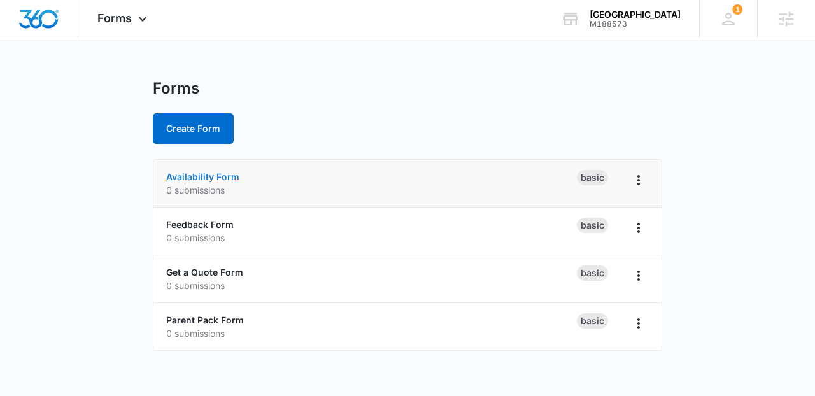
click at [220, 172] on link "Availability Form" at bounding box center [202, 176] width 73 height 11
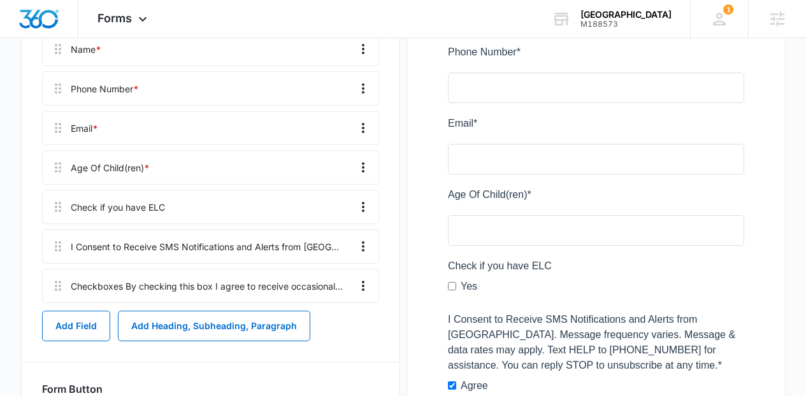
scroll to position [257, 0]
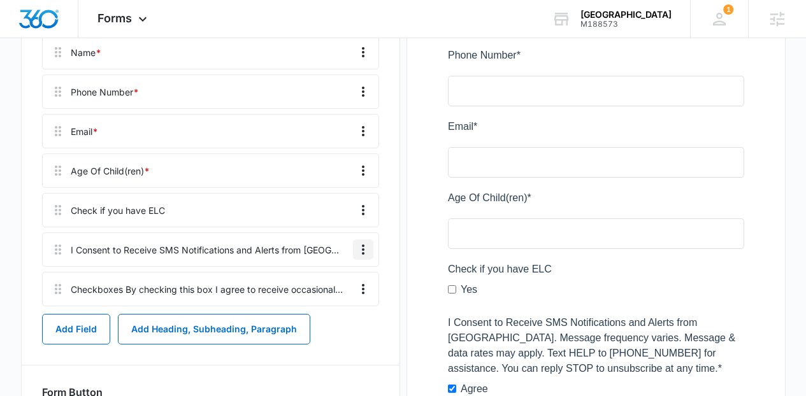
click at [367, 246] on icon "Overflow Menu" at bounding box center [362, 249] width 15 height 15
click at [342, 277] on button "Edit" at bounding box center [336, 285] width 73 height 19
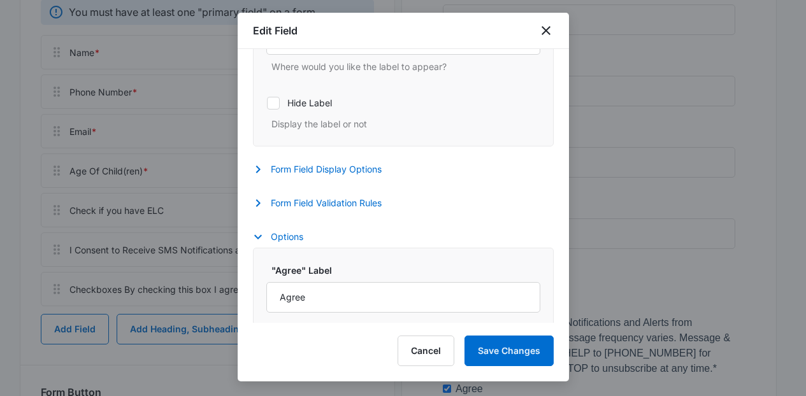
scroll to position [394, 0]
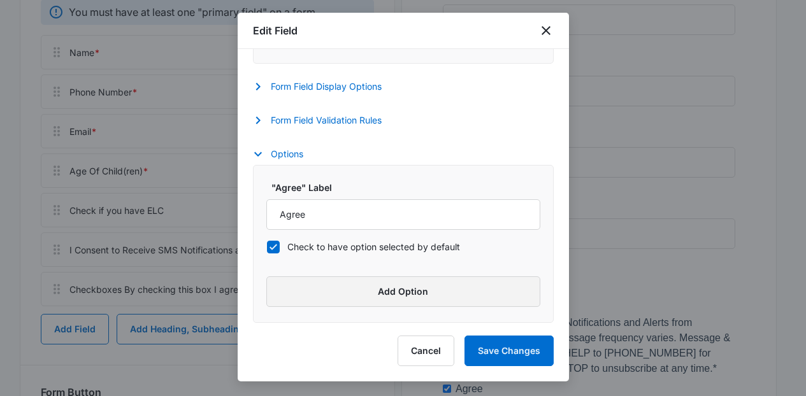
click at [462, 283] on button "Add Option" at bounding box center [403, 291] width 274 height 31
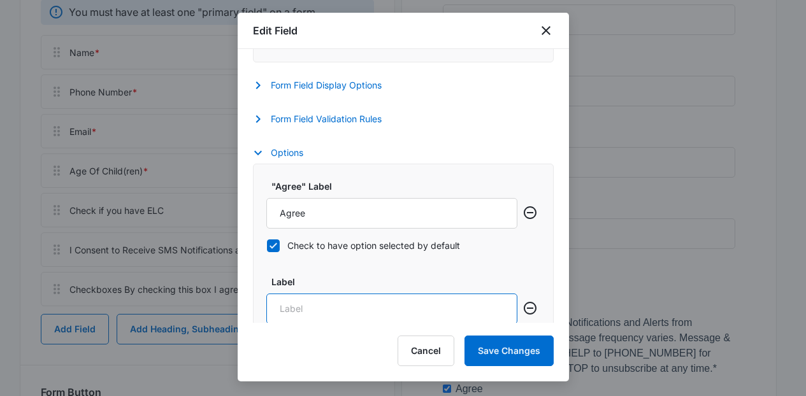
click at [419, 311] on input "Label" at bounding box center [391, 309] width 251 height 31
type input "Disagree"
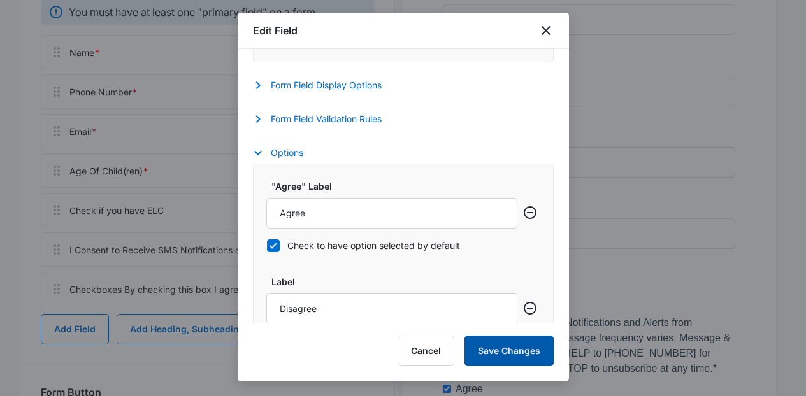
click at [489, 348] on button "Save Changes" at bounding box center [508, 351] width 89 height 31
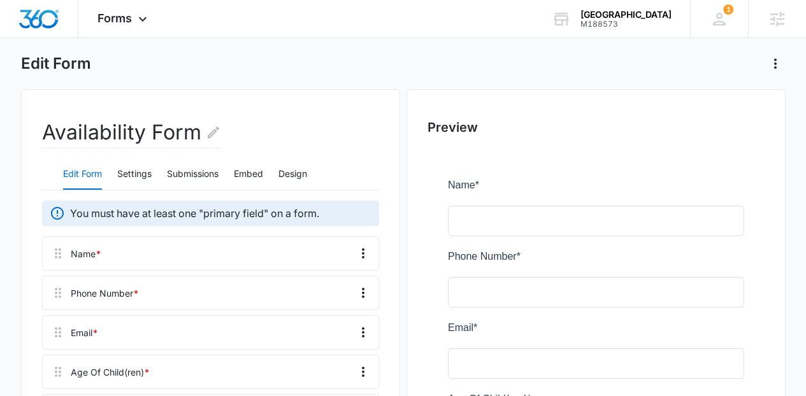
scroll to position [0, 0]
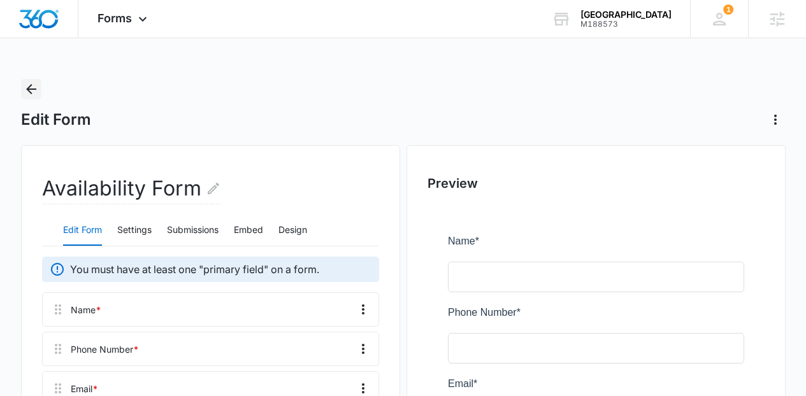
click at [25, 92] on icon "Back" at bounding box center [31, 89] width 15 height 15
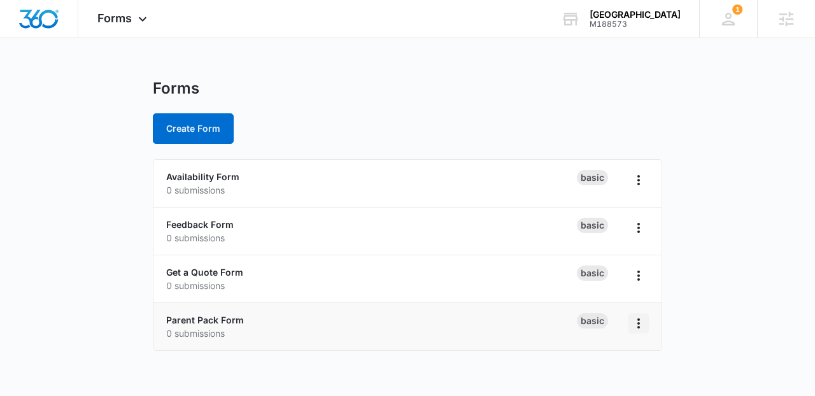
click at [634, 322] on icon "Overflow Menu" at bounding box center [638, 323] width 15 height 15
click at [605, 272] on div "Duplicate" at bounding box center [597, 268] width 39 height 9
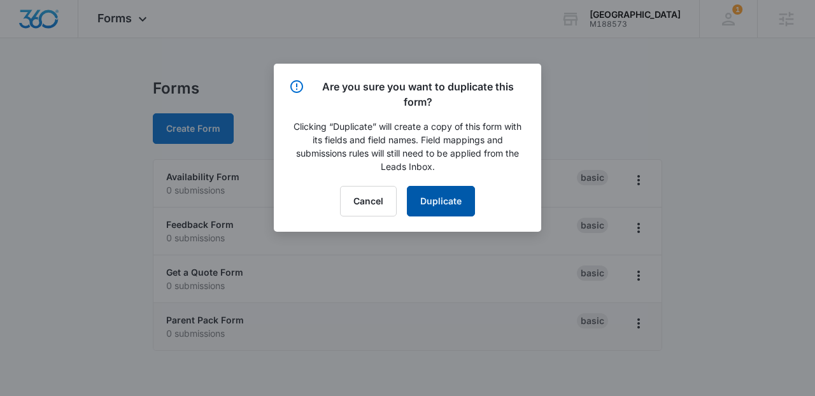
click at [433, 192] on button "Duplicate" at bounding box center [441, 201] width 68 height 31
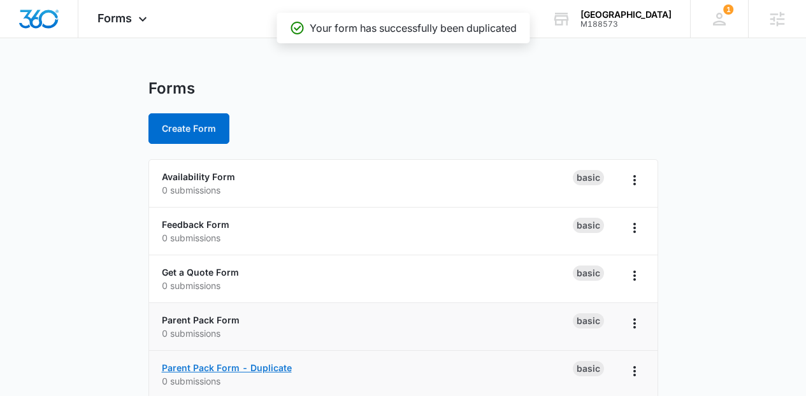
click at [280, 366] on link "Parent Pack Form - Duplicate" at bounding box center [227, 367] width 130 height 11
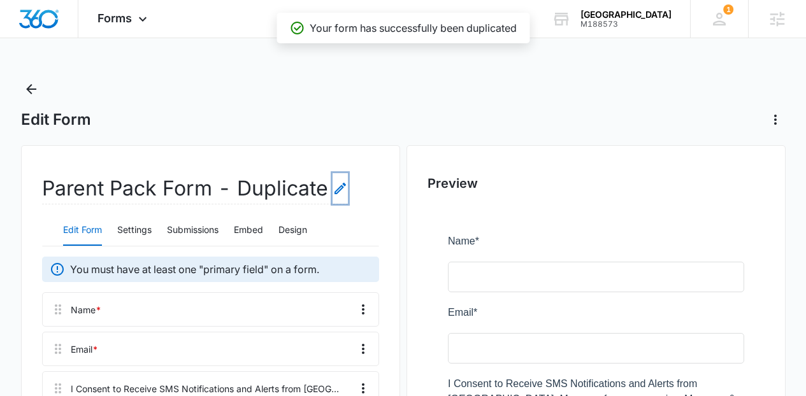
click at [342, 182] on icon "Edit Form Name" at bounding box center [339, 188] width 15 height 15
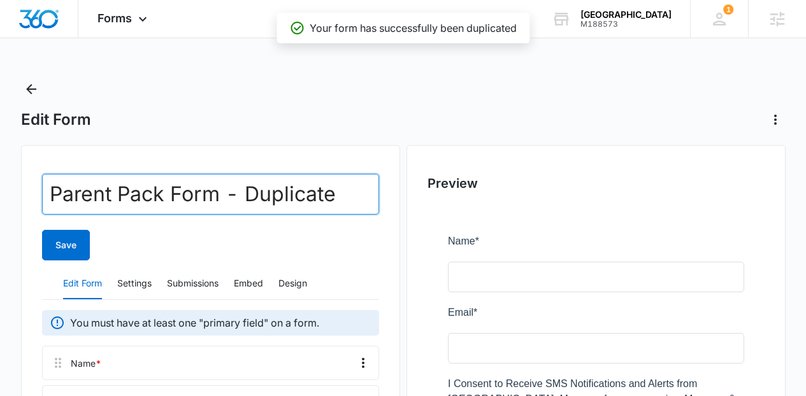
click at [342, 182] on input "Parent Pack Form - Duplicate" at bounding box center [210, 194] width 337 height 41
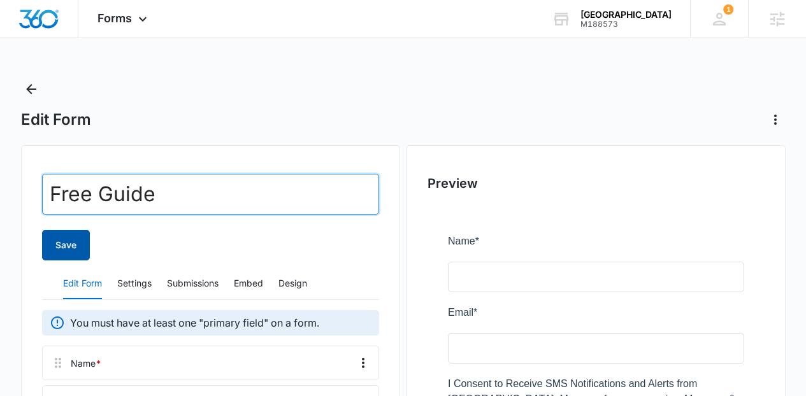
type input "Free Guide"
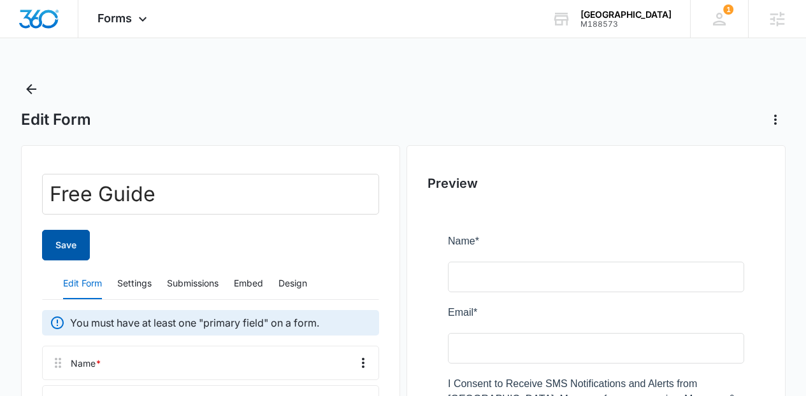
click at [82, 251] on button "Save" at bounding box center [66, 245] width 48 height 31
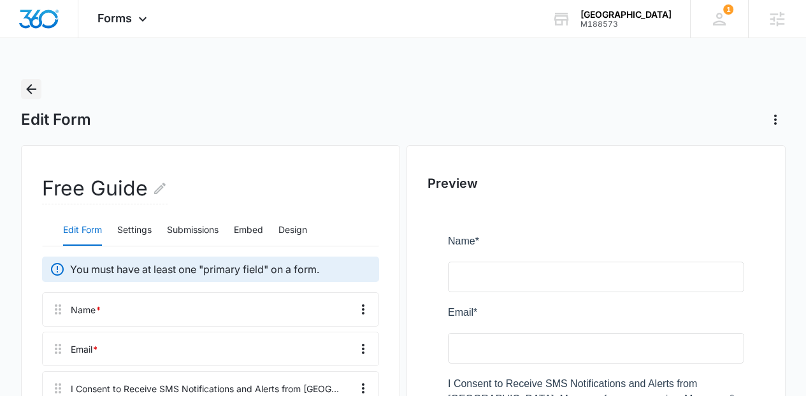
click at [34, 85] on icon "Back" at bounding box center [31, 89] width 15 height 15
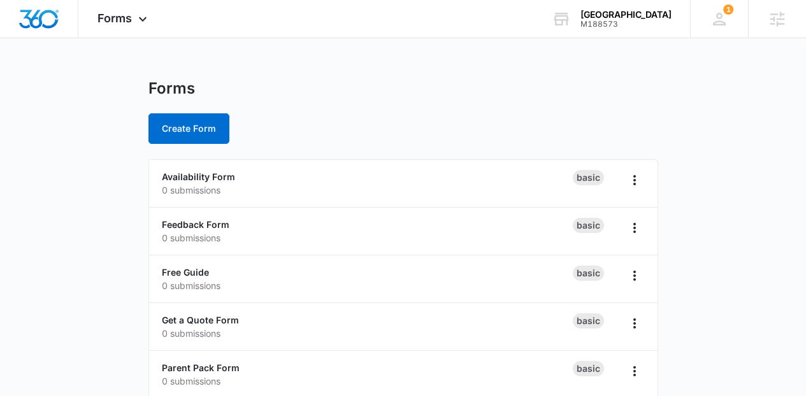
scroll to position [18, 0]
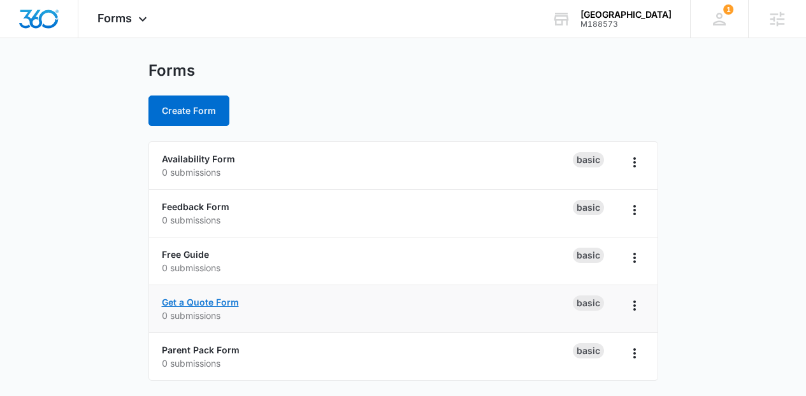
click at [217, 302] on link "Get a Quote Form" at bounding box center [200, 302] width 77 height 11
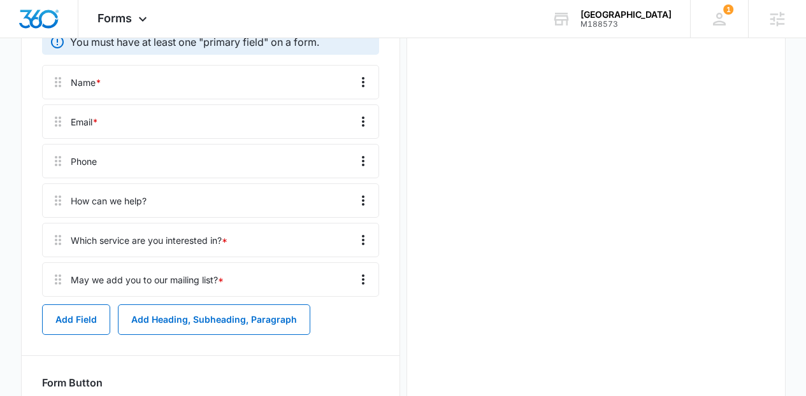
scroll to position [246, 0]
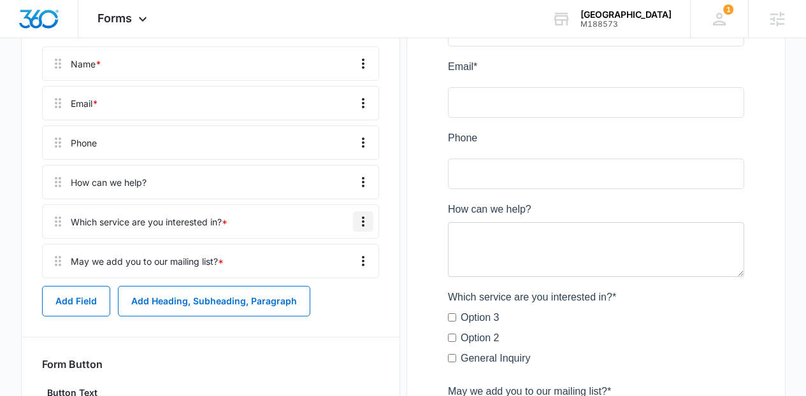
click at [359, 224] on icon "Overflow Menu" at bounding box center [362, 221] width 15 height 15
click at [345, 280] on button "Delete" at bounding box center [336, 276] width 73 height 19
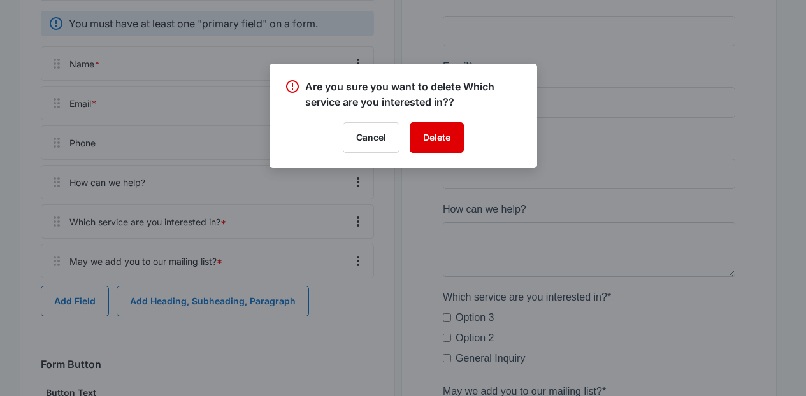
click at [425, 136] on button "Delete" at bounding box center [436, 137] width 54 height 31
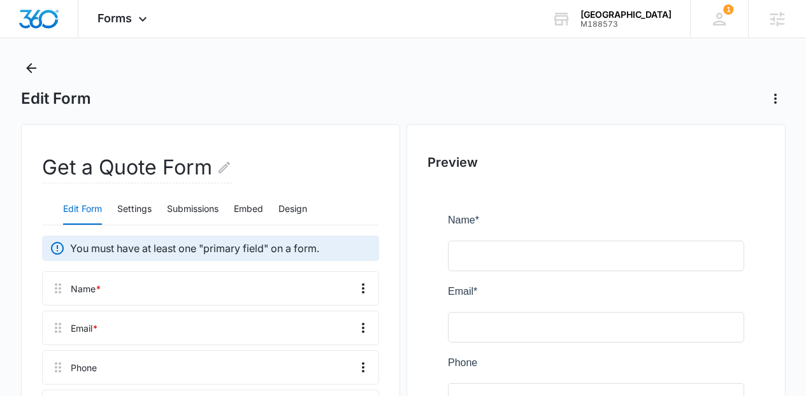
scroll to position [0, 0]
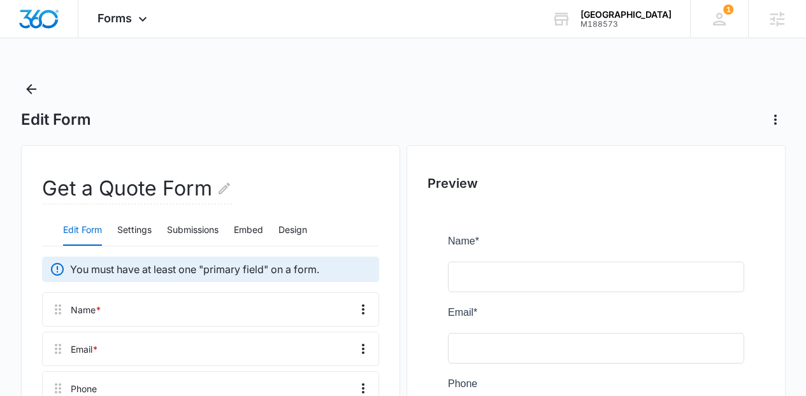
click at [43, 85] on div "Edit Form" at bounding box center [403, 104] width 764 height 51
click at [33, 84] on icon "Back" at bounding box center [31, 89] width 15 height 15
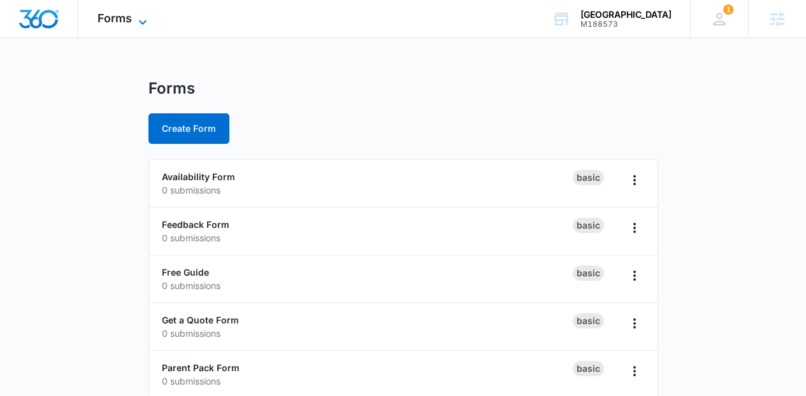
click at [126, 20] on span "Forms" at bounding box center [114, 17] width 34 height 13
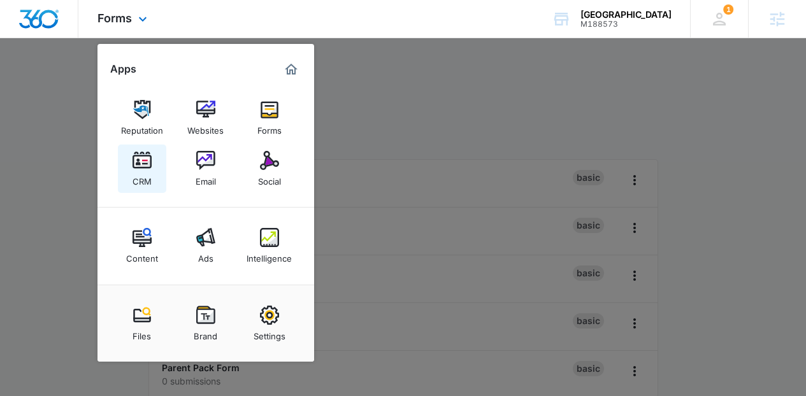
click at [141, 171] on div "CRM" at bounding box center [141, 178] width 19 height 17
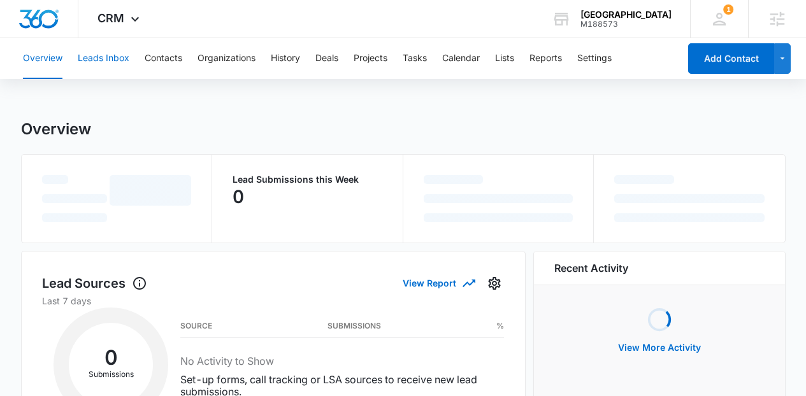
click at [113, 59] on button "Leads Inbox" at bounding box center [104, 58] width 52 height 41
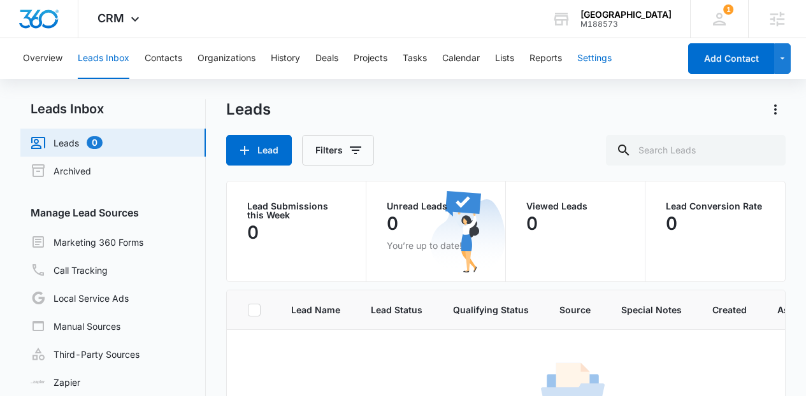
click at [595, 56] on button "Settings" at bounding box center [594, 58] width 34 height 41
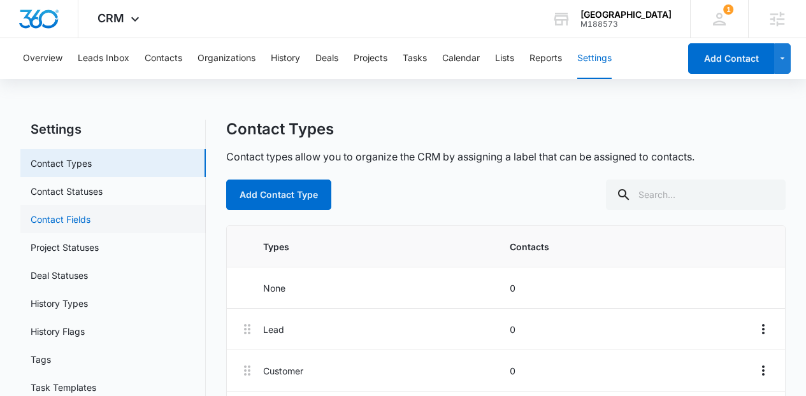
click at [65, 213] on link "Contact Fields" at bounding box center [61, 219] width 60 height 13
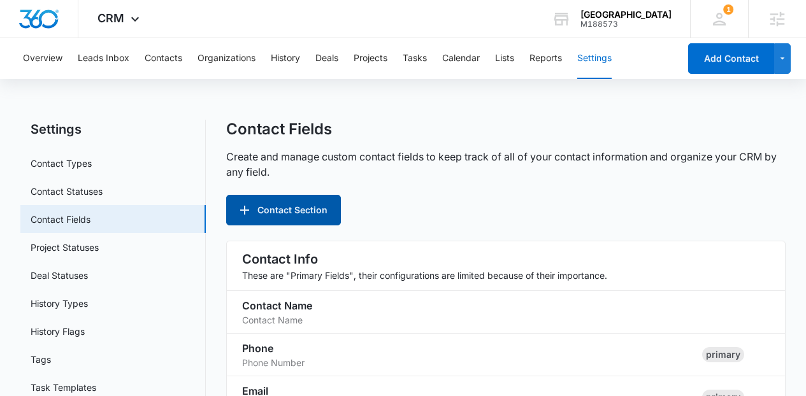
click at [321, 215] on button "Contact Section" at bounding box center [283, 210] width 115 height 31
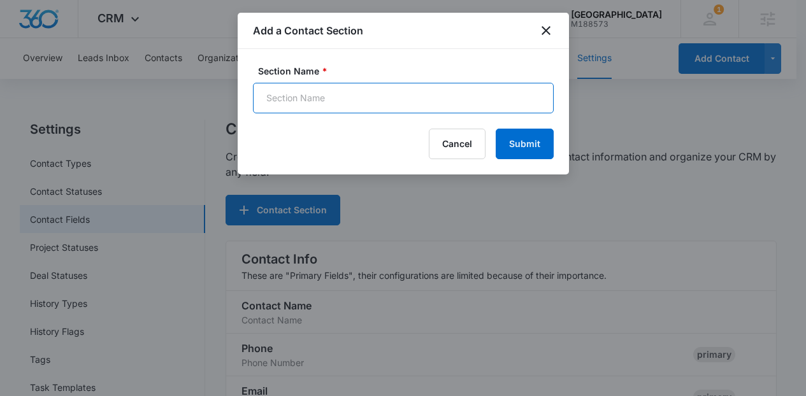
click at [410, 99] on input "Section Name *" at bounding box center [403, 98] width 301 height 31
type input "Your Kids A"
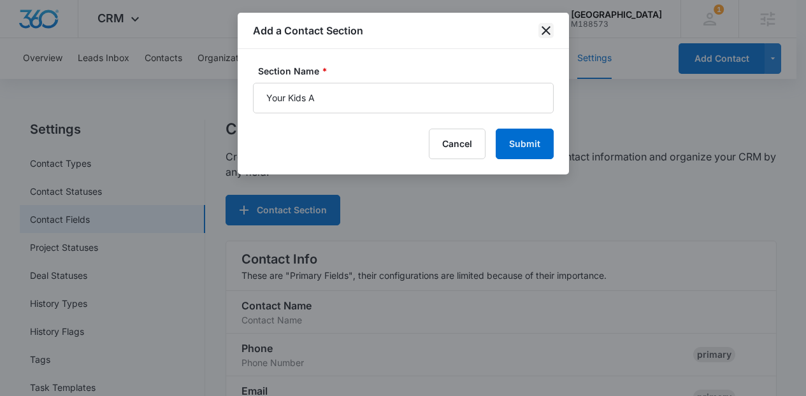
click at [544, 30] on icon "close" at bounding box center [545, 30] width 9 height 9
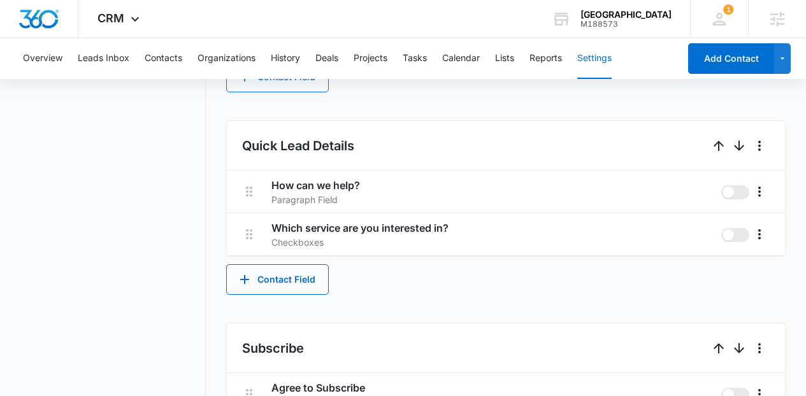
scroll to position [741, 0]
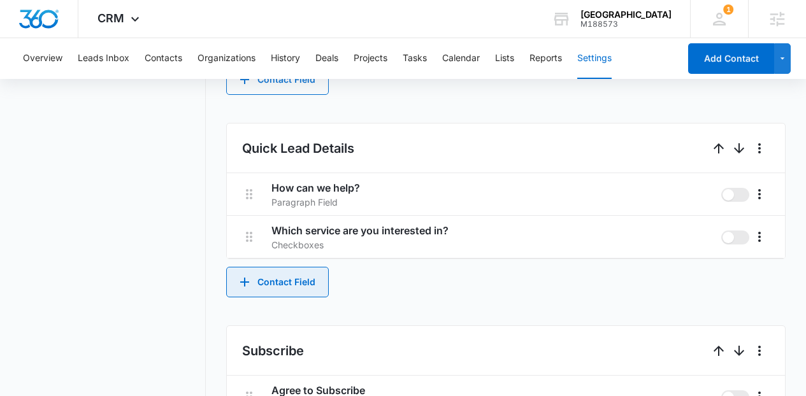
click at [315, 274] on button "Contact Field" at bounding box center [277, 282] width 103 height 31
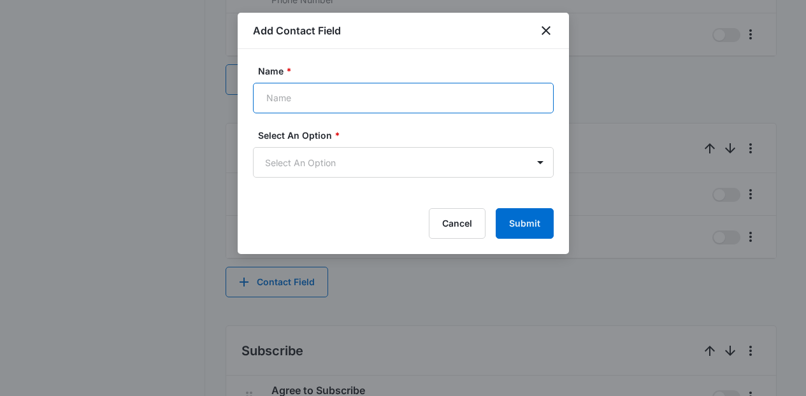
click at [359, 111] on input "Name *" at bounding box center [403, 98] width 301 height 31
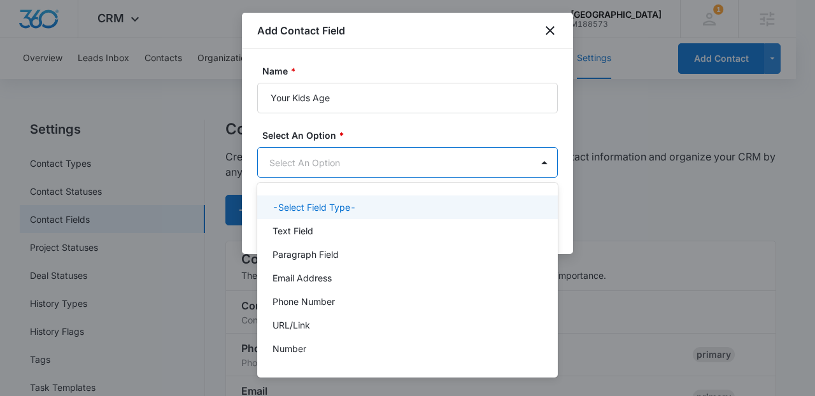
click at [339, 213] on p "-Select Field Type-" at bounding box center [314, 207] width 83 height 13
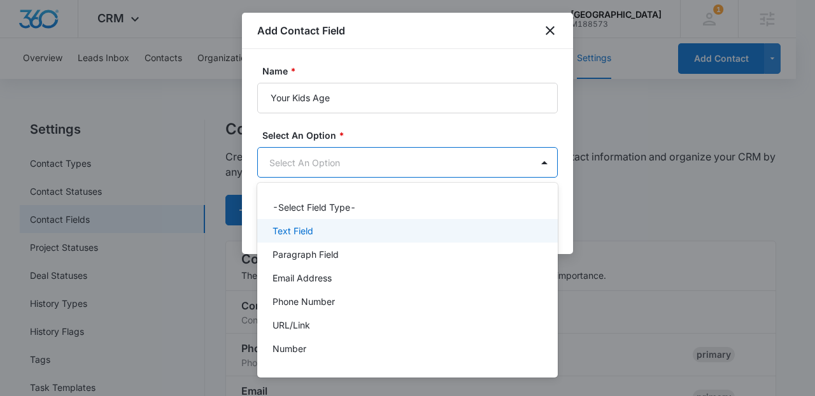
click at [330, 222] on div "Text Field" at bounding box center [407, 231] width 301 height 24
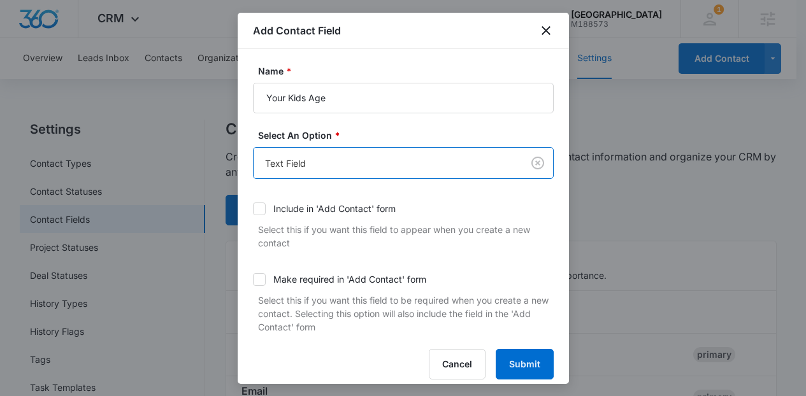
click at [362, 202] on div "Include in 'Add Contact' form" at bounding box center [334, 208] width 122 height 13
click at [253, 209] on input "Include in 'Add Contact' form" at bounding box center [253, 209] width 0 height 0
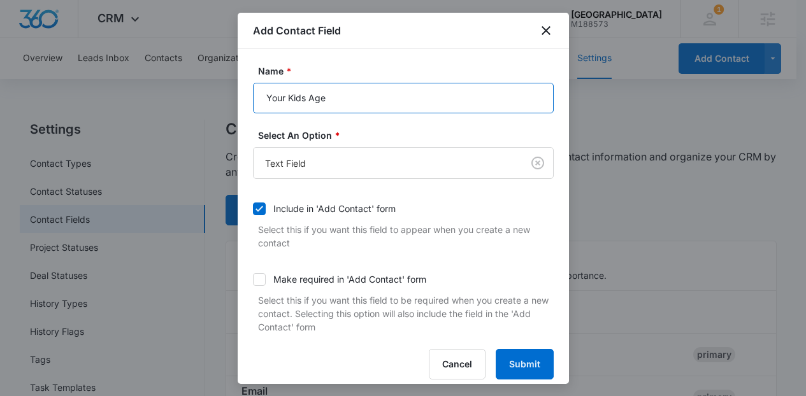
click at [299, 96] on input "Your Kids Age" at bounding box center [403, 98] width 301 height 31
type input "Your Children's Age"
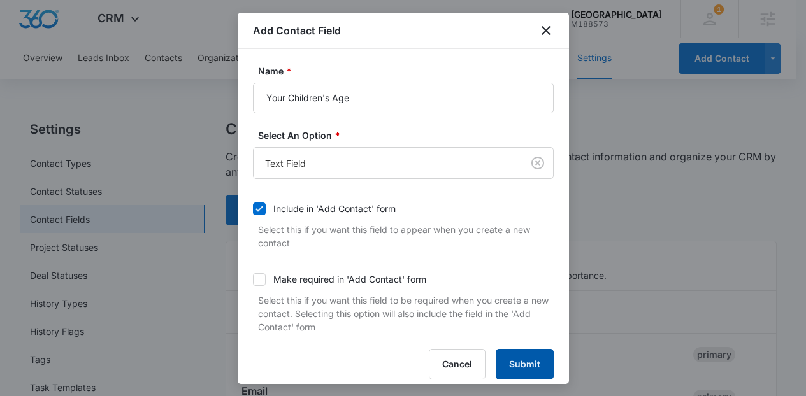
click at [501, 360] on button "Submit" at bounding box center [524, 364] width 58 height 31
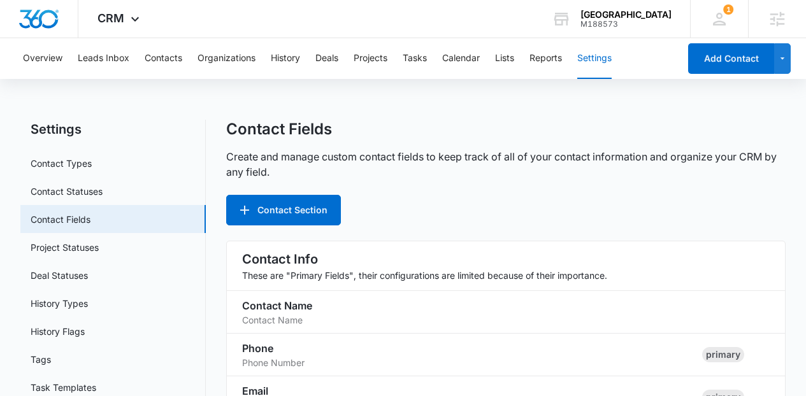
scroll to position [867, 0]
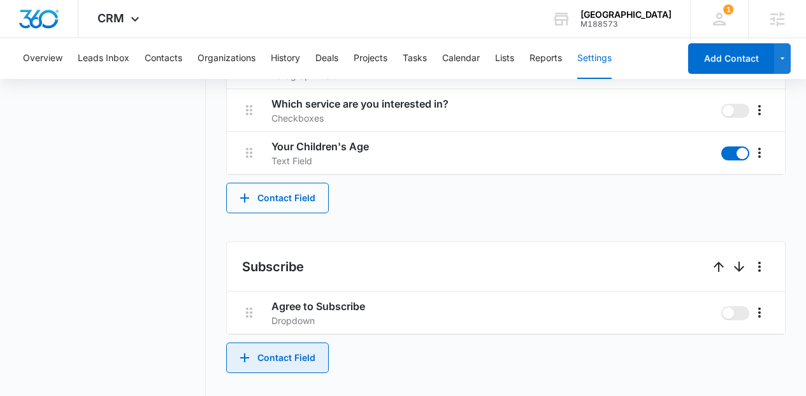
click at [273, 358] on button "Contact Field" at bounding box center [277, 358] width 103 height 31
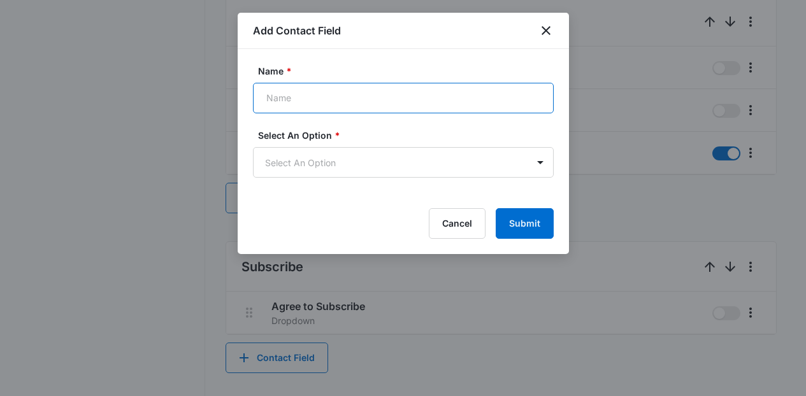
click at [334, 110] on input "Name *" at bounding box center [403, 98] width 301 height 31
paste input "I Consent to Receive SMS Notifications and Alerts from Sunny Side Academy. Mess…"
type input "I Consent to Receive SMS Notifications and Alerts from Sunny Side Academy. Mess…"
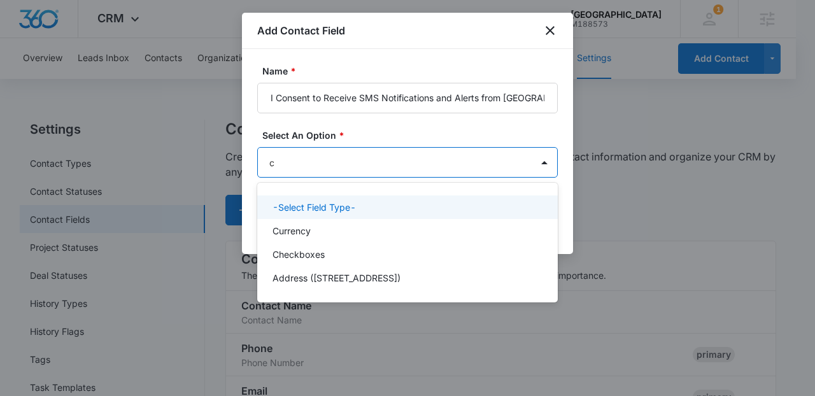
type input "ch"
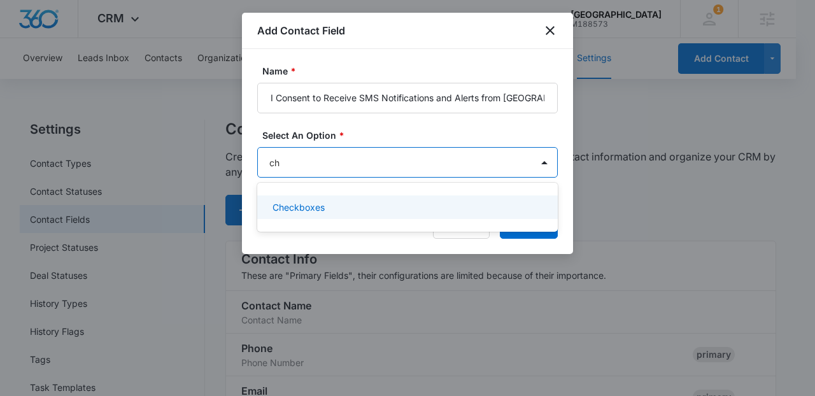
click at [333, 210] on div "Checkboxes" at bounding box center [406, 207] width 267 height 13
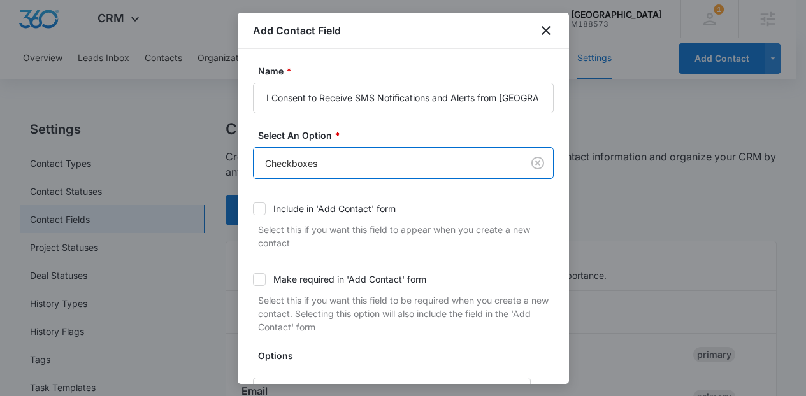
scroll to position [126, 0]
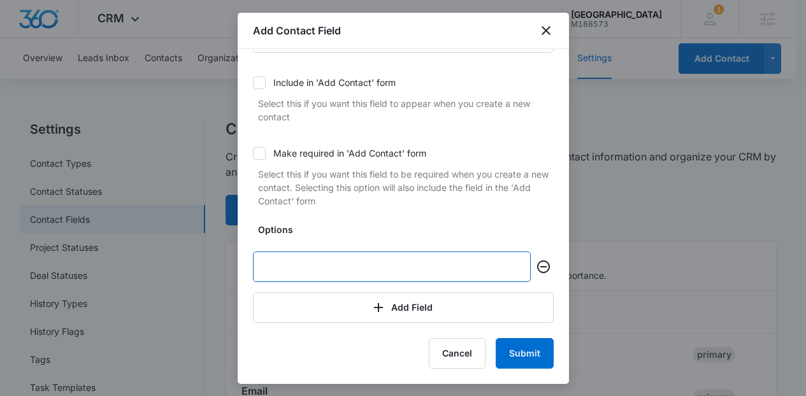
click at [434, 278] on input "text" at bounding box center [392, 267] width 278 height 31
type input "a"
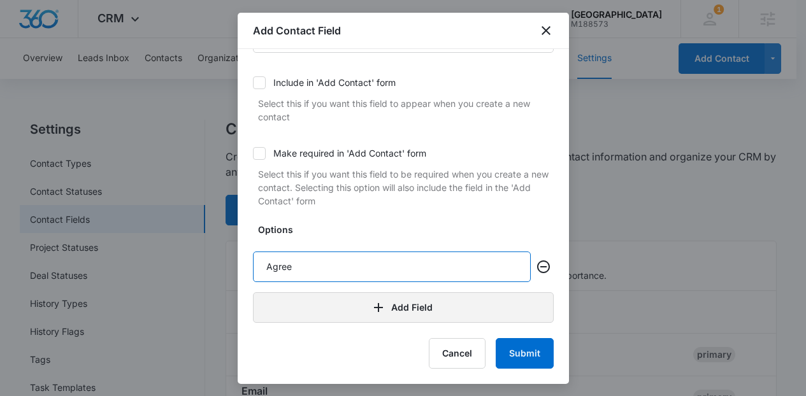
type input "Agree"
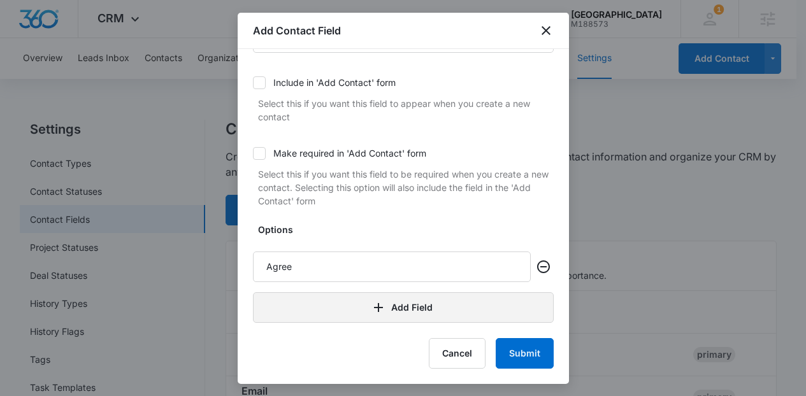
click at [381, 306] on icon "button" at bounding box center [378, 307] width 15 height 15
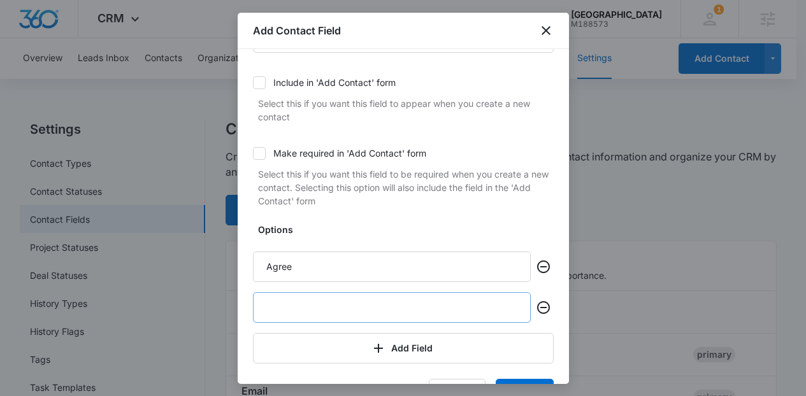
click at [359, 308] on input "text" at bounding box center [392, 307] width 278 height 31
type input "Disagree"
click at [508, 380] on button "Submit" at bounding box center [524, 394] width 58 height 31
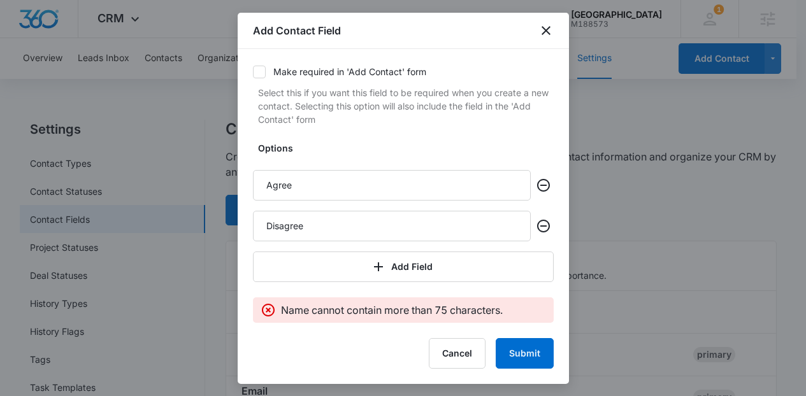
scroll to position [0, 0]
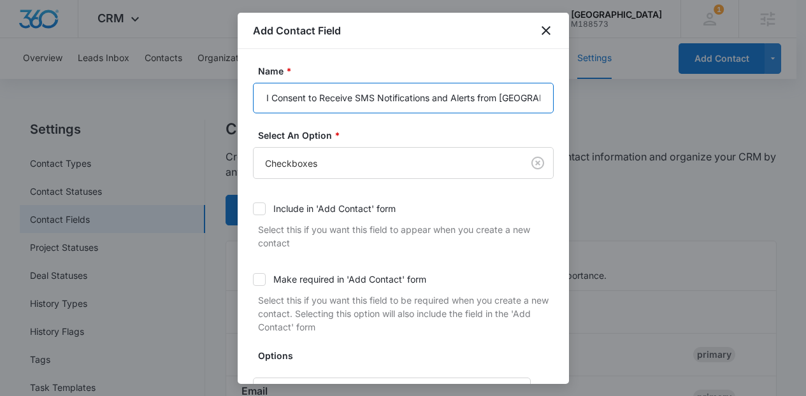
drag, startPoint x: 363, startPoint y: 99, endPoint x: 456, endPoint y: 99, distance: 93.0
click at [456, 99] on input "I Consent to Receive SMS Notifications and Alerts from Sunny Side Academy. Mess…" at bounding box center [403, 98] width 301 height 31
click at [517, 99] on input "I Consent to Receive SMS Notifications and Alerts from Sunny Side Academy. Mess…" at bounding box center [403, 98] width 301 height 31
click at [525, 97] on input "I Consent to Receive SMS Notifications and Alerts from Sunny Side Academy. Mess…" at bounding box center [403, 98] width 301 height 31
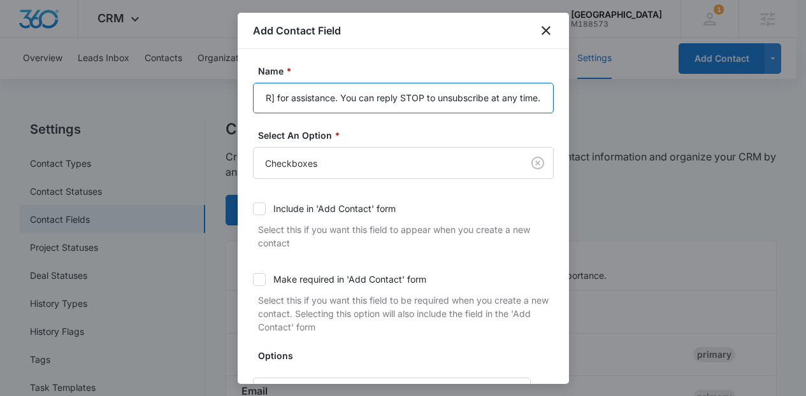
drag, startPoint x: 457, startPoint y: 99, endPoint x: 653, endPoint y: 122, distance: 197.4
type input "I Consent to Receive SMS Notifications and Alerts from Sunny Side Academy."
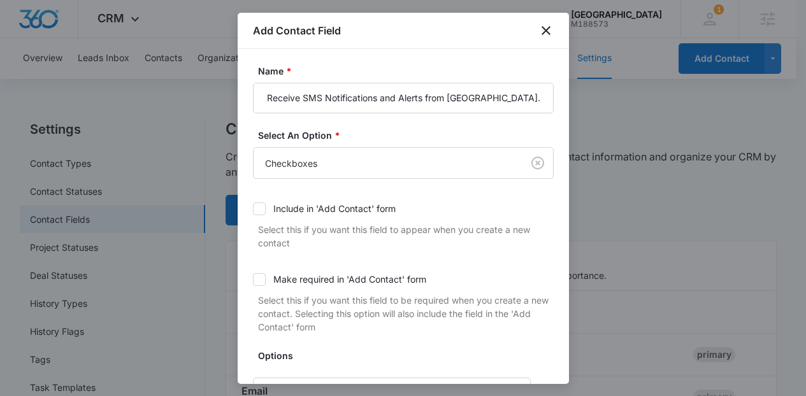
click at [549, 183] on div "Name * I Consent to Receive SMS Notifications and Alerts from Sunny Side Academ…" at bounding box center [403, 216] width 331 height 335
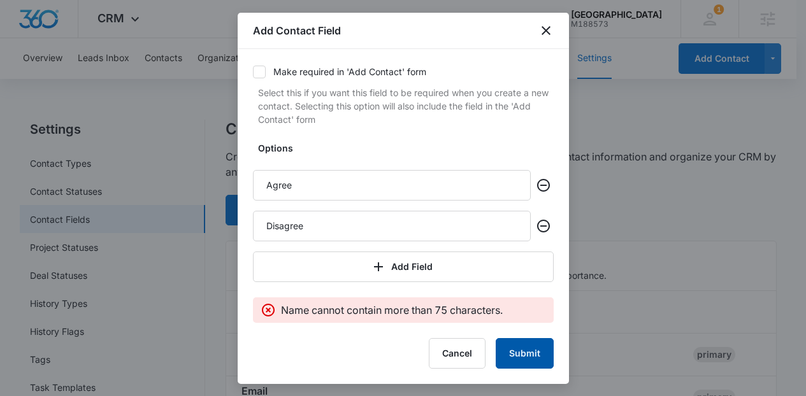
click at [513, 359] on button "Submit" at bounding box center [524, 353] width 58 height 31
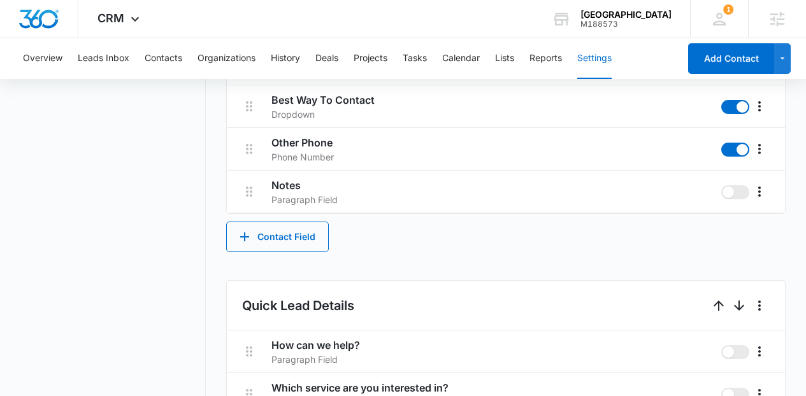
scroll to position [701, 0]
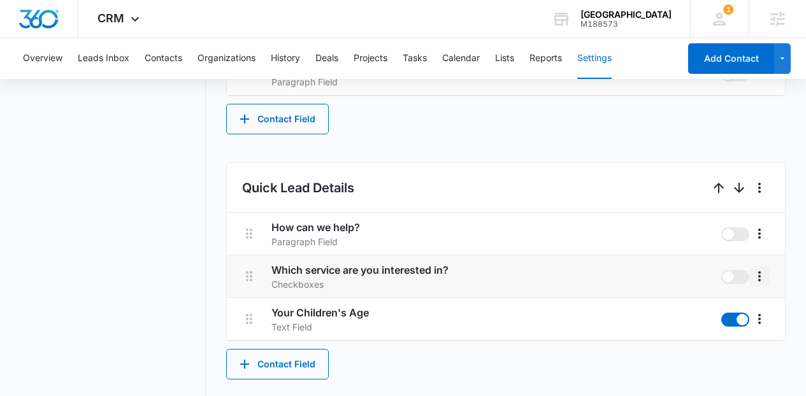
click at [761, 285] on button "More" at bounding box center [759, 276] width 20 height 20
click at [715, 329] on div "Delete" at bounding box center [725, 331] width 27 height 9
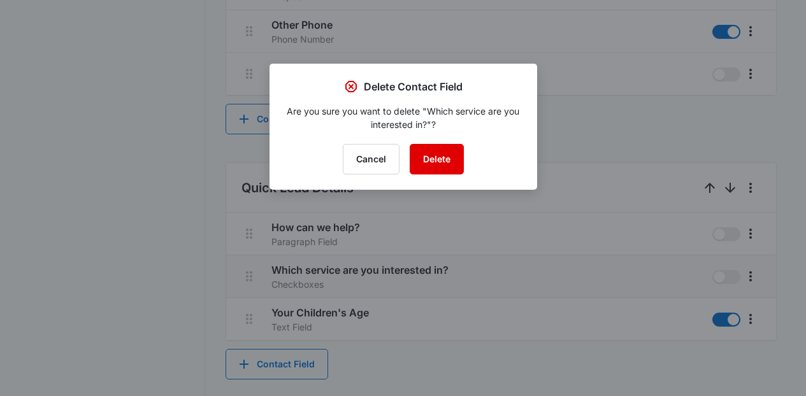
click at [425, 157] on button "Delete" at bounding box center [436, 159] width 54 height 31
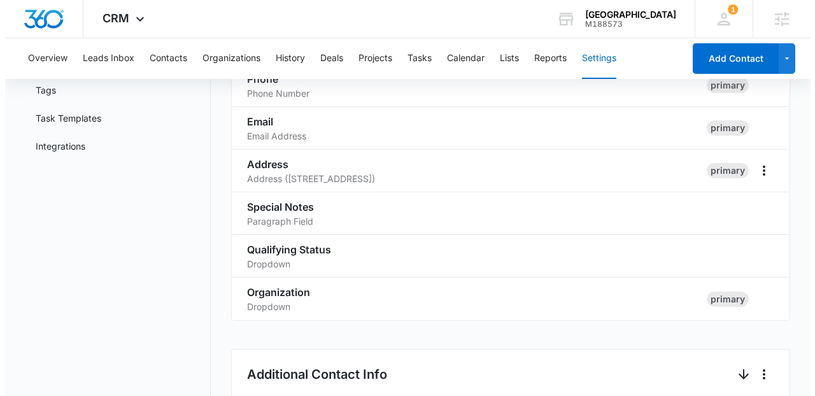
scroll to position [0, 0]
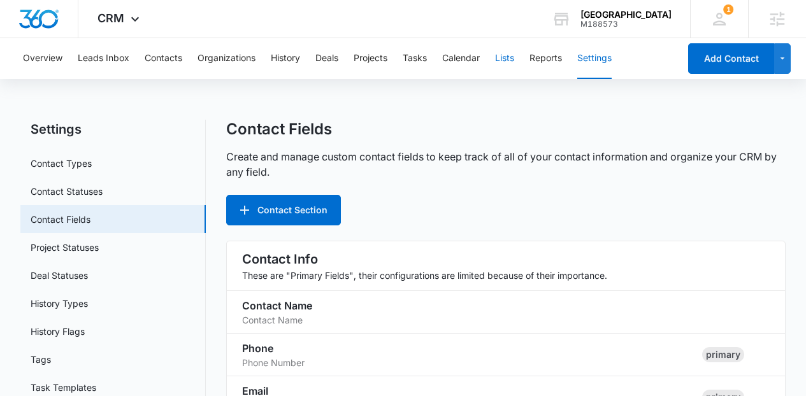
click at [509, 58] on button "Lists" at bounding box center [504, 58] width 19 height 41
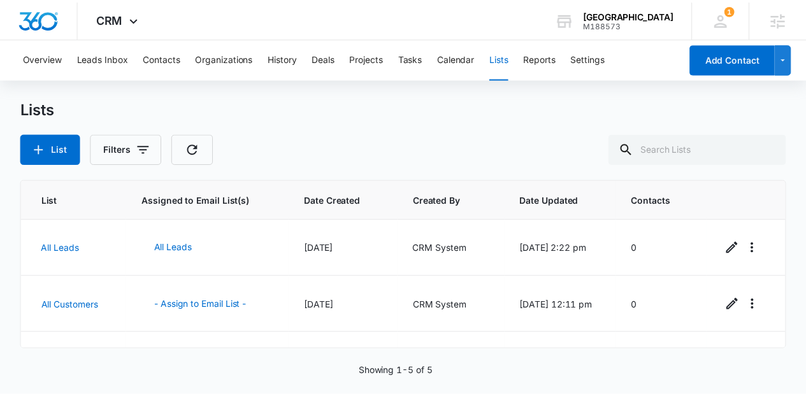
scroll to position [153, 0]
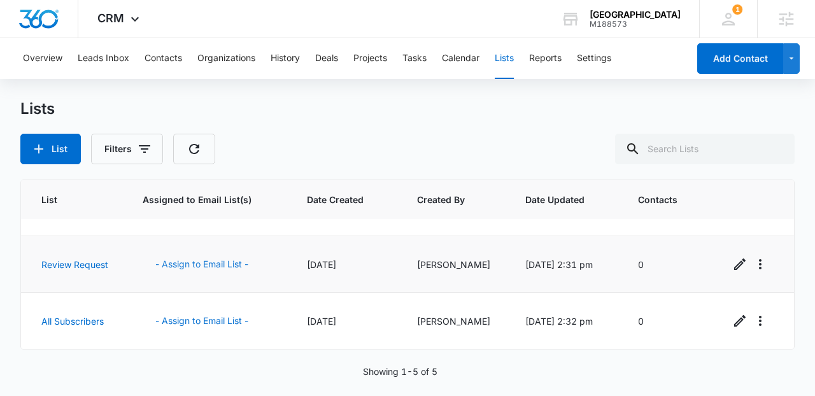
click at [162, 267] on button "- Assign to Email List -" at bounding box center [202, 264] width 118 height 31
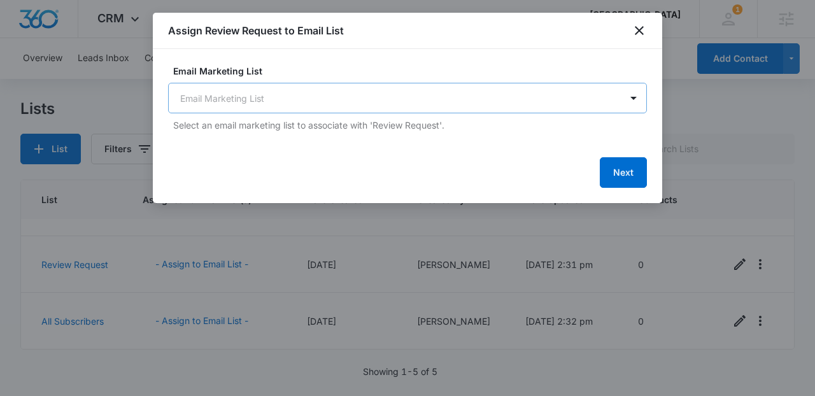
click at [377, 109] on body "CRM Apps Reputation Websites Forms CRM Email Social Content Ads Intelligence Fi…" at bounding box center [407, 198] width 815 height 396
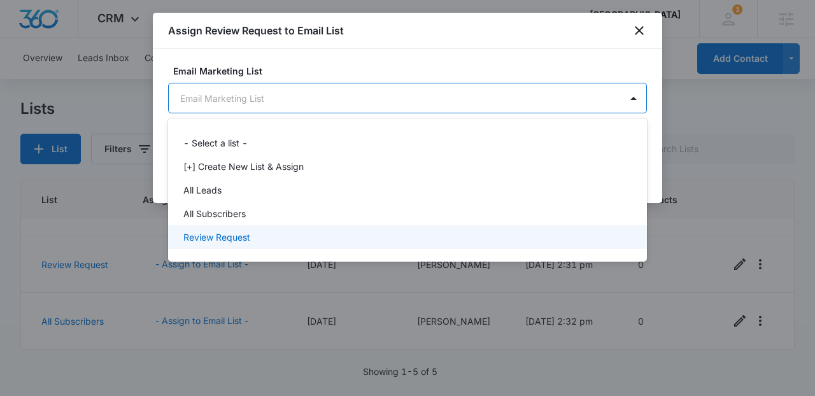
click at [284, 225] on div "Review Request" at bounding box center [407, 237] width 479 height 24
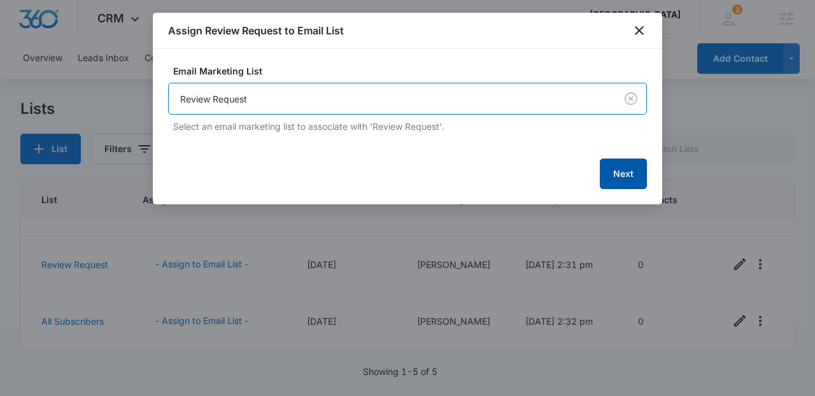
click at [627, 176] on button "Next" at bounding box center [623, 174] width 47 height 31
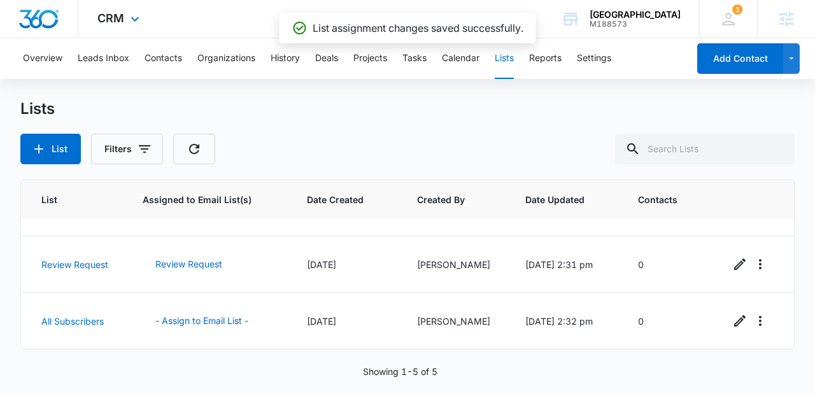
click at [53, 17] on img "Dashboard" at bounding box center [38, 19] width 41 height 19
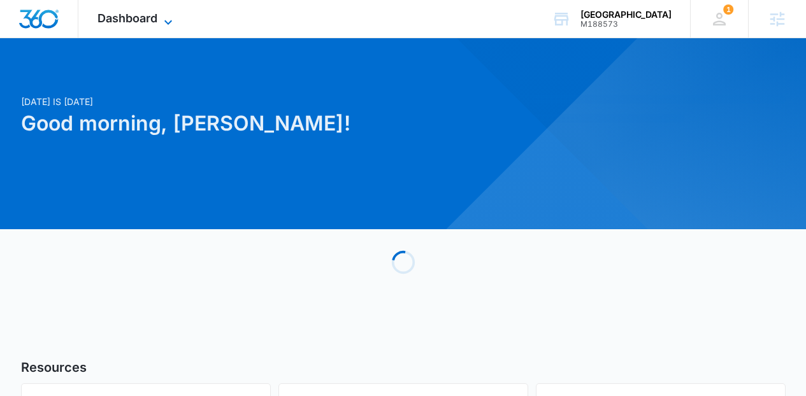
click at [166, 22] on icon at bounding box center [168, 22] width 8 height 4
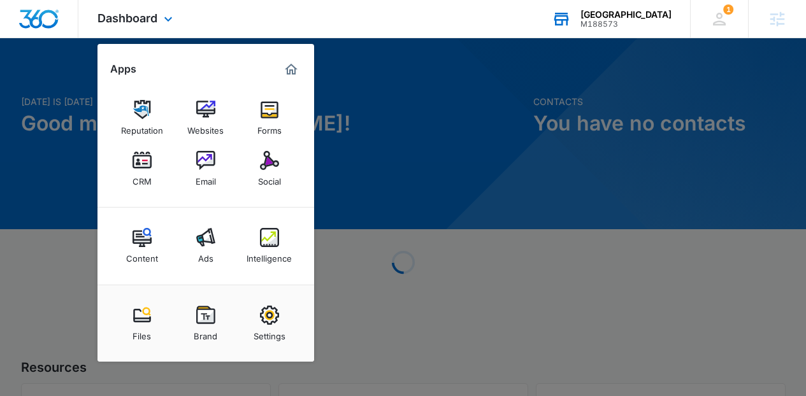
click at [574, 37] on div "Sunny Side Academy M188573 Your Accounts View All" at bounding box center [610, 19] width 157 height 38
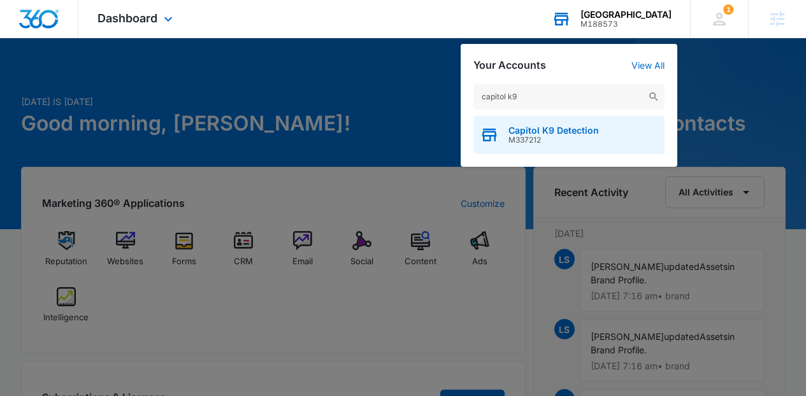
type input "capitol k9"
click at [557, 132] on span "Capitol K9 Detection" at bounding box center [553, 130] width 90 height 10
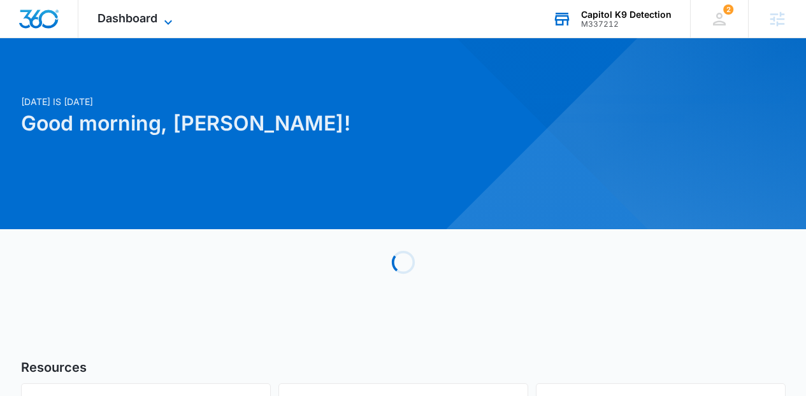
click at [146, 20] on span "Dashboard" at bounding box center [127, 17] width 60 height 13
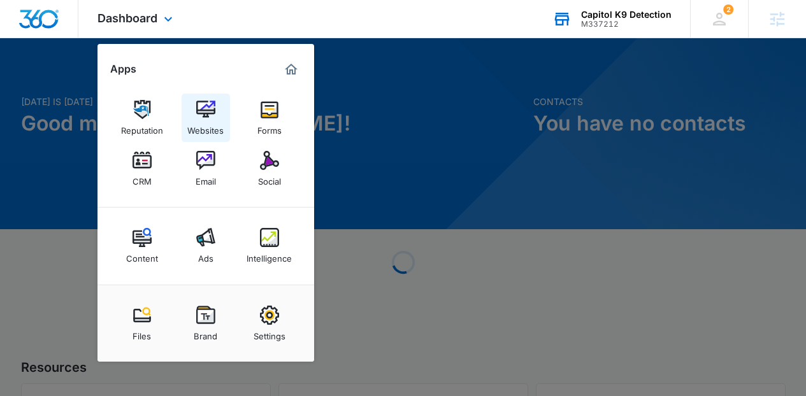
click at [211, 116] on img at bounding box center [205, 109] width 19 height 19
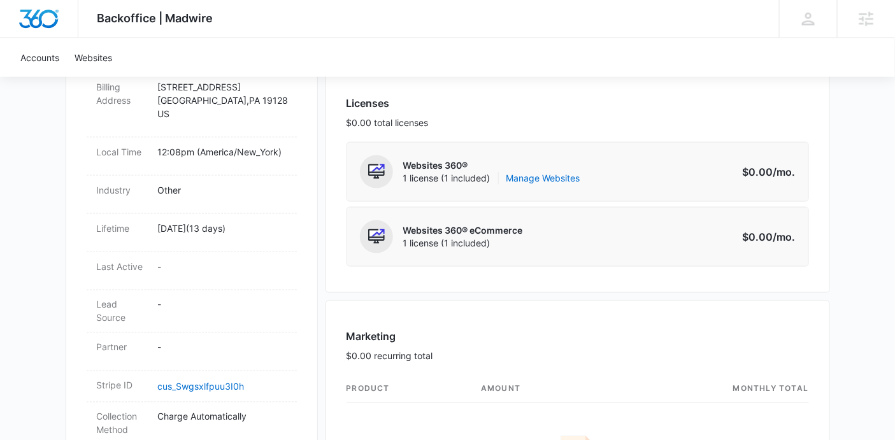
scroll to position [481, 0]
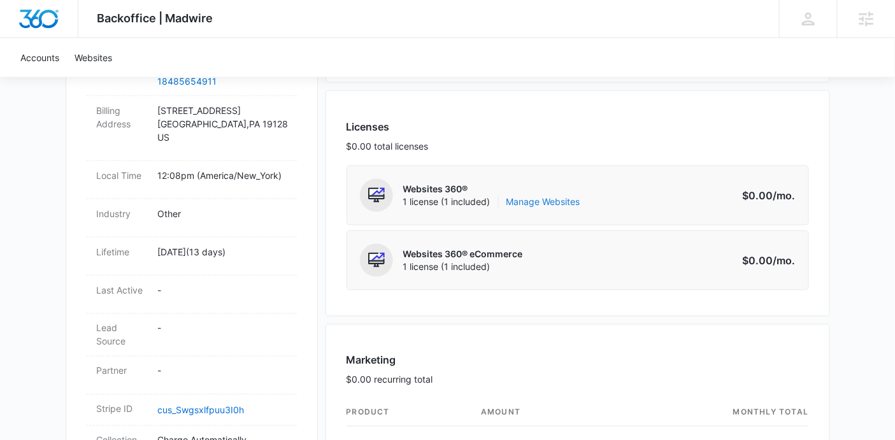
click at [564, 198] on link "Manage Websites" at bounding box center [543, 201] width 74 height 13
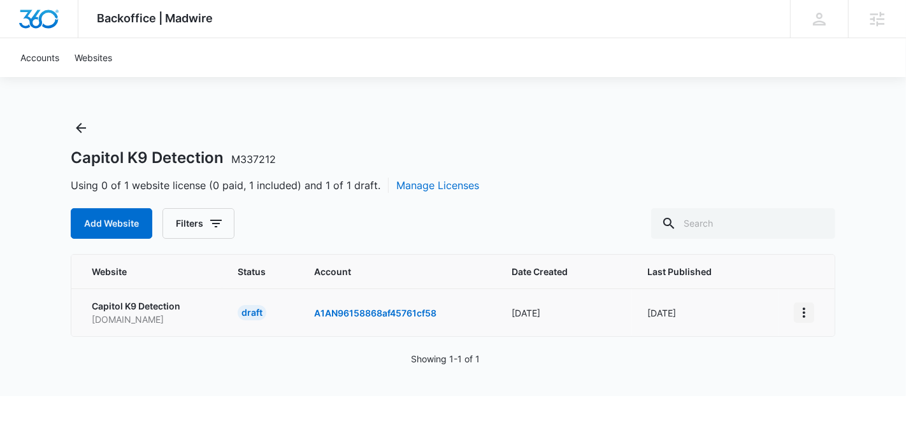
click at [800, 315] on icon "View More" at bounding box center [803, 312] width 15 height 15
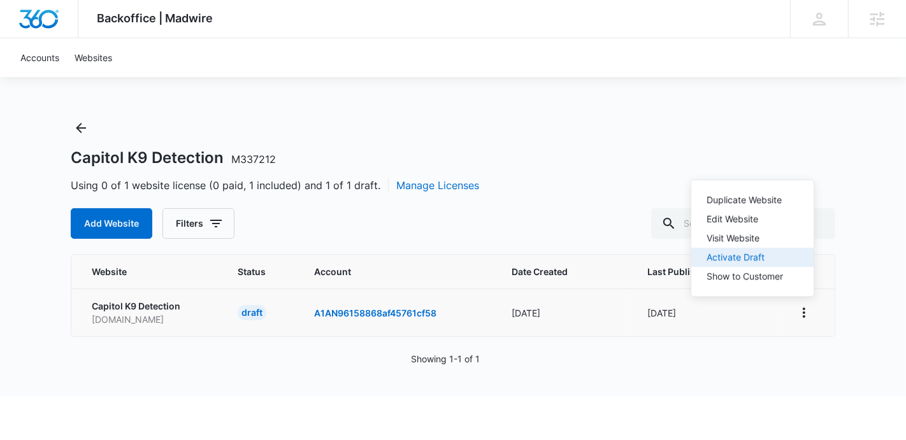
click at [748, 259] on div "Activate Draft" at bounding box center [744, 257] width 76 height 9
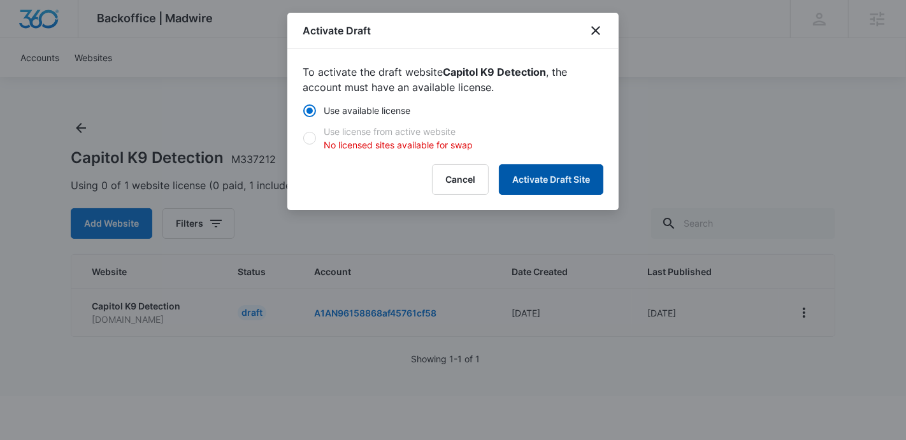
click at [530, 169] on button "Activate Draft Site" at bounding box center [551, 179] width 104 height 31
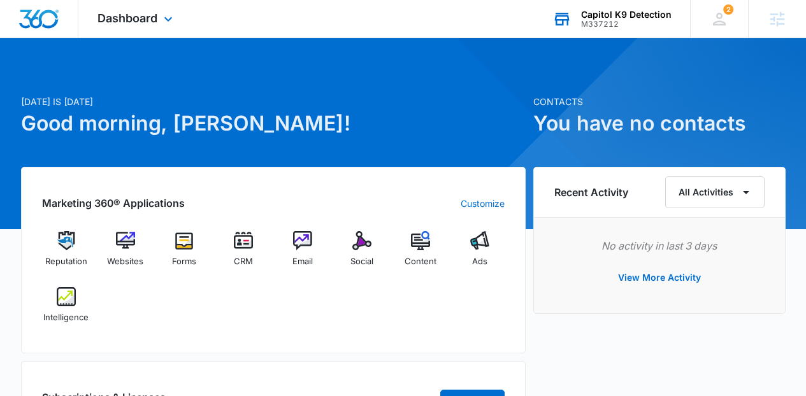
click at [604, 29] on div "Capitol K9 Detection M337212 Your Accounts View All" at bounding box center [611, 19] width 157 height 38
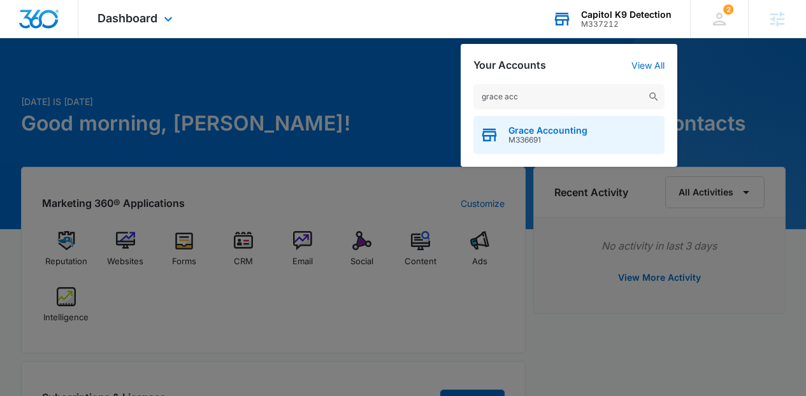
type input "grace acc"
click at [578, 127] on span "Grace Accounting" at bounding box center [547, 130] width 79 height 10
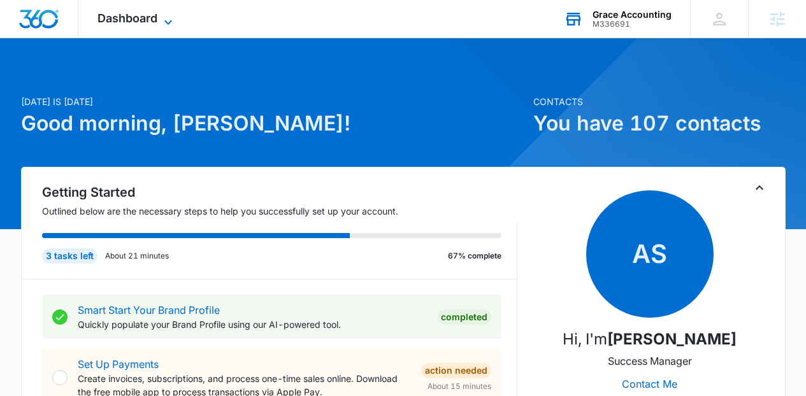
click at [134, 19] on span "Dashboard" at bounding box center [127, 17] width 60 height 13
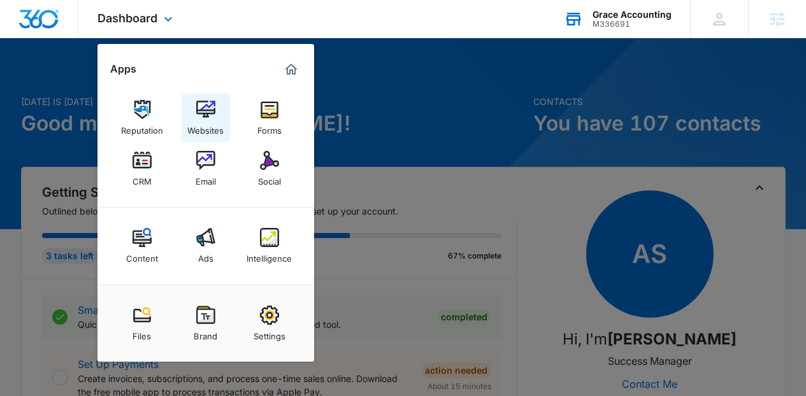
click at [206, 121] on div "Websites" at bounding box center [205, 127] width 36 height 17
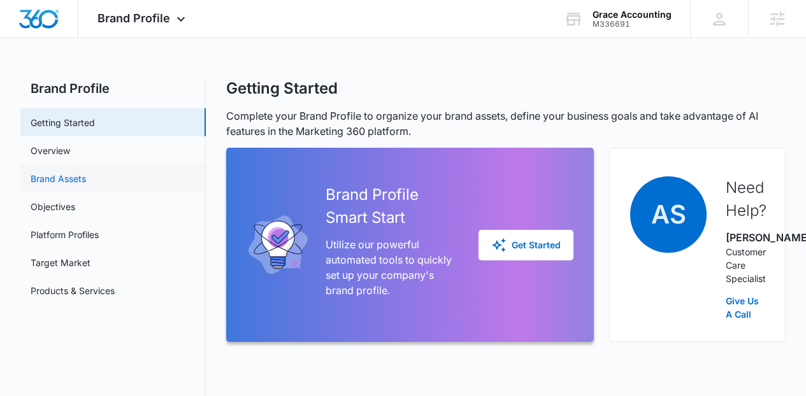
click at [86, 185] on link "Brand Assets" at bounding box center [58, 178] width 55 height 13
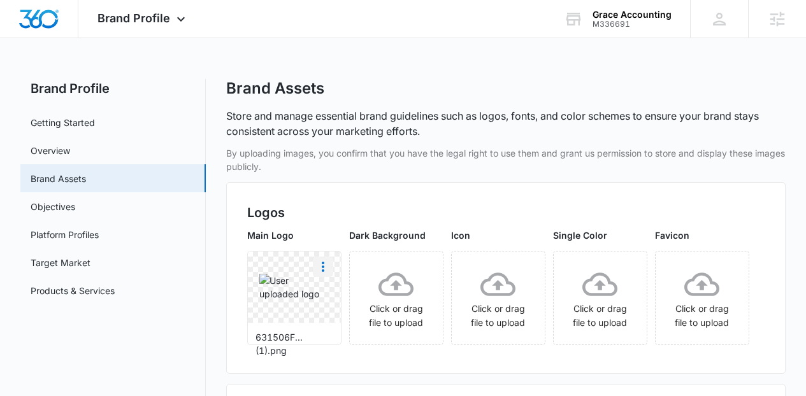
click at [330, 262] on icon "More" at bounding box center [322, 266] width 15 height 15
click at [367, 320] on div "Delete" at bounding box center [349, 321] width 41 height 9
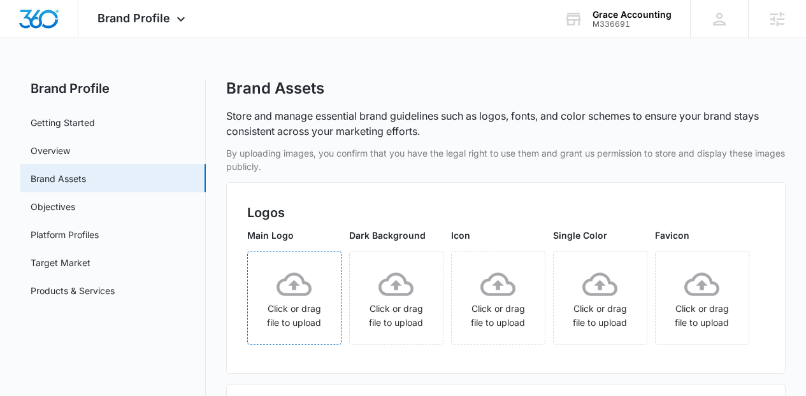
click at [332, 312] on div "Click or drag file to upload" at bounding box center [294, 298] width 93 height 63
